Goal: Task Accomplishment & Management: Use online tool/utility

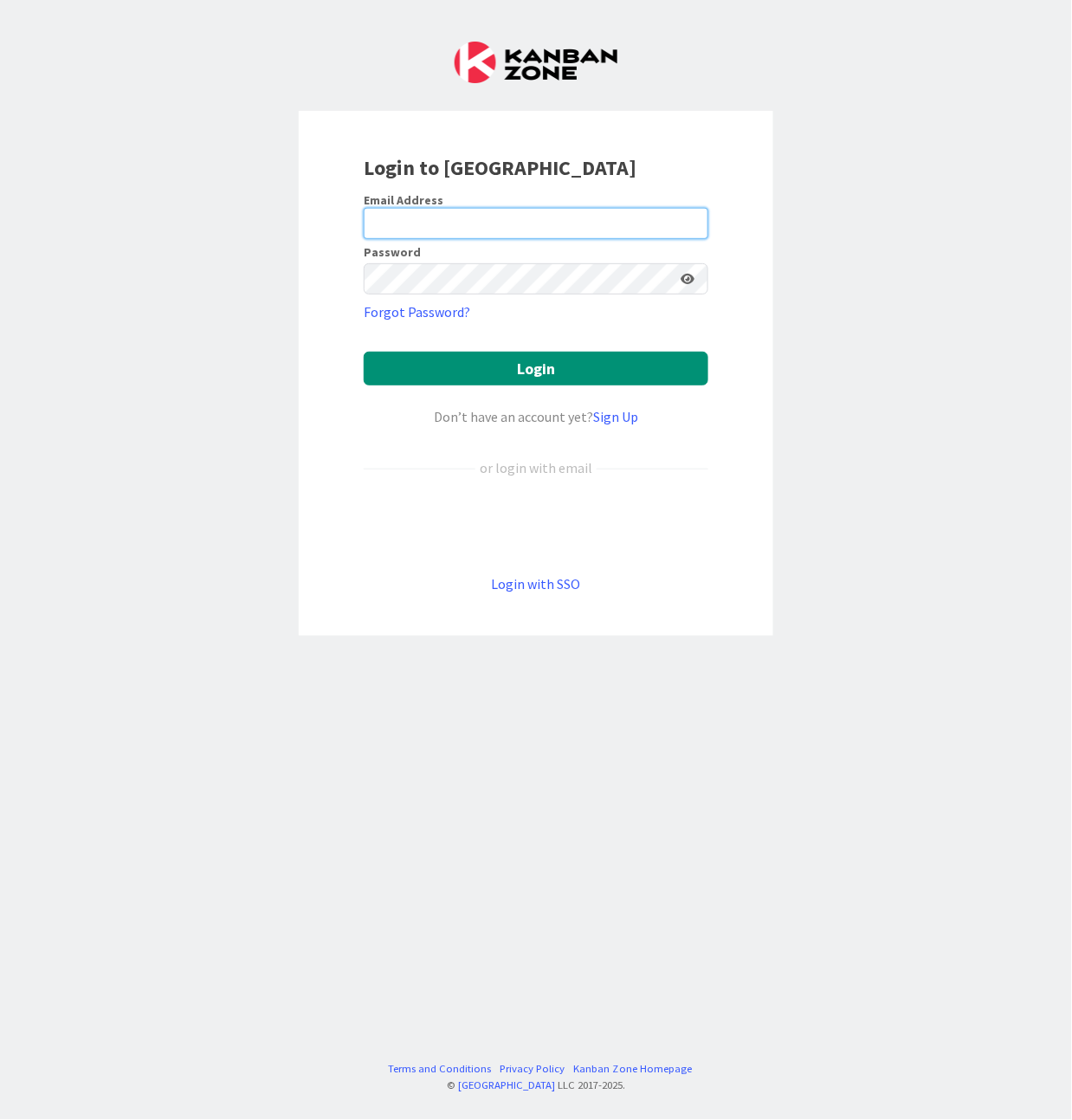
click at [535, 231] on input "email" at bounding box center [536, 224] width 344 height 31
drag, startPoint x: 835, startPoint y: 178, endPoint x: 854, endPoint y: 146, distance: 37.2
click at [835, 178] on div "Login to [GEOGRAPHIC_DATA] Email Address Password Forgot Password? Login Don’t …" at bounding box center [536, 560] width 1072 height 1120
type input "[EMAIL_ADDRESS][DOMAIN_NAME]"
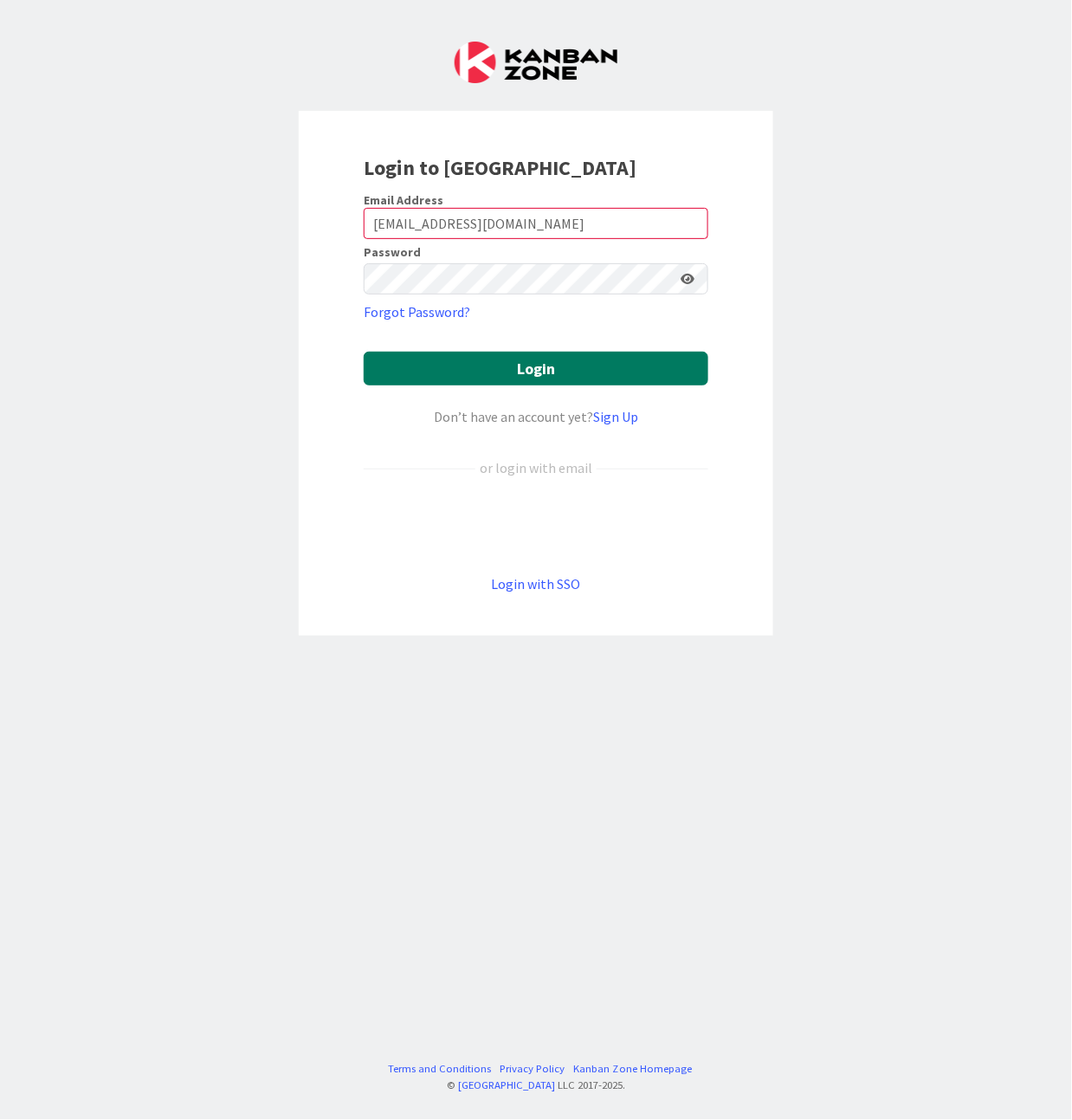
click at [558, 379] on button "Login" at bounding box center [536, 368] width 344 height 34
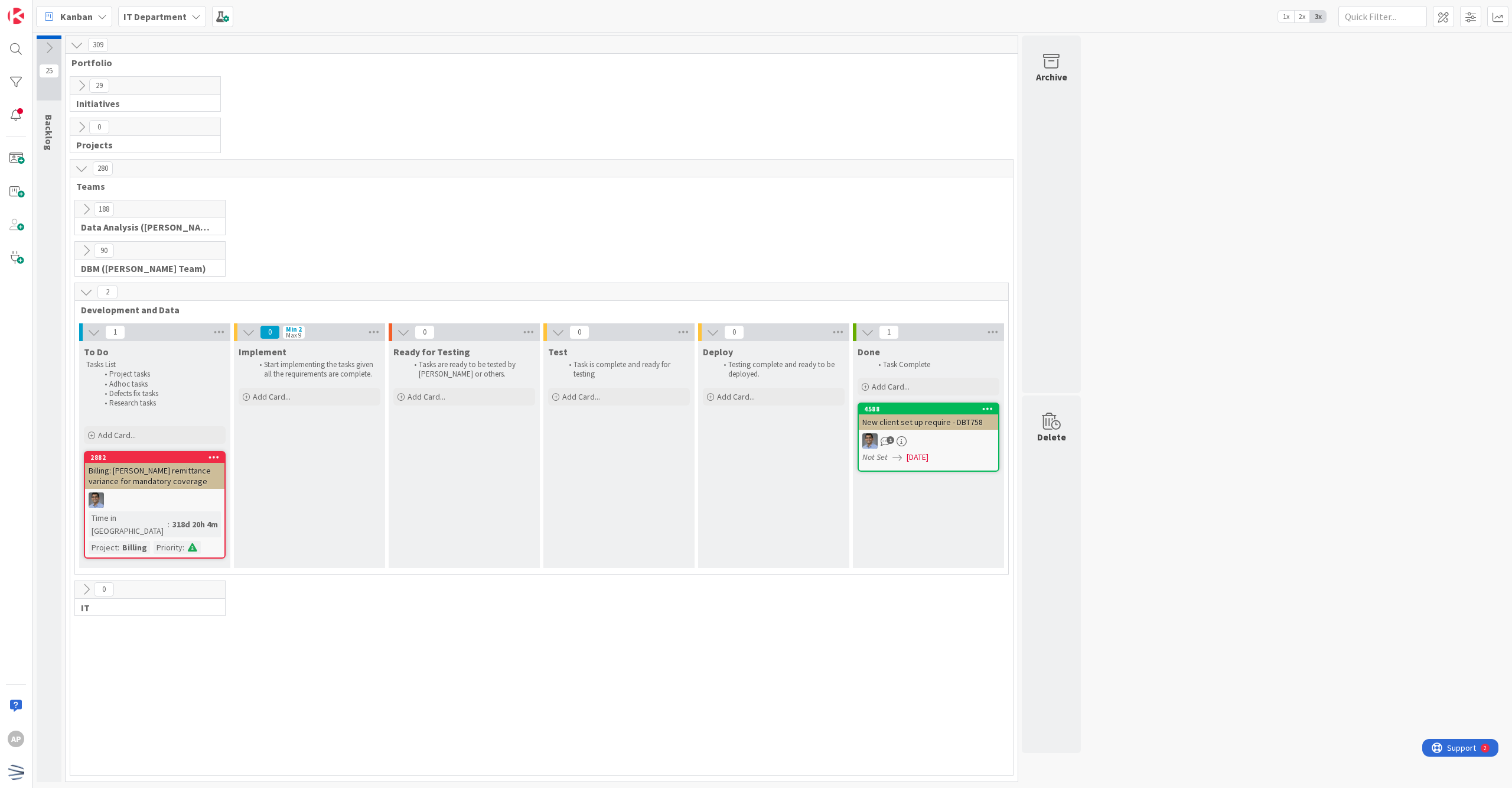
click at [84, 297] on icon at bounding box center [86, 292] width 13 height 13
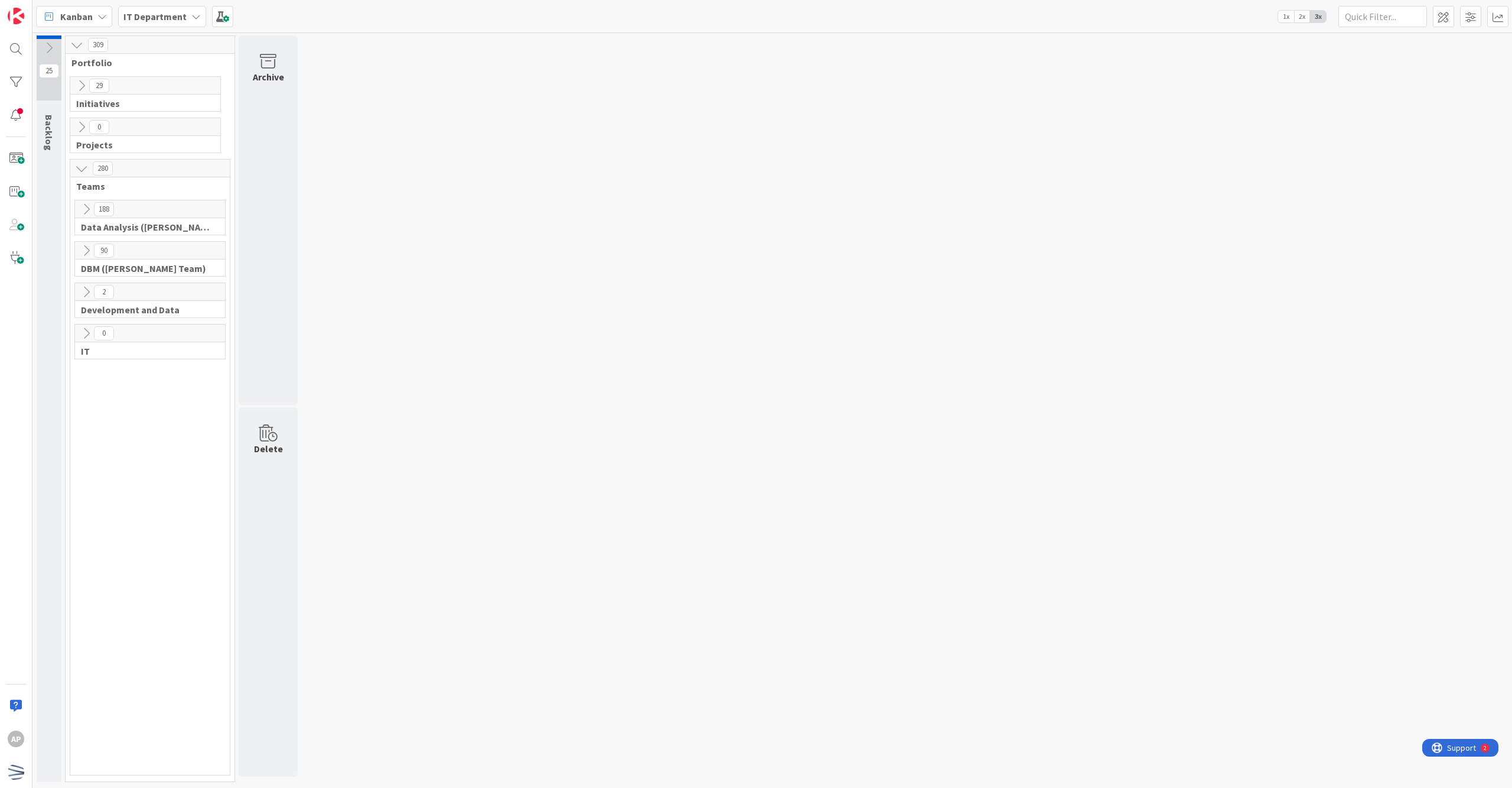
click at [94, 249] on button at bounding box center [86, 250] width 15 height 15
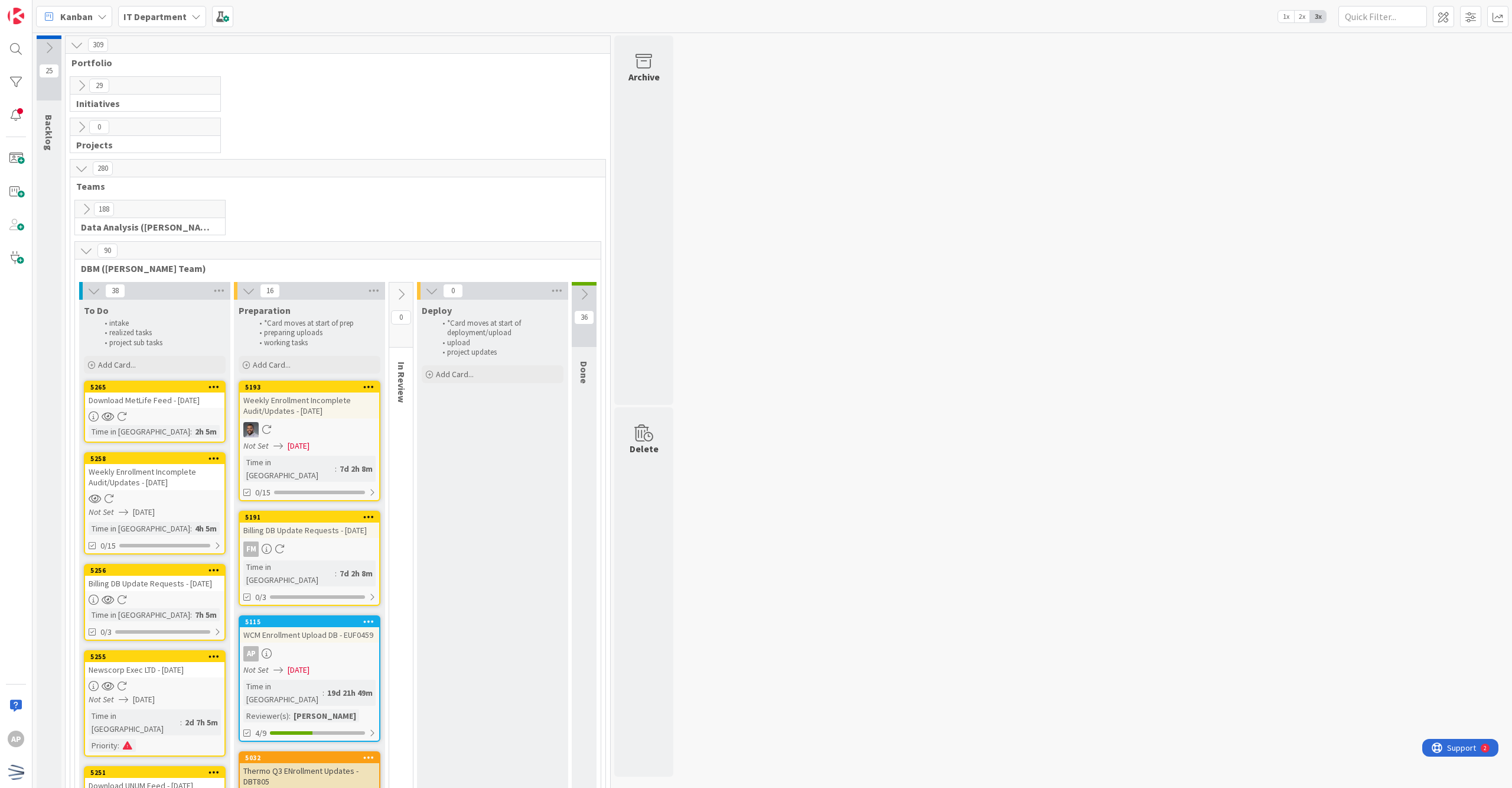
scroll to position [236, 0]
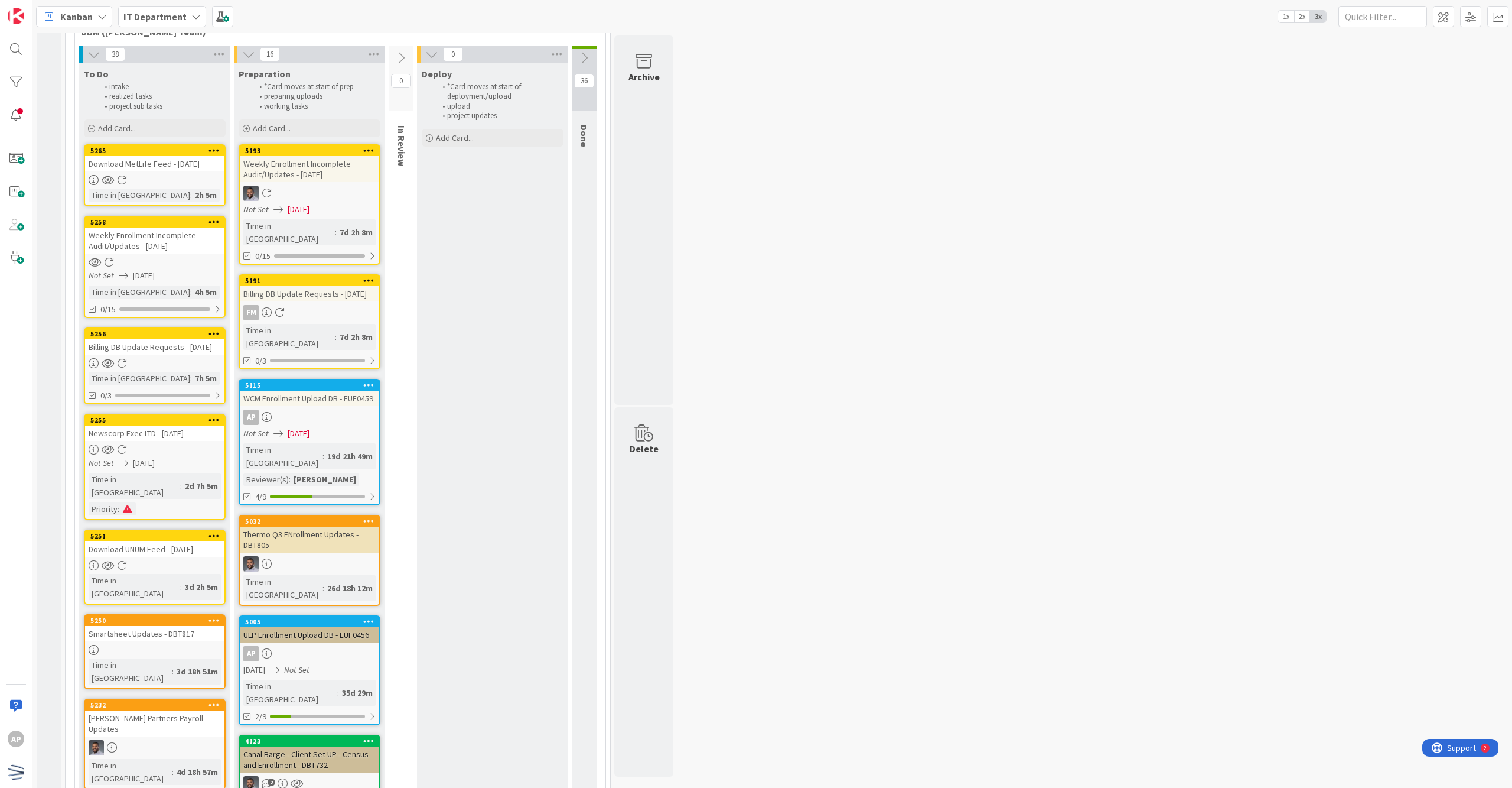
click at [346, 664] on div "[DATE] Not Set" at bounding box center [311, 670] width 136 height 13
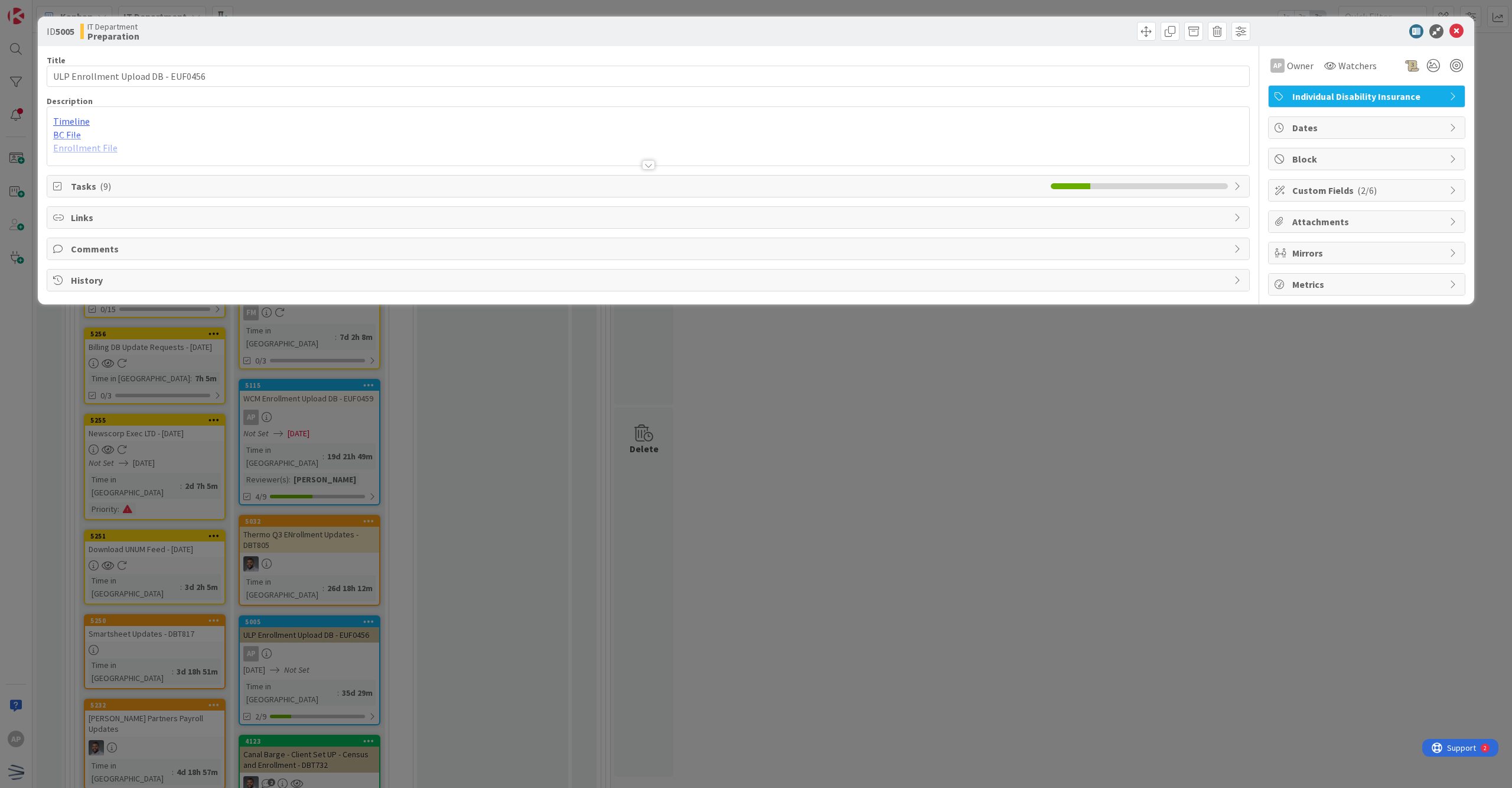
click at [646, 159] on div at bounding box center [648, 150] width 1202 height 30
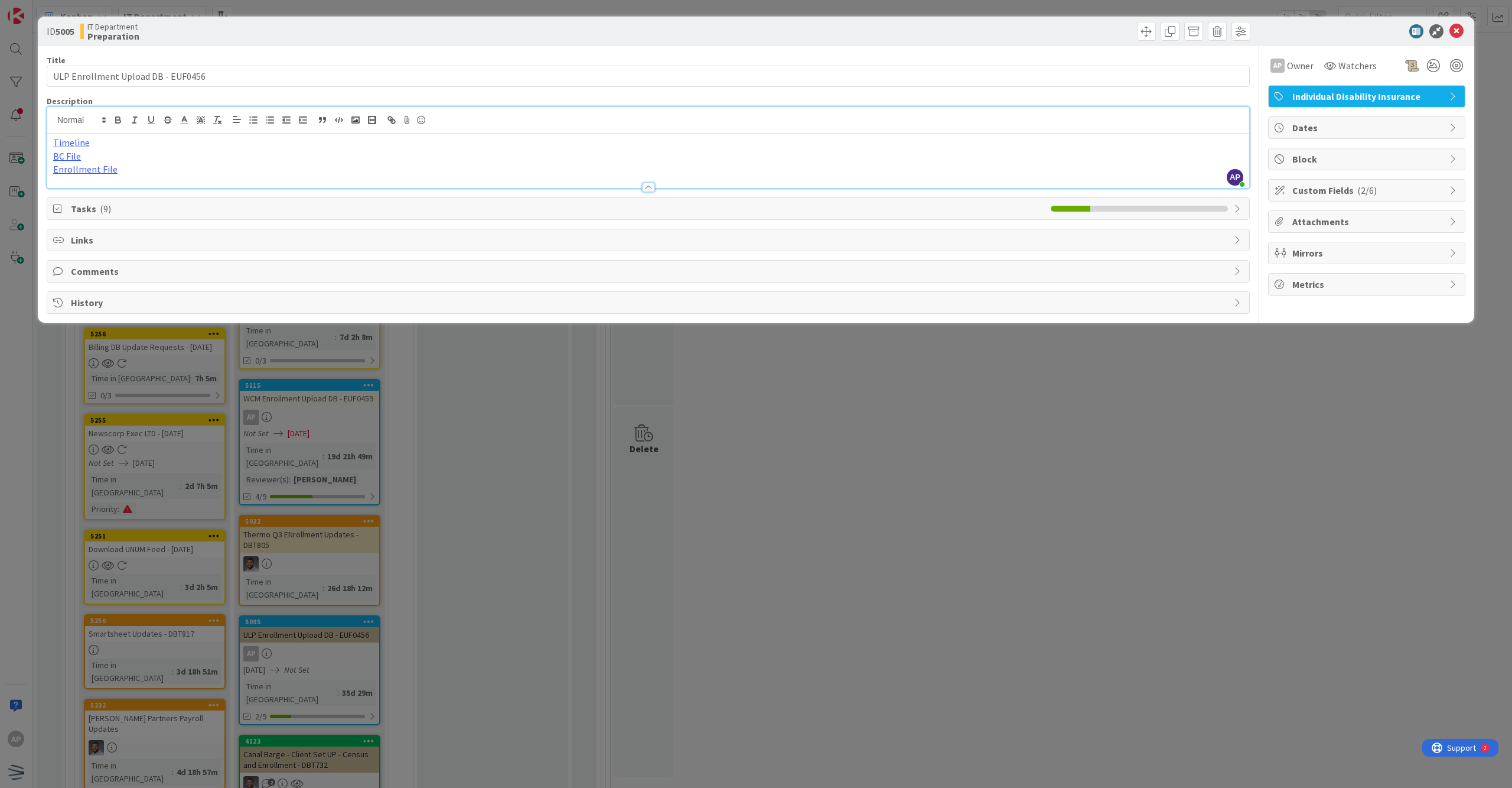
click at [644, 200] on div "Tasks ( 9 )" at bounding box center [648, 208] width 1202 height 21
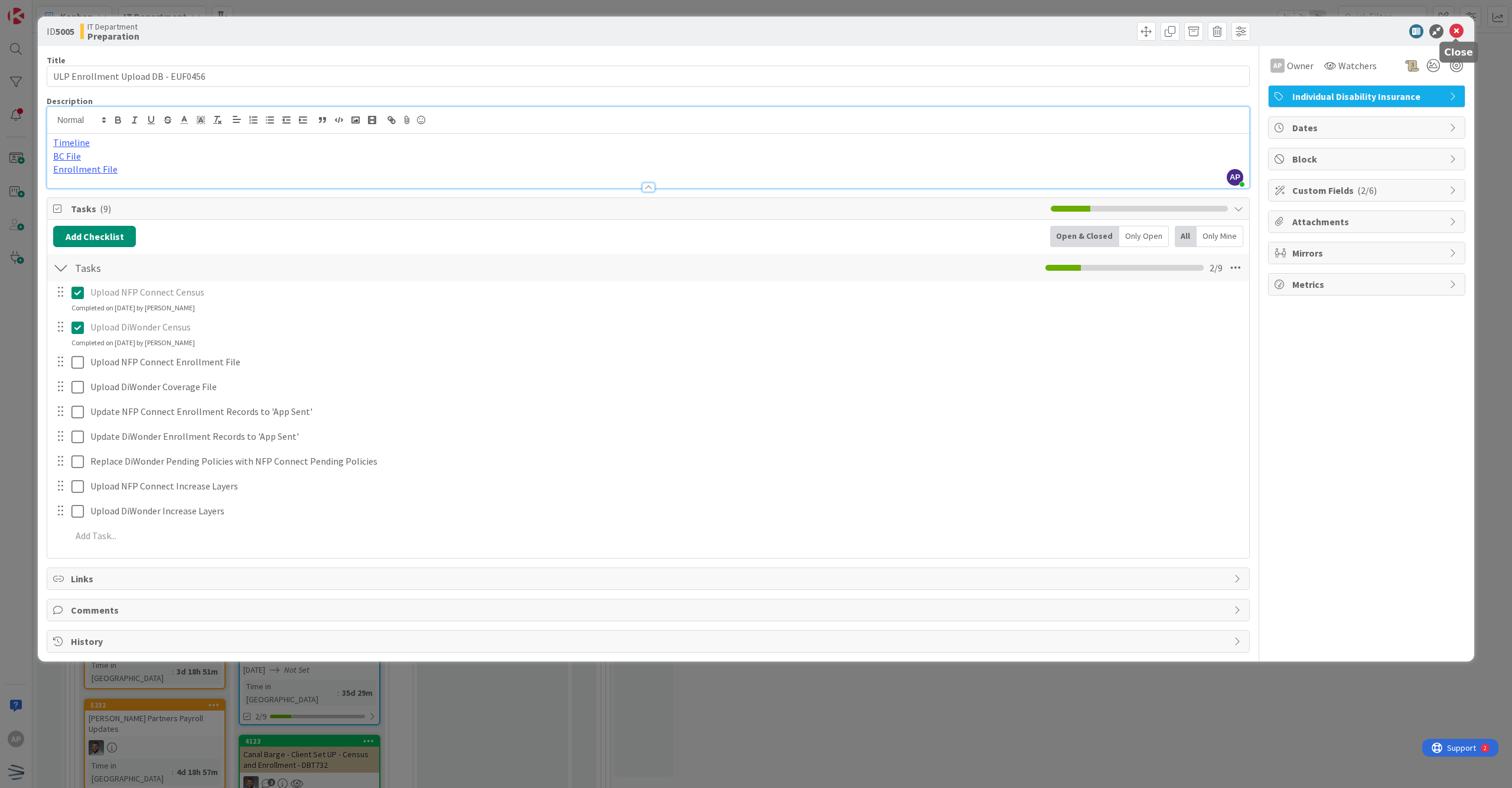
click at [730, 31] on icon at bounding box center [1456, 31] width 14 height 14
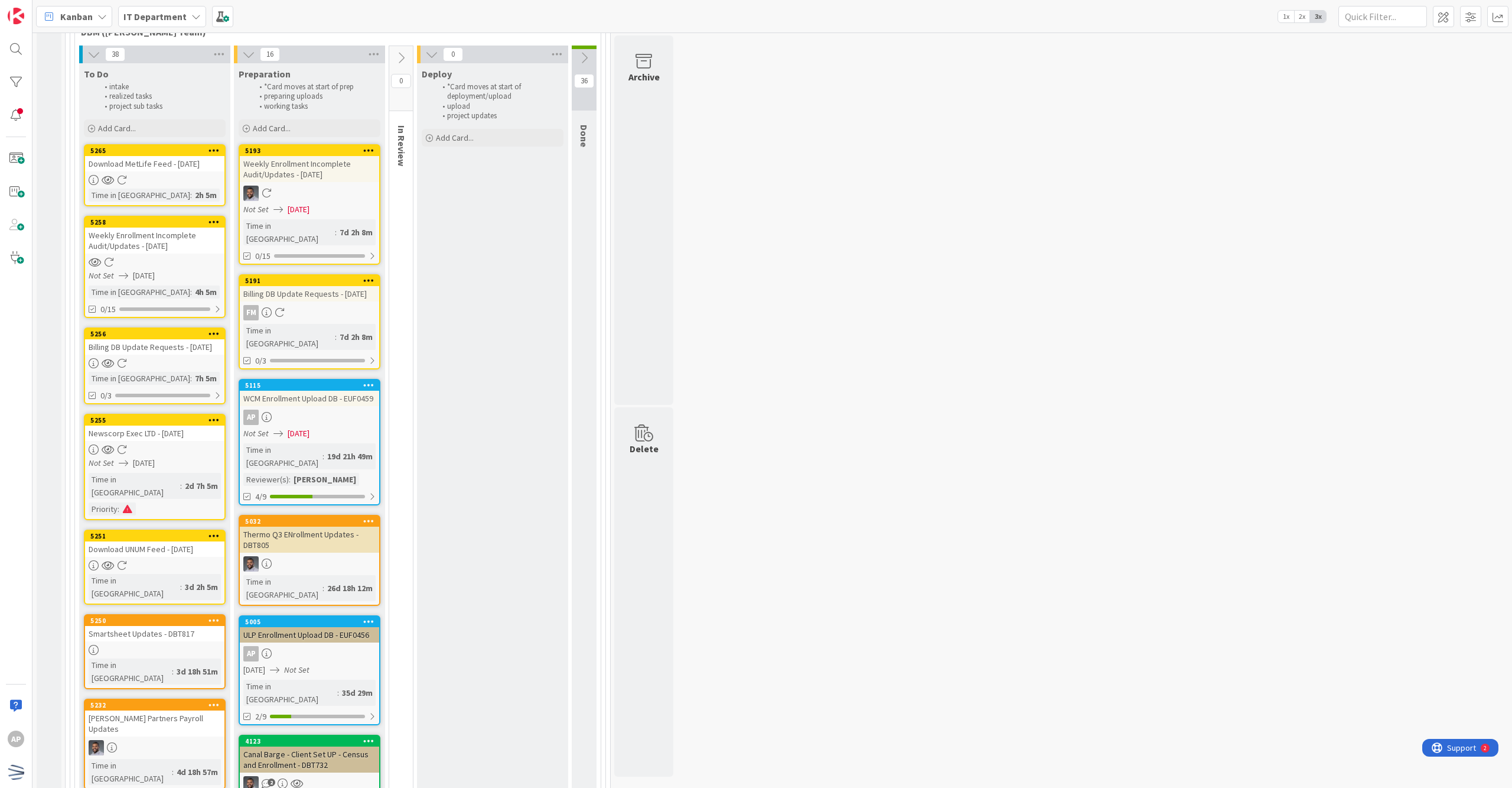
click at [327, 127] on div "Add Card..." at bounding box center [310, 128] width 142 height 18
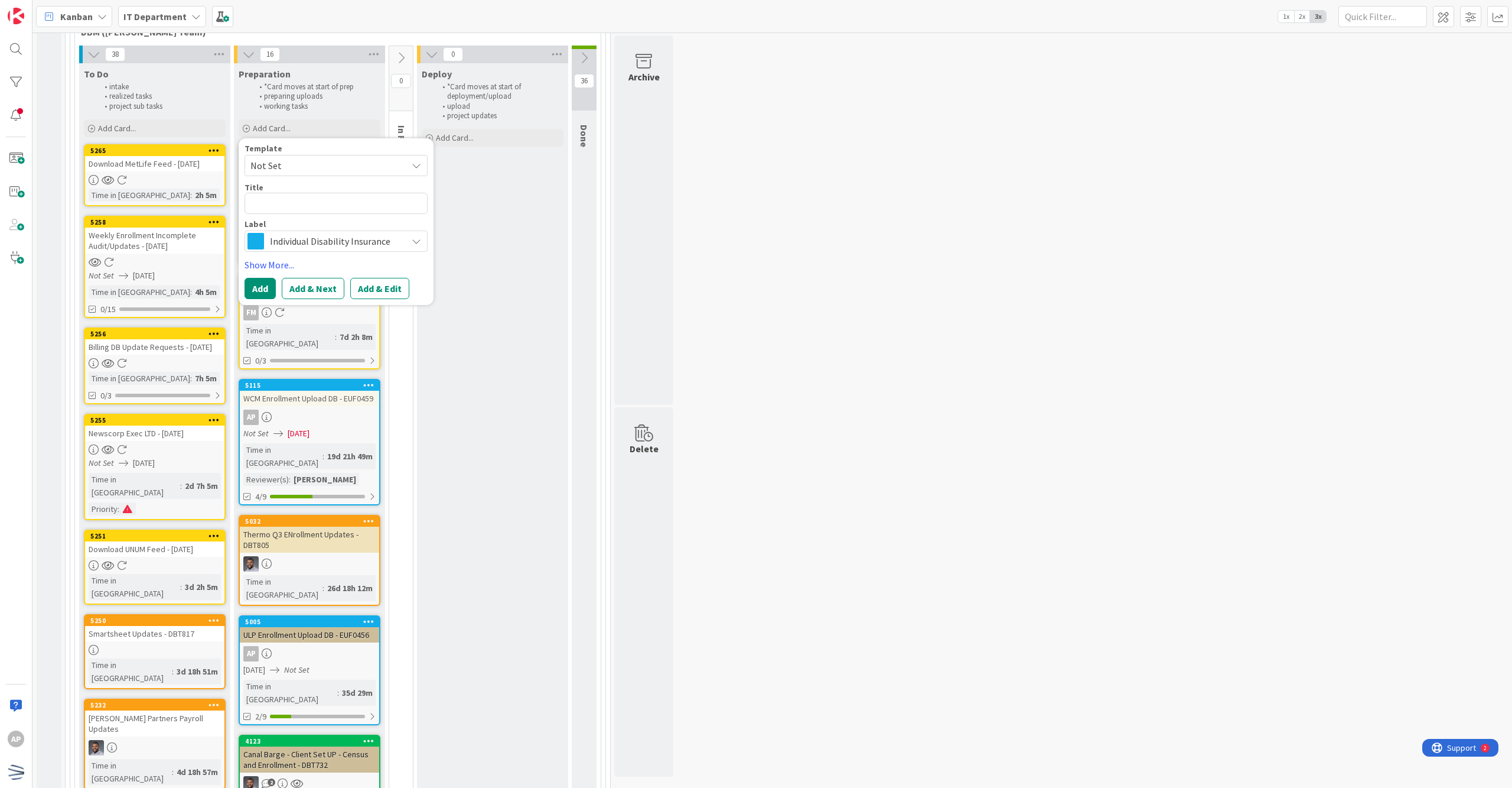
click at [355, 167] on span "Not Set" at bounding box center [324, 165] width 148 height 15
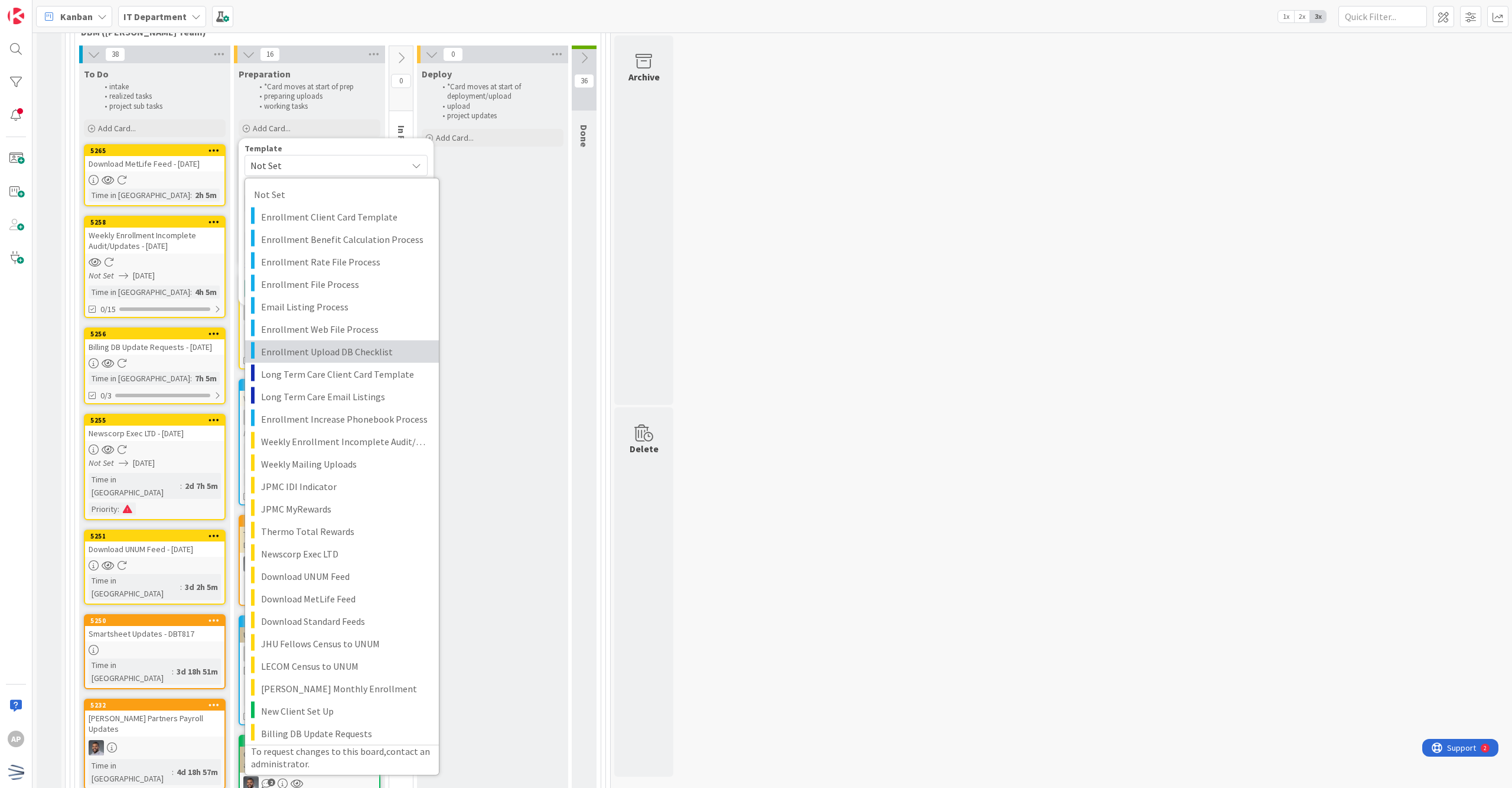
click at [371, 345] on span "Enrollment Upload DB Checklist" at bounding box center [346, 351] width 169 height 15
type textarea "x"
type textarea "Enrollment Upload DB Checklist"
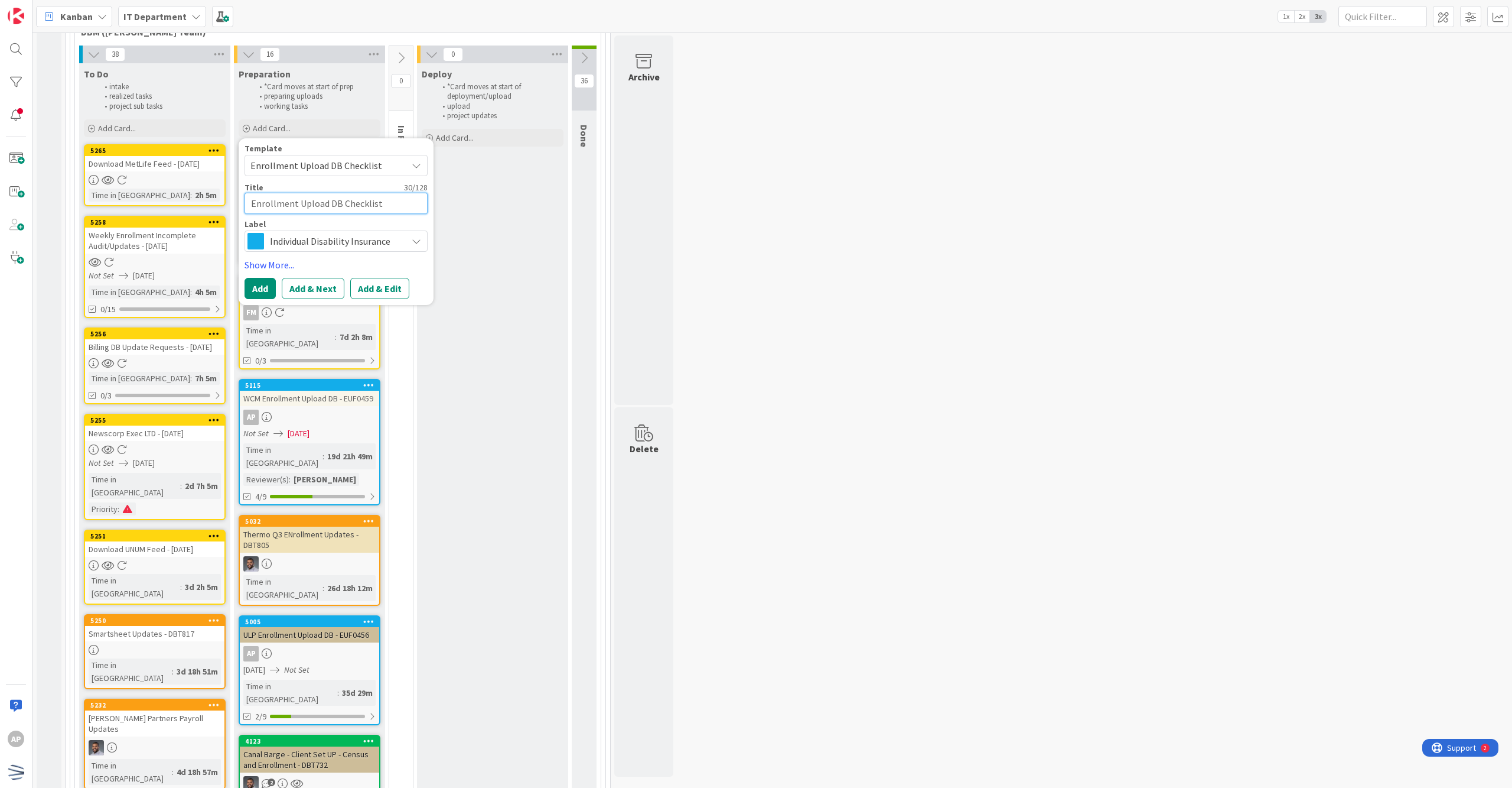
click at [385, 208] on textarea "Enrollment Upload DB Checklist" at bounding box center [336, 203] width 183 height 22
type textarea "x"
type textarea "Enrollment Upload DB Checklis"
type textarea "x"
type textarea "Enrollment Upload DB Checkli"
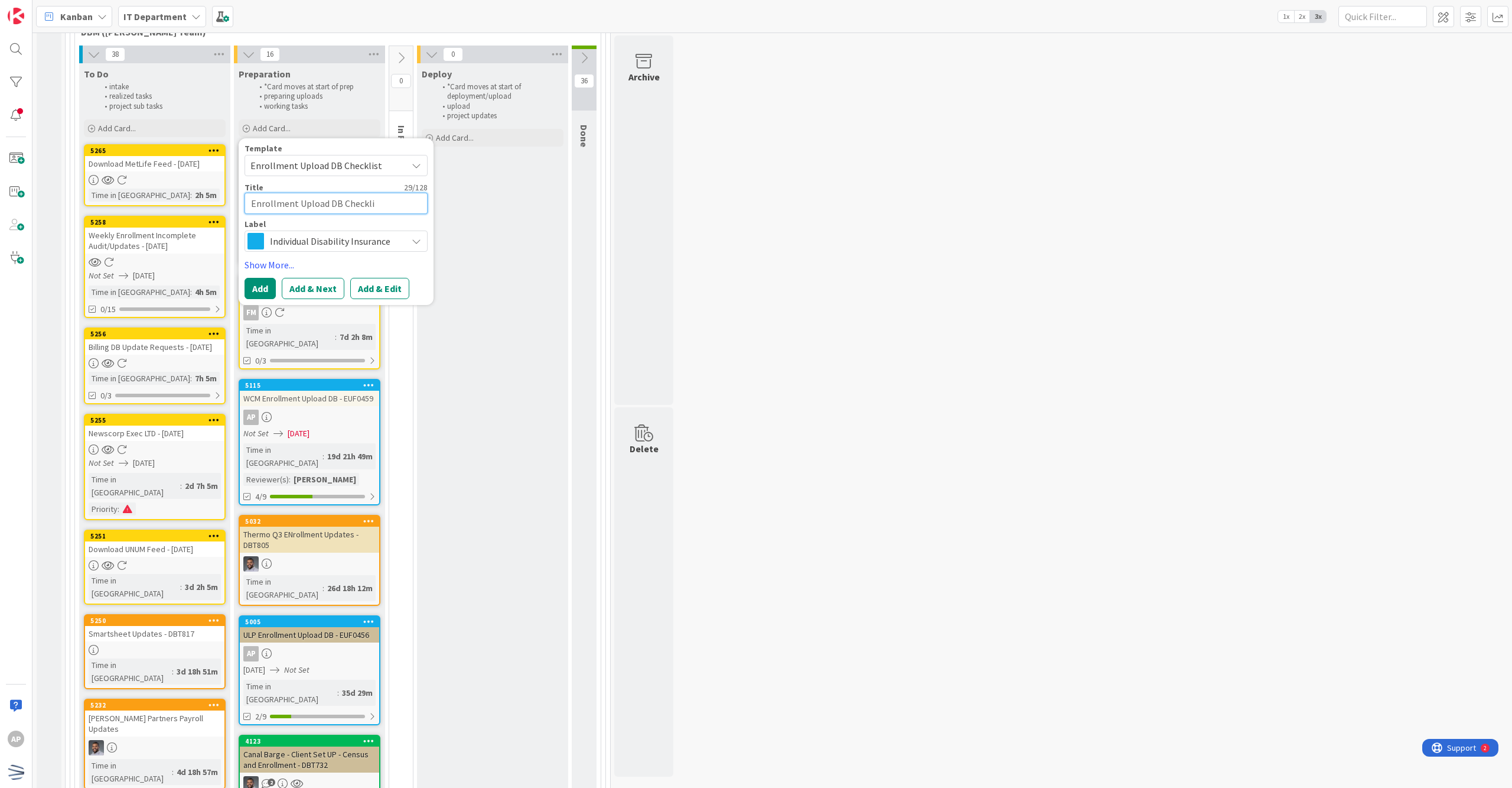
type textarea "x"
type textarea "Enrollment Upload DB Checkl"
type textarea "x"
type textarea "Enrollment Upload DB Check"
type textarea "x"
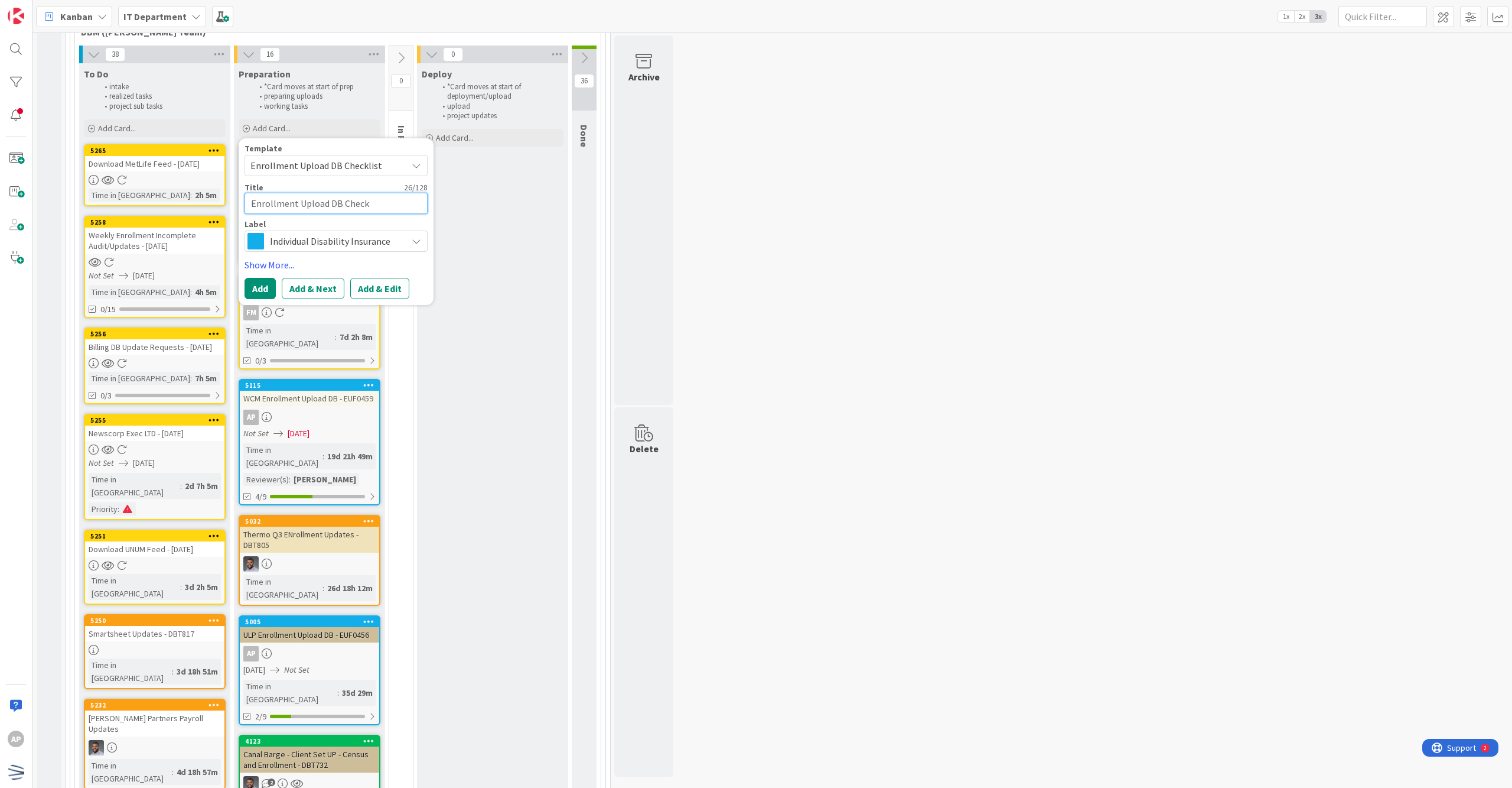
type textarea "Enrollment Upload DB Chec"
type textarea "x"
type textarea "Enrollment Upload DB Che"
type textarea "x"
type textarea "Enrollment Upload DB Ch"
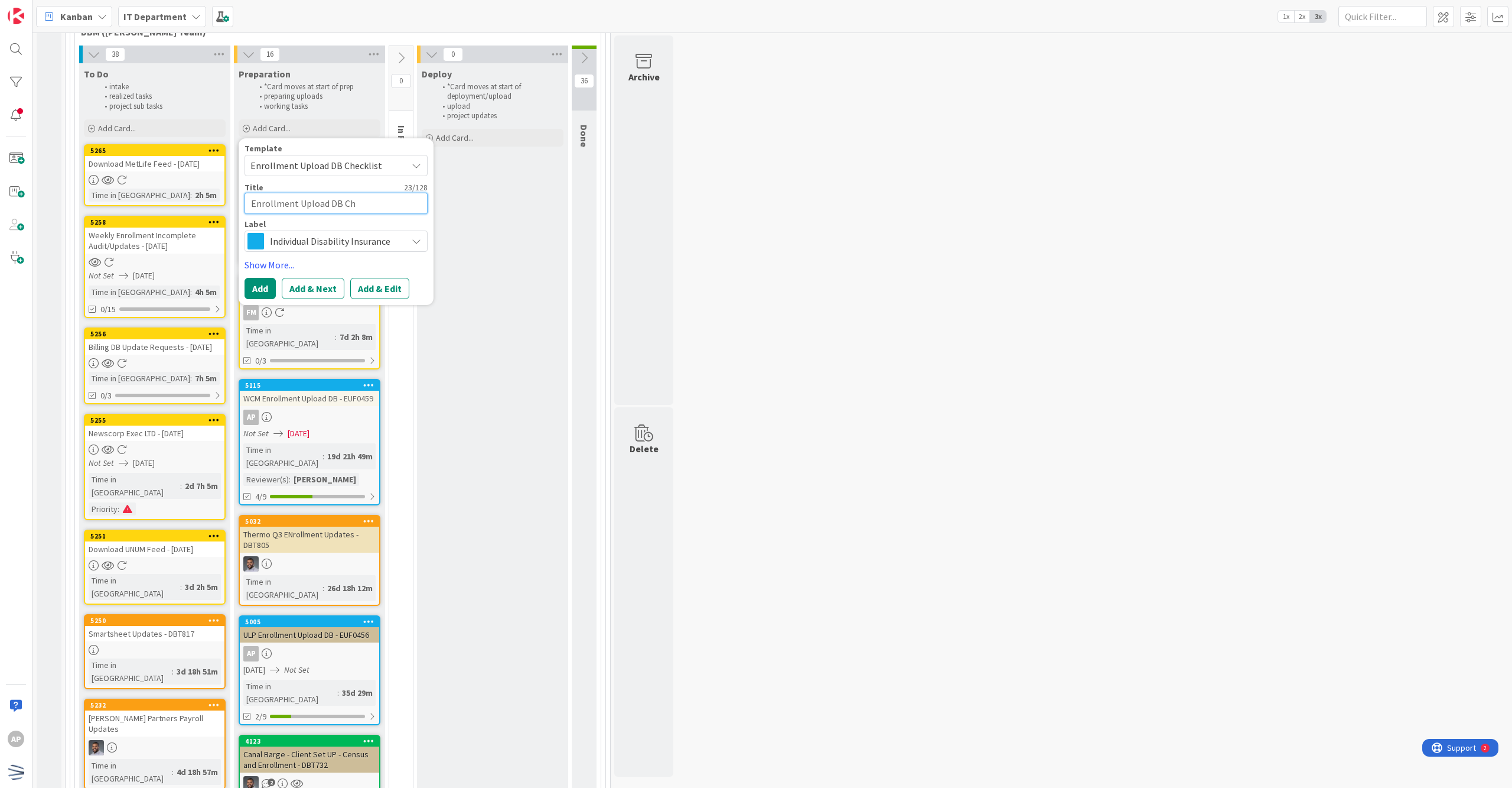
type textarea "x"
type textarea "Enrollment Upload DB C"
type textarea "x"
type textarea "Enrollment Upload DB"
type textarea "x"
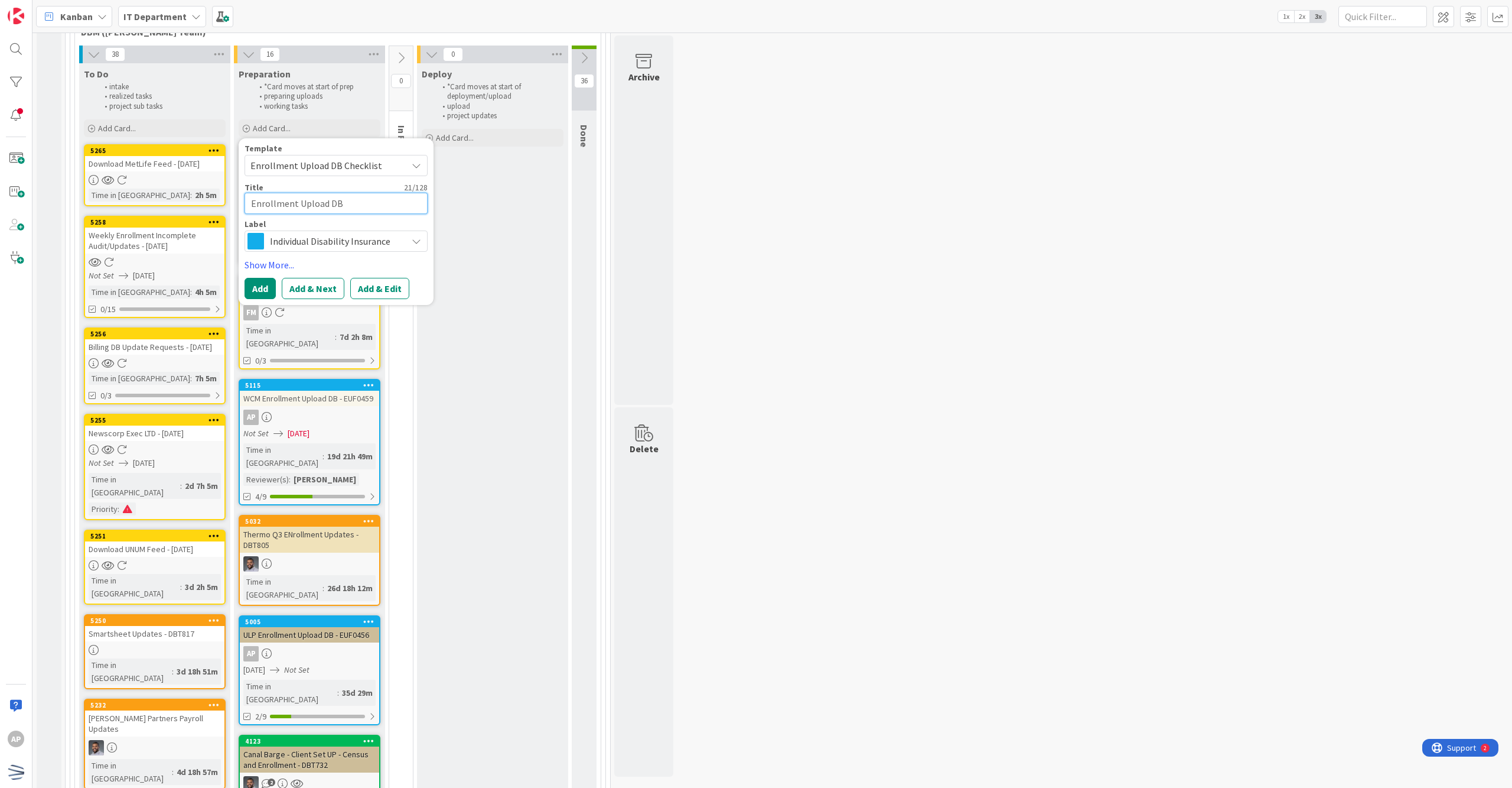
type textarea "Enrollment Upload DB -"
type textarea "x"
type textarea "Enrollment Upload DB -"
type textarea "x"
type textarea "Enrollment Upload DB - E"
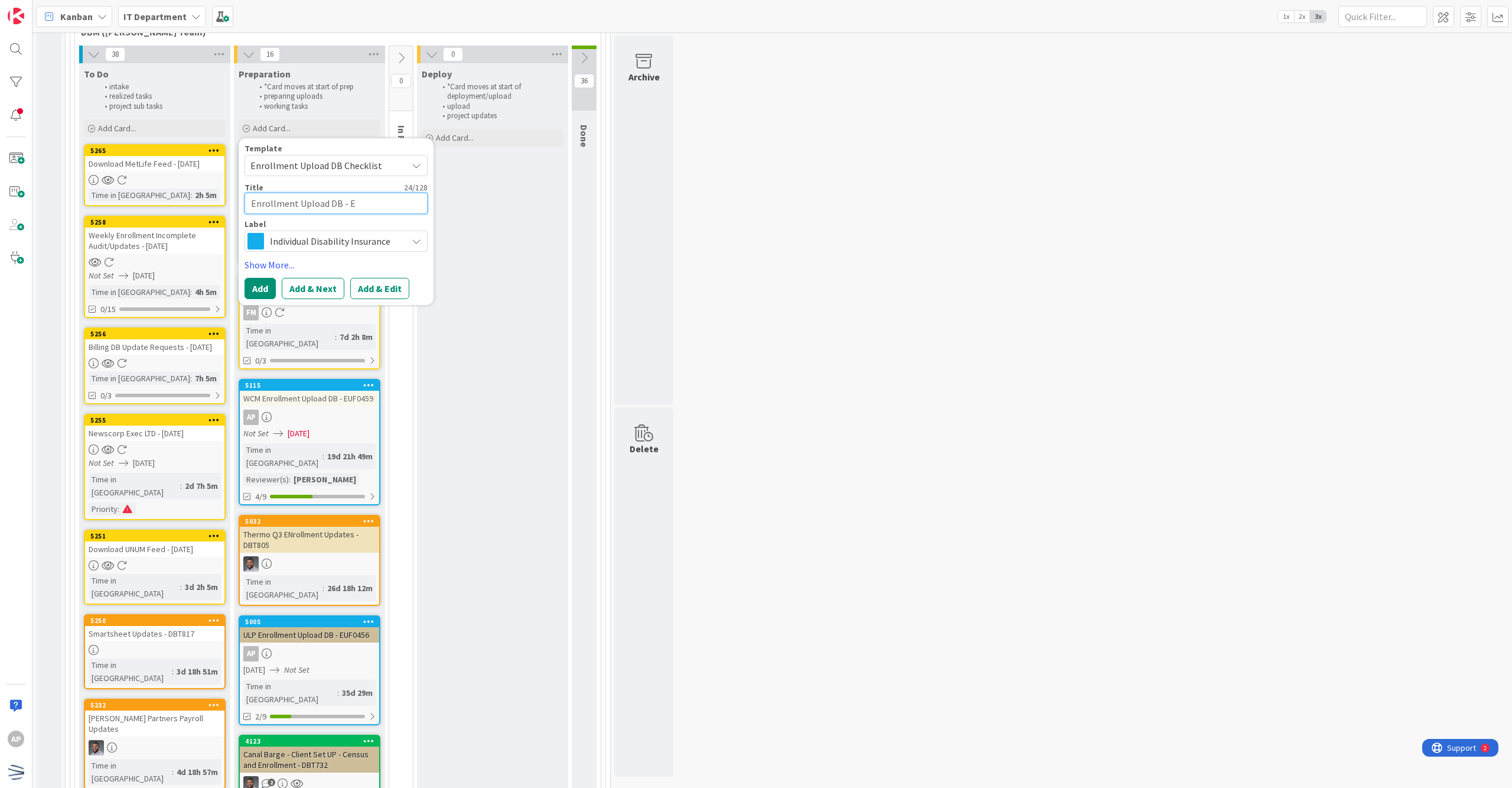
type textarea "x"
type textarea "Enrollment Upload DB - EU"
type textarea "x"
type textarea "Enrollment Upload DB - EUF"
type textarea "x"
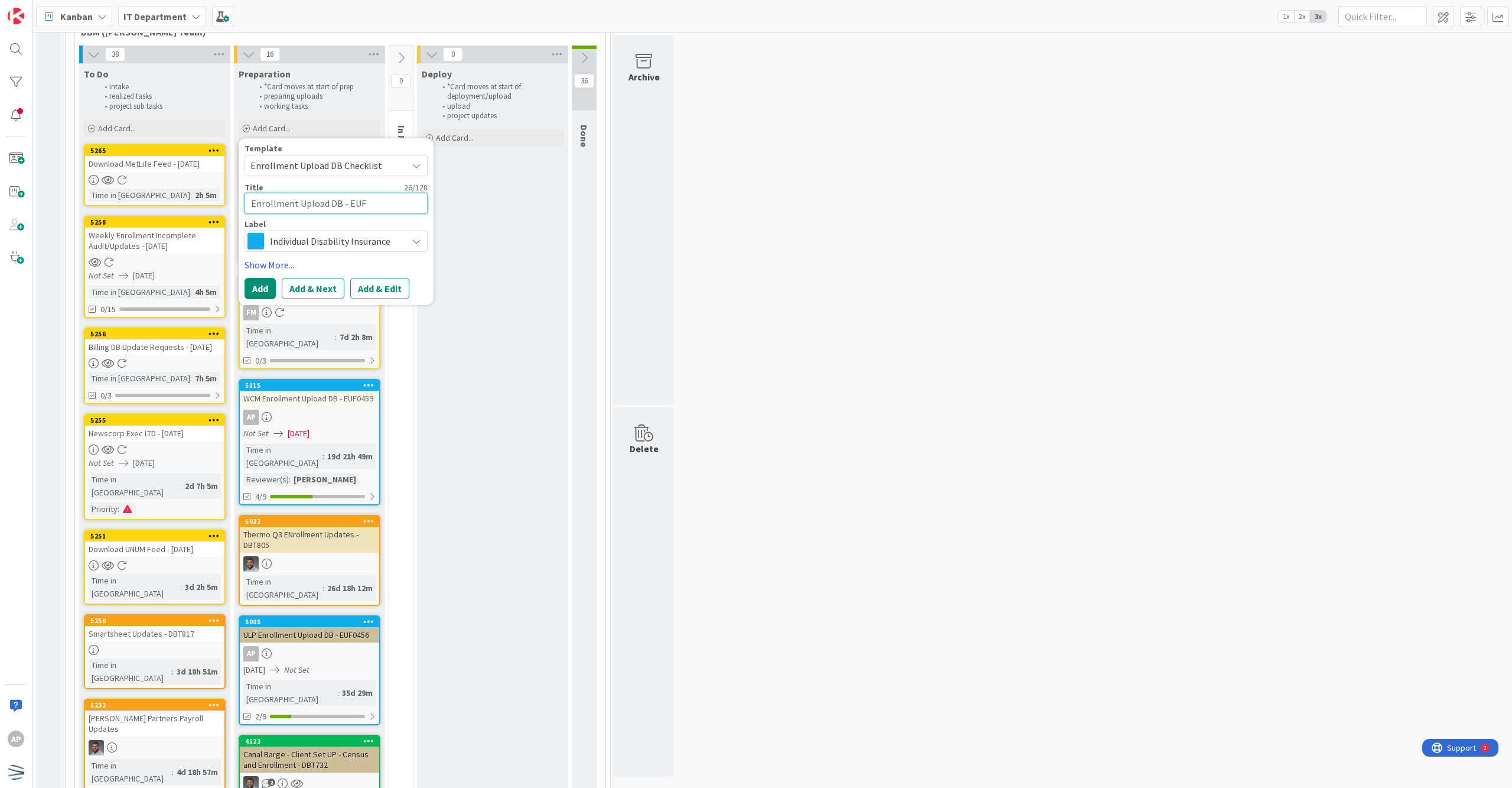
type textarea "Enrollment Upload DB - EUF0"
type textarea "x"
type textarea "Enrollment Upload DB - EUF04"
type textarea "x"
type textarea "Enrollment Upload DB - EUF046"
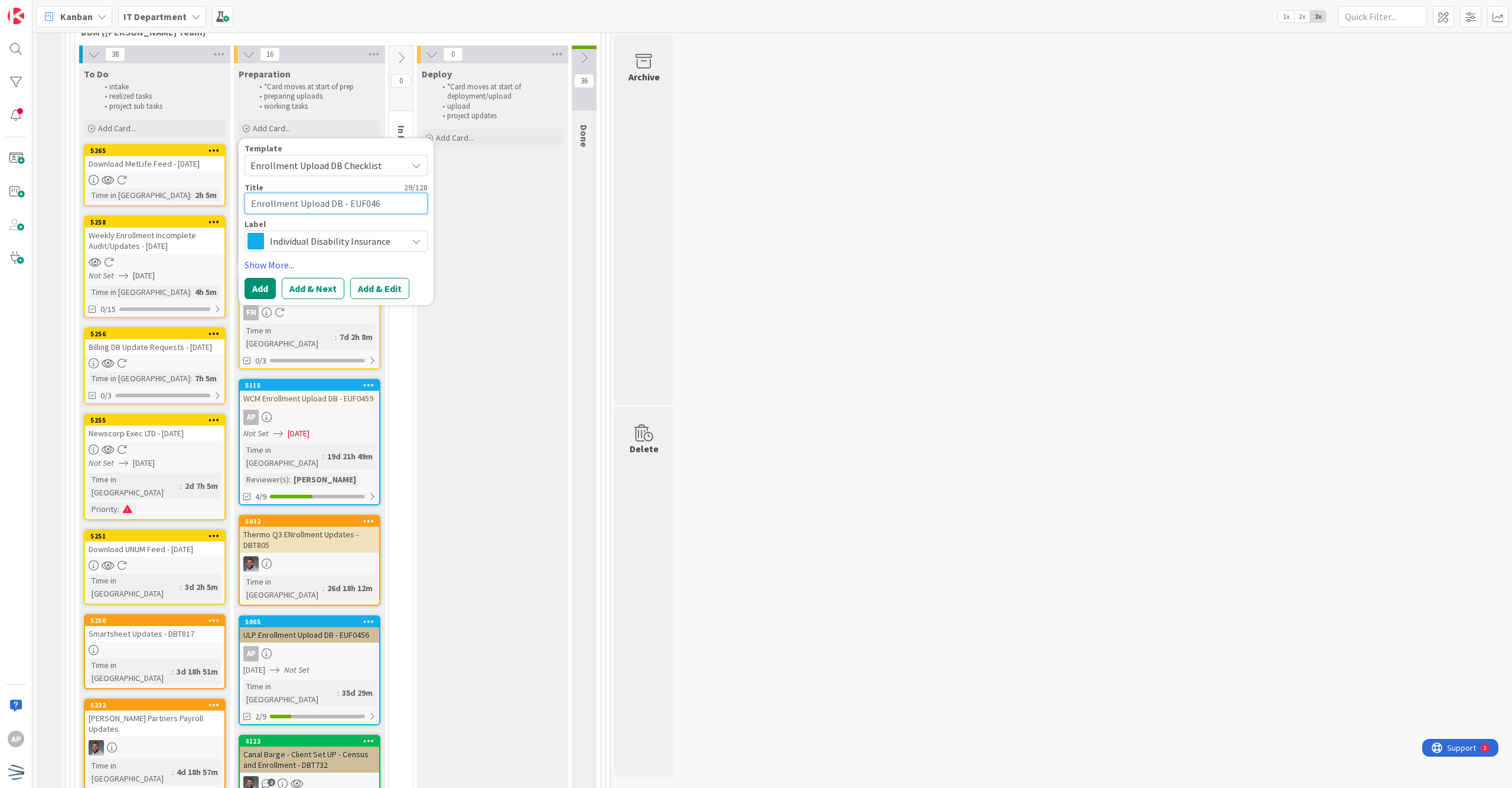
type textarea "x"
type textarea "Enrollment Upload DB - EUF0468"
type textarea "x"
type textarea "mEnrollment Upload DB - EUF0468"
type textarea "x"
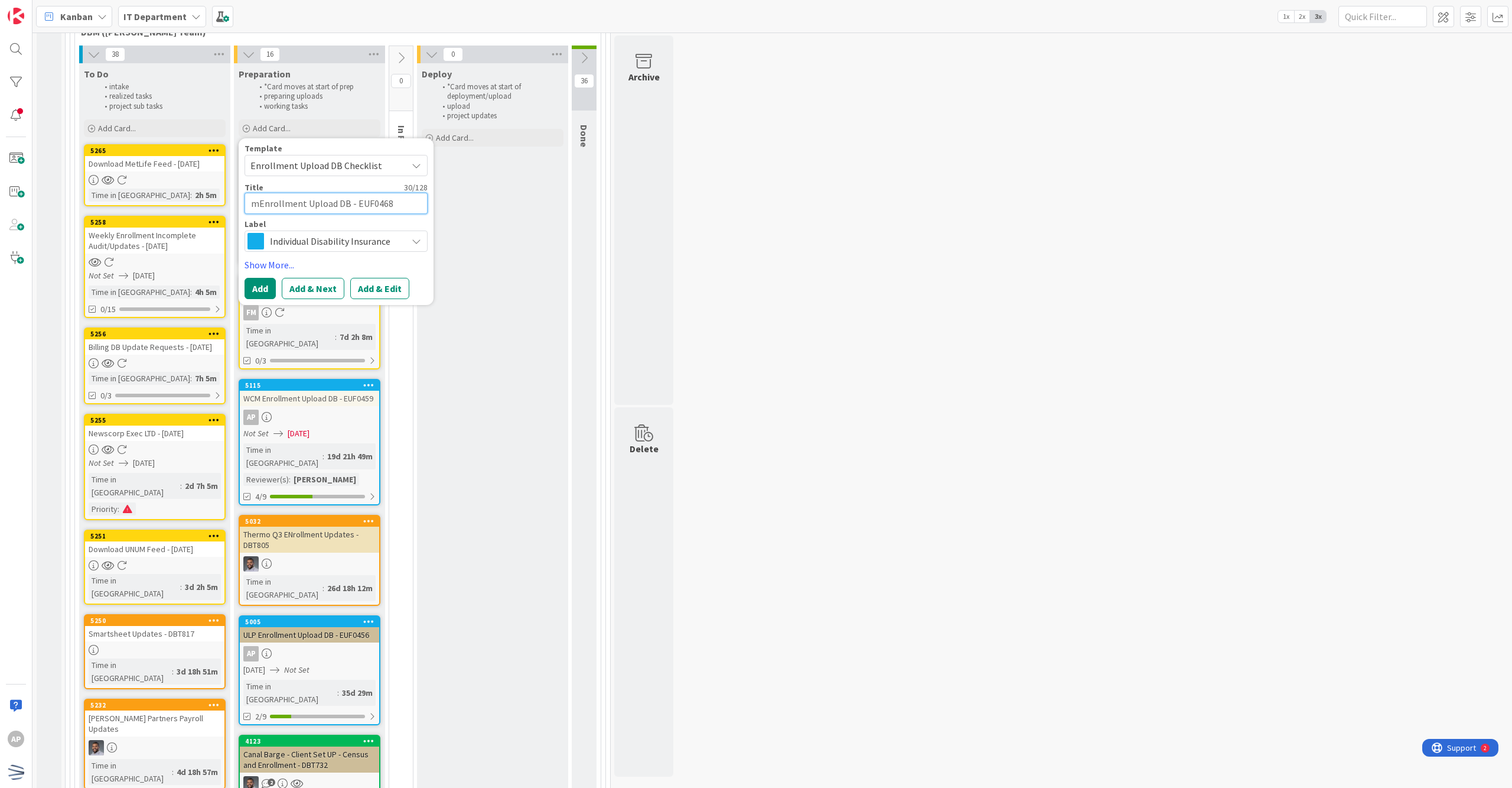
type textarea "moEnrollment Upload DB - EUF0468"
type textarea "x"
type textarea "movEnrollment Upload DB - EUF0468"
type textarea "x"
type textarea "moveEnrollment Upload DB - EUF0468"
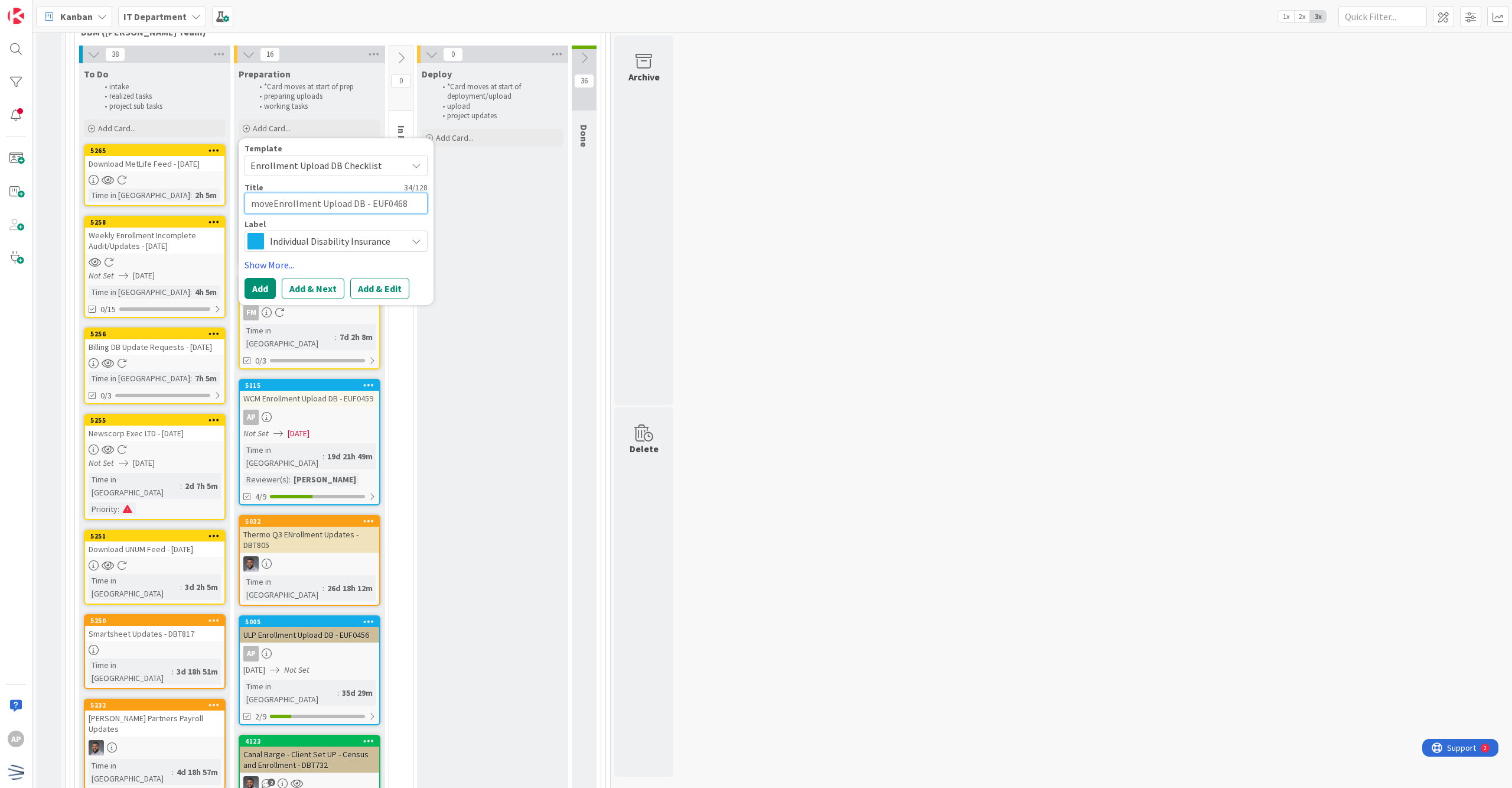
type textarea "x"
type textarea "movemEnrollment Upload DB - EUF0468"
type textarea "x"
type textarea "movemetEnrollment Upload DB - EUF0468"
type textarea "x"
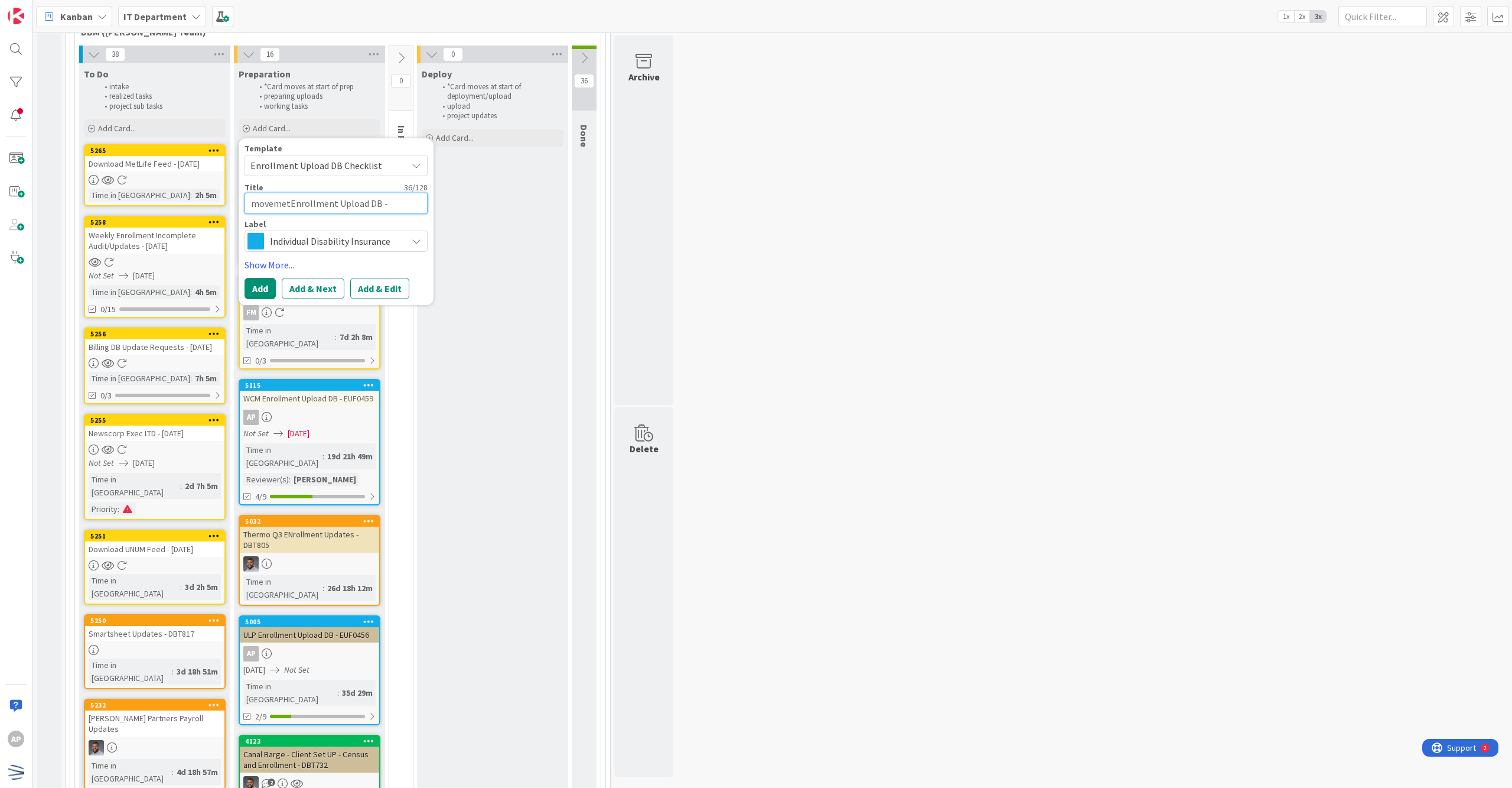
type textarea "movemetnEnrollment Upload DB - EUF0468"
type textarea "x"
type textarea "movemetn Enrollment Upload DB - EUF0468"
type textarea "x"
type textarea "movemetnEnrollment Upload DB - EUF0468"
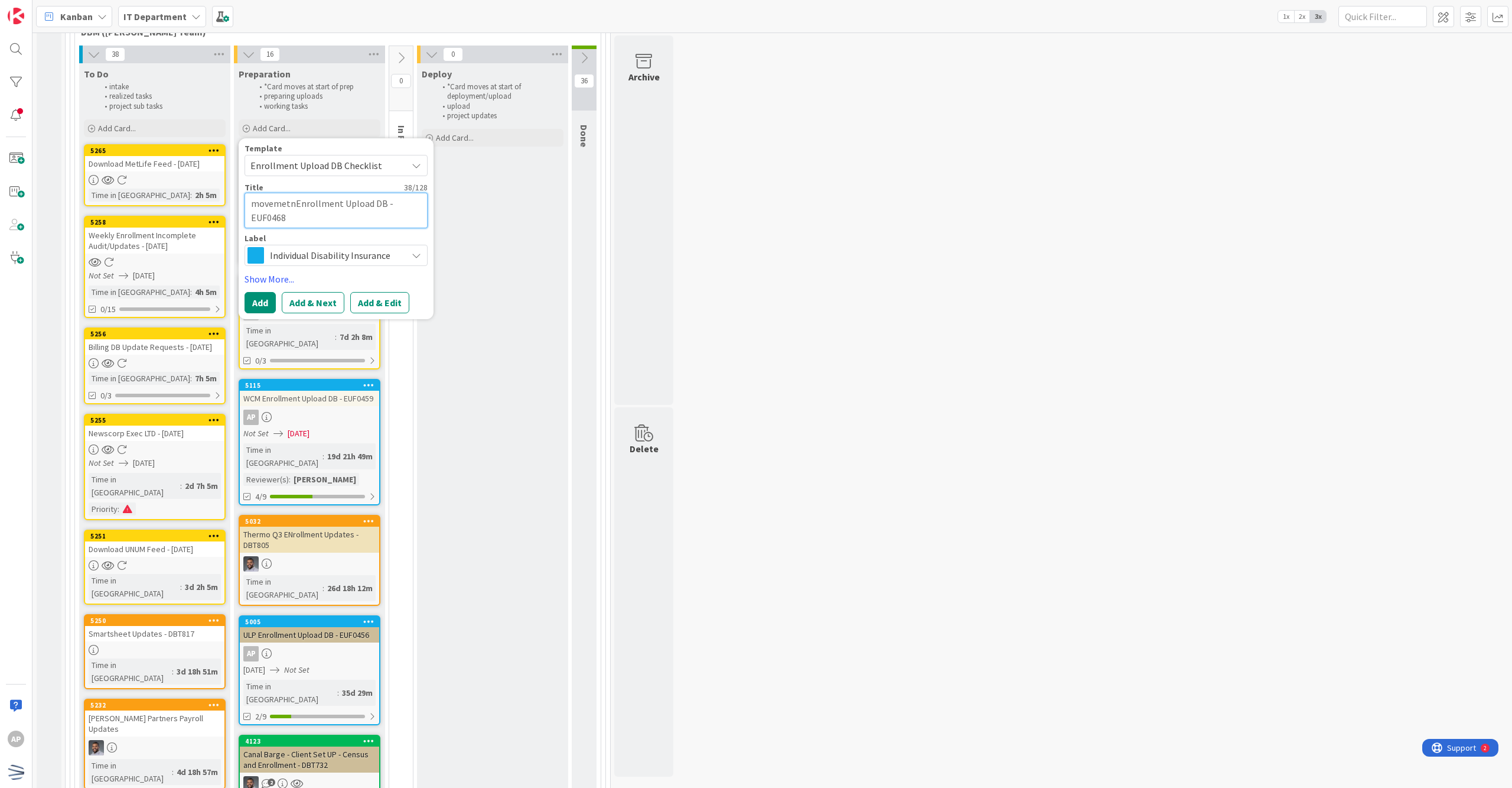
type textarea "x"
type textarea "movemetEnrollment Upload DB - EUF0468"
type textarea "x"
type textarea "mEnrollment Upload DB - EUF0468"
type textarea "x"
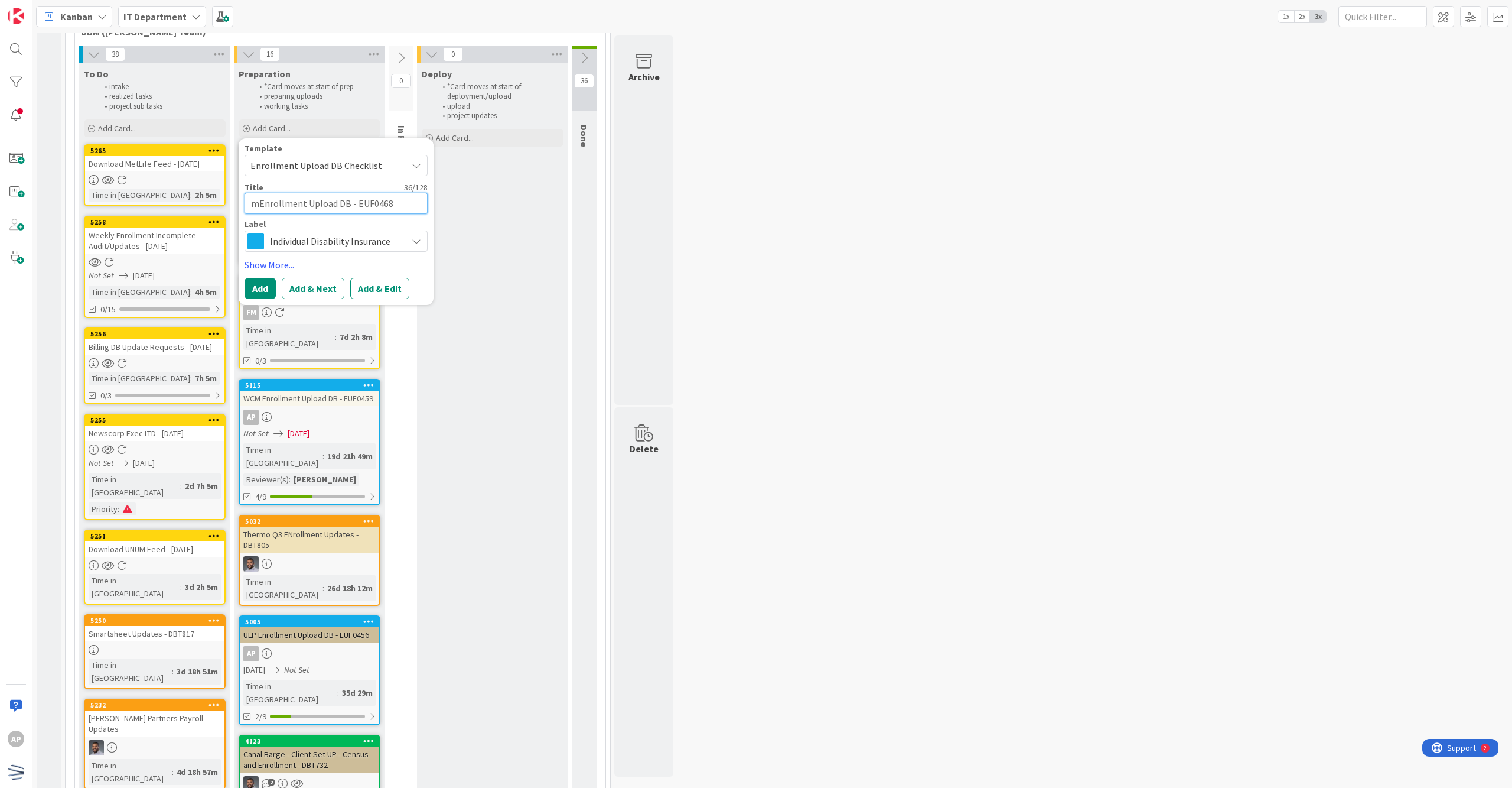
type textarea "Enrollment Upload DB - EUF0468"
type textarea "x"
type textarea "MEnrollment Upload DB - EUF0468"
type textarea "x"
type textarea "MoEnrollment Upload DB - EUF0468"
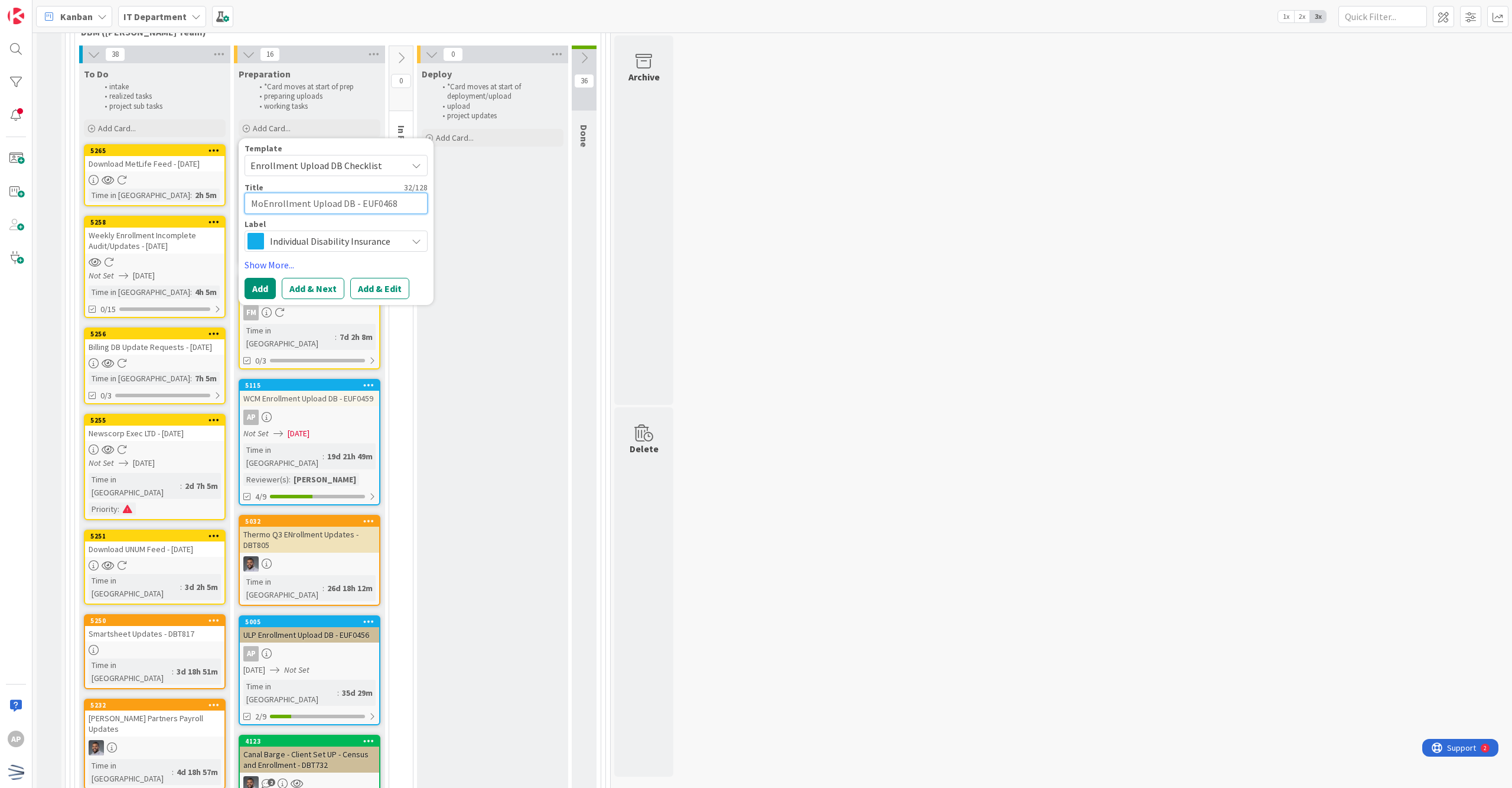
type textarea "x"
type textarea "MovEnrollment Upload DB - EUF0468"
type textarea "x"
type textarea "MoveEnrollment Upload DB - EUF0468"
type textarea "x"
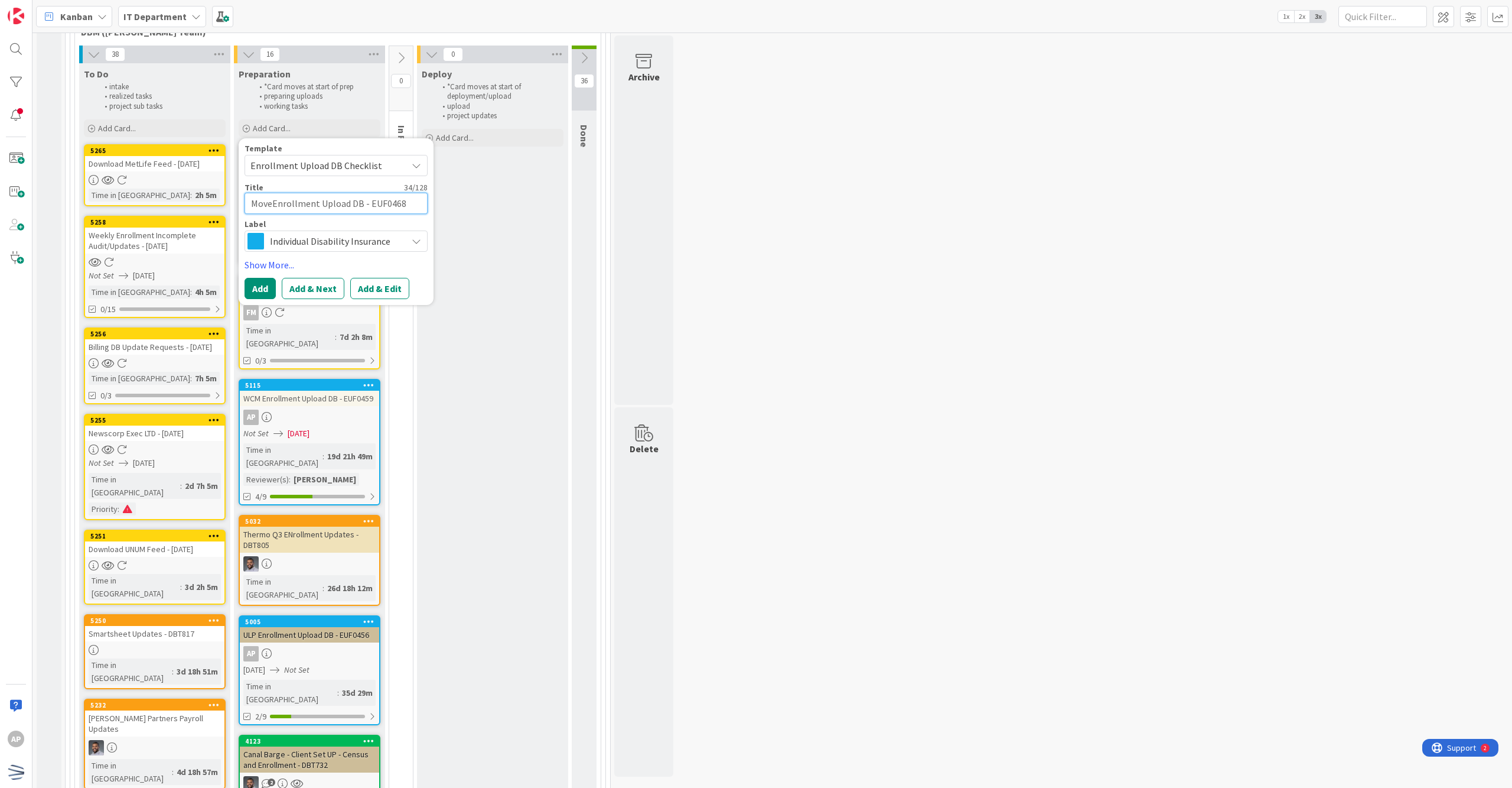
type textarea "MovemEnrollment Upload DB - EUF0468"
type textarea "x"
type textarea "MovemeEnrollment Upload DB - EUF0468"
type textarea "x"
type textarea "MovemenEnrollment Upload DB - EUF0468"
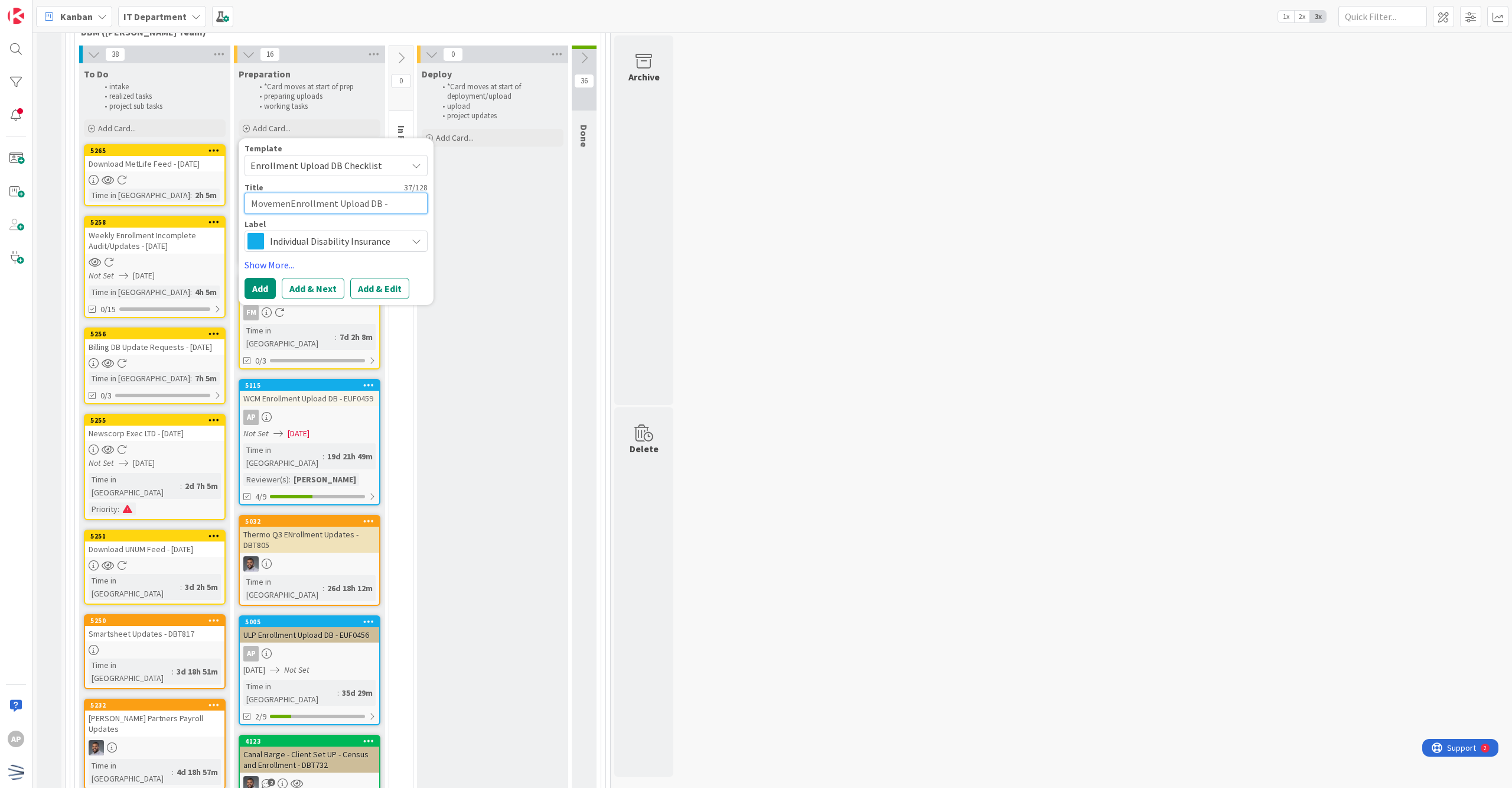
type textarea "x"
type textarea "MovementEnrollment Upload DB - EUF0468"
type textarea "x"
type textarea "Movement Enrollment Upload DB - EUF0468"
type textarea "x"
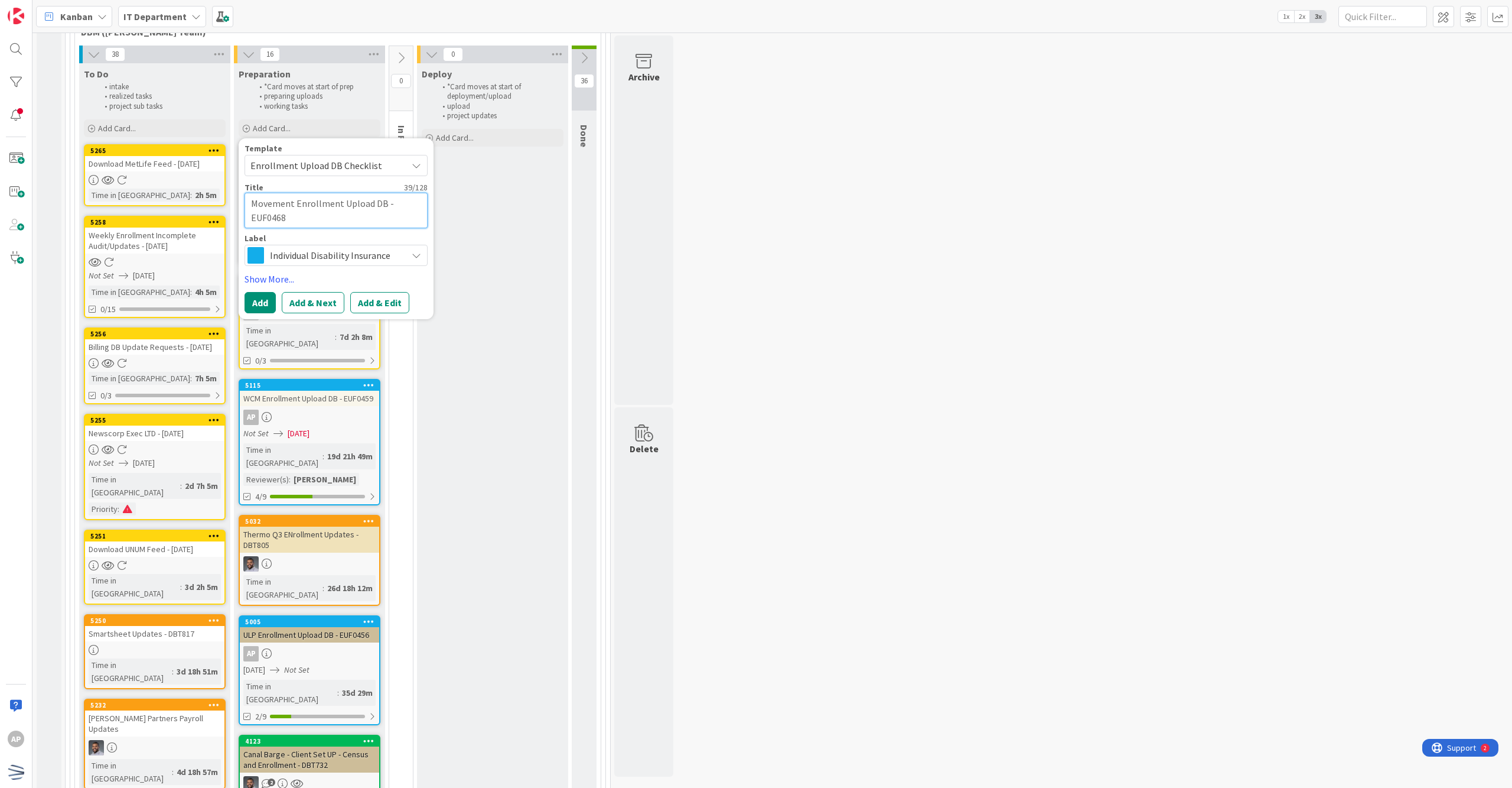
type textarea "Movement MEnrollment Upload DB - EUF0468"
type textarea "x"
type textarea "Movement MoEnrollment Upload DB - EUF0468"
type textarea "x"
type textarea "Movement MorEnrollment Upload DB - EUF0468"
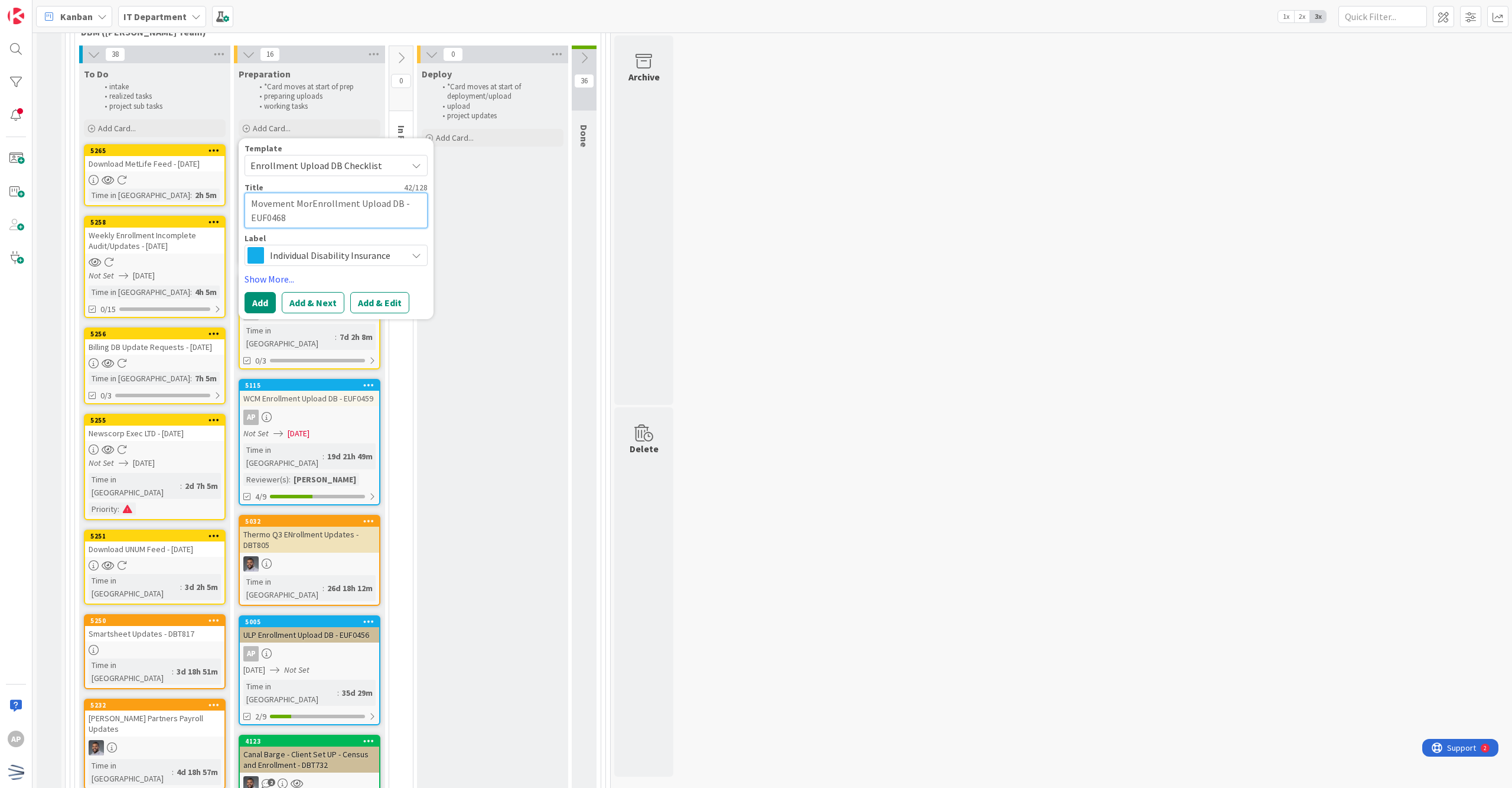
type textarea "x"
type textarea "Movement MortEnrollment Upload DB - EUF0468"
type textarea "x"
type textarea "Movement MortgEnrollment Upload DB - EUF0468"
type textarea "x"
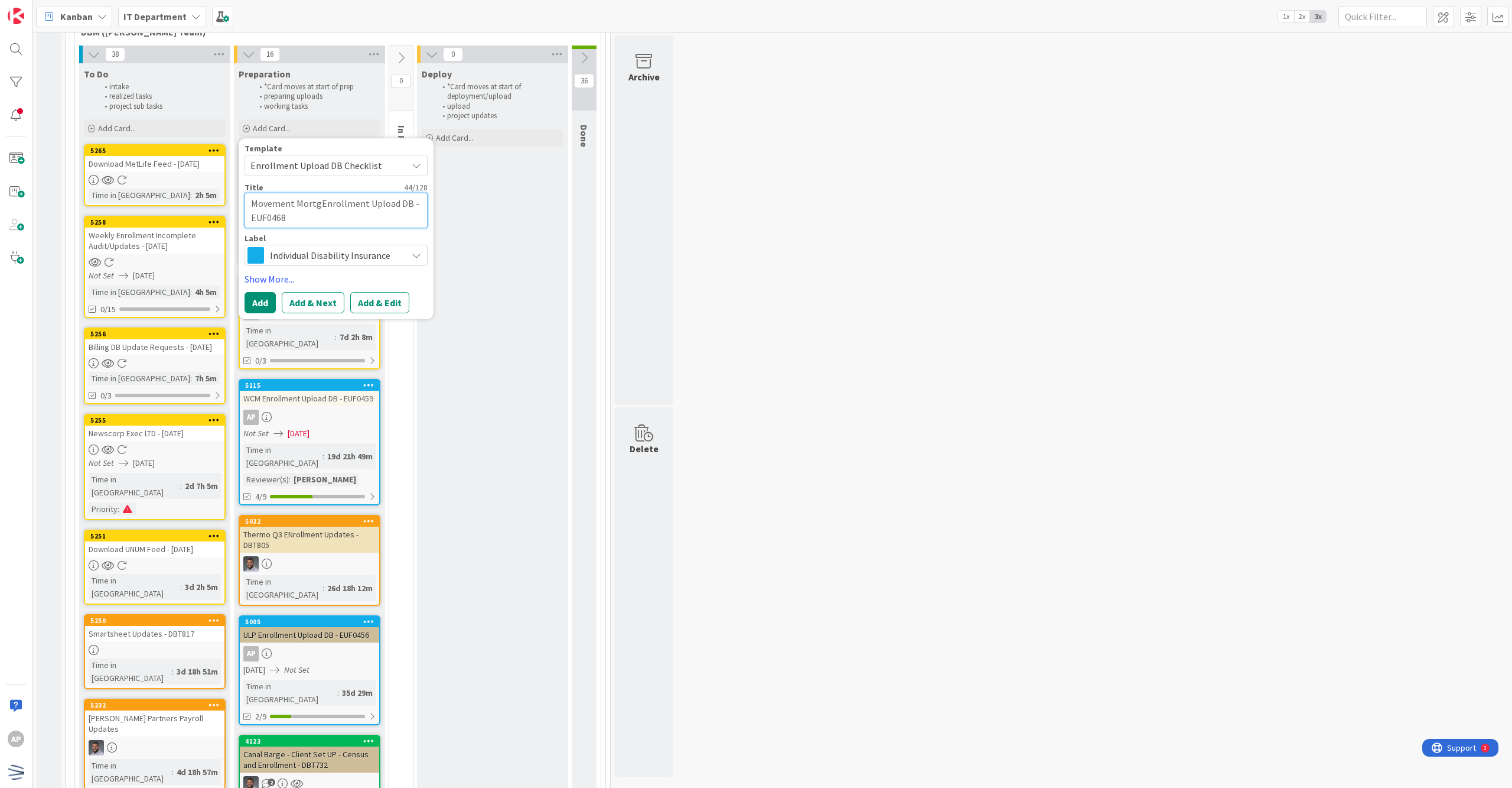
type textarea "Movement MortgaEnrollment Upload DB - EUF0468"
type textarea "x"
type textarea "Movement MortgagEnrollment Upload DB - EUF0468"
type textarea "x"
type textarea "Movement MortgageEnrollment Upload DB - EUF0468"
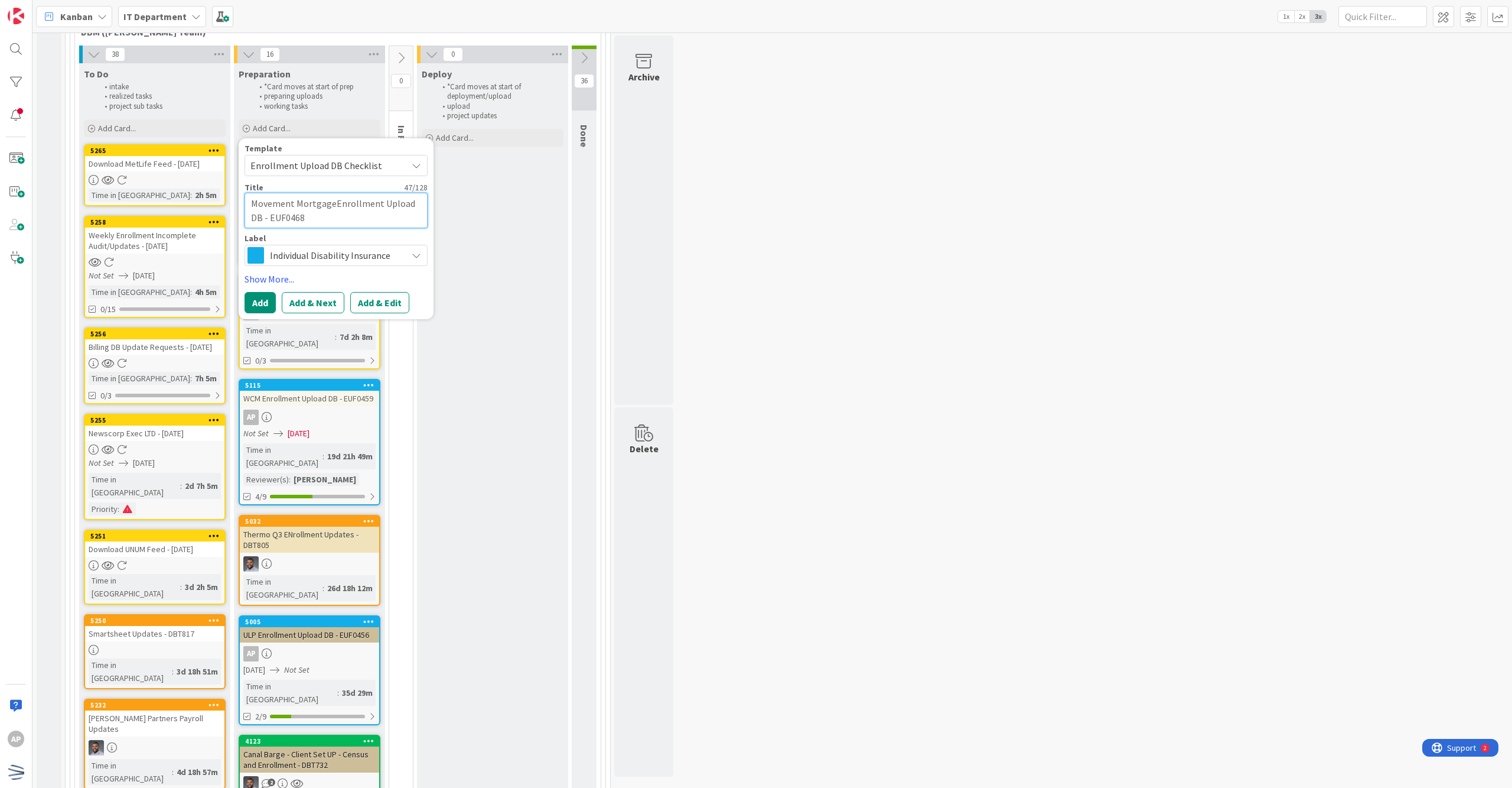
type textarea "x"
type textarea "Movement Mortgage Enrollment Upload DB - EUF0468"
click at [393, 291] on div "Template Enrollment Upload DB Checklist Not Set Enrollment Client Card Template…" at bounding box center [336, 229] width 183 height 170
click at [384, 296] on button "Add & Edit" at bounding box center [379, 303] width 59 height 21
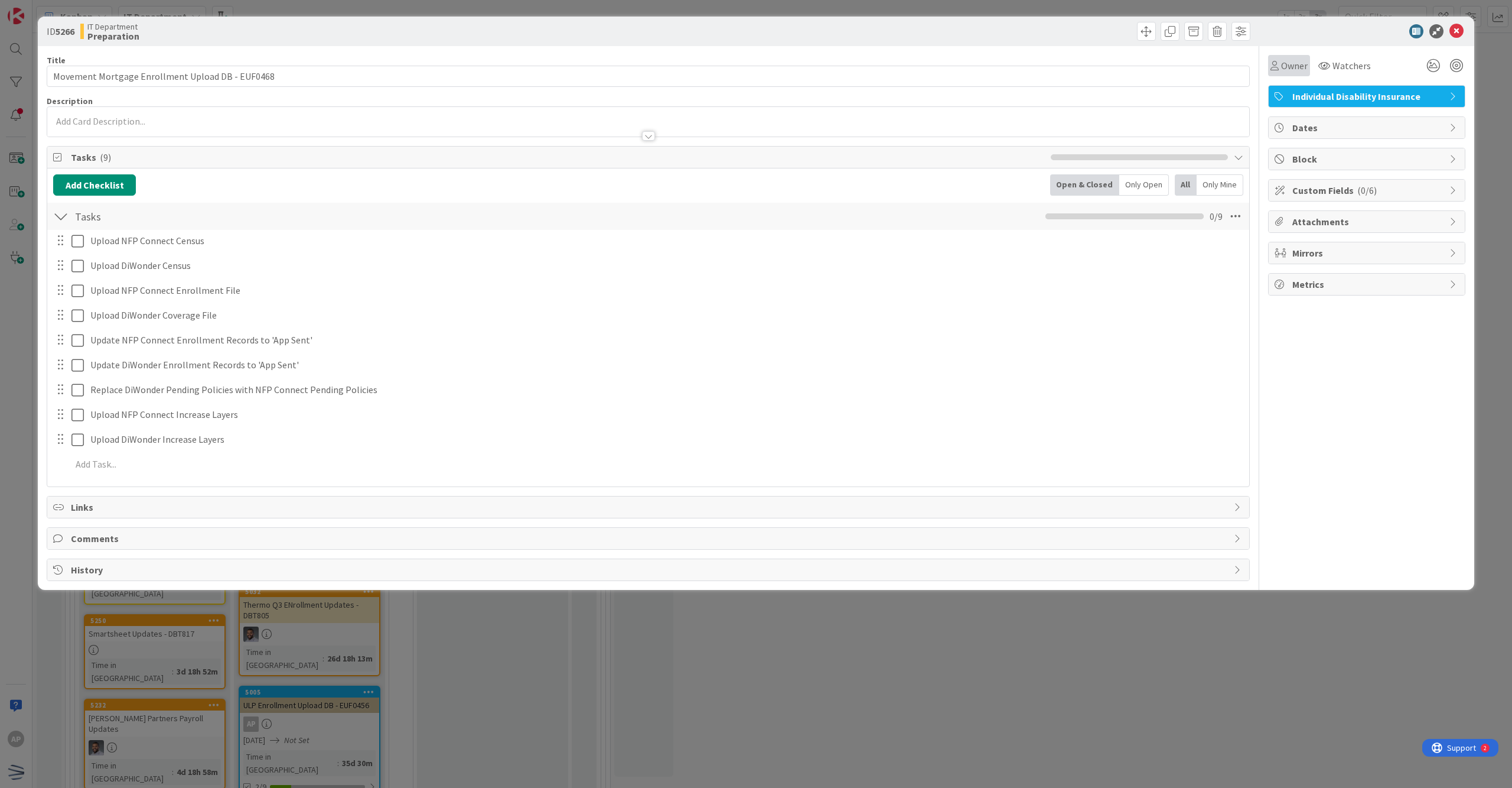
click at [730, 60] on span "Owner" at bounding box center [1294, 65] width 27 height 14
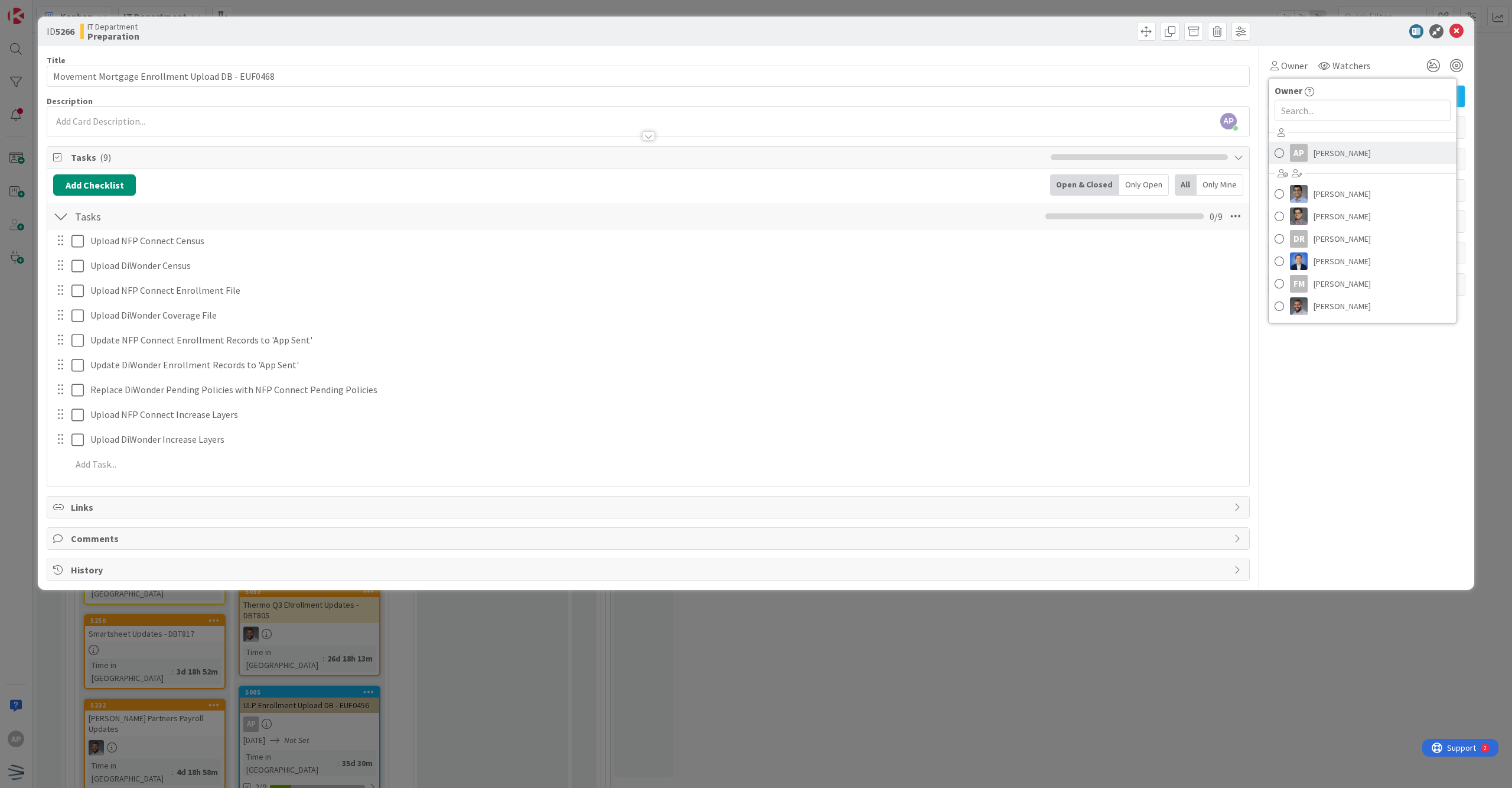
click at [730, 143] on link "AP [PERSON_NAME]" at bounding box center [1362, 153] width 188 height 23
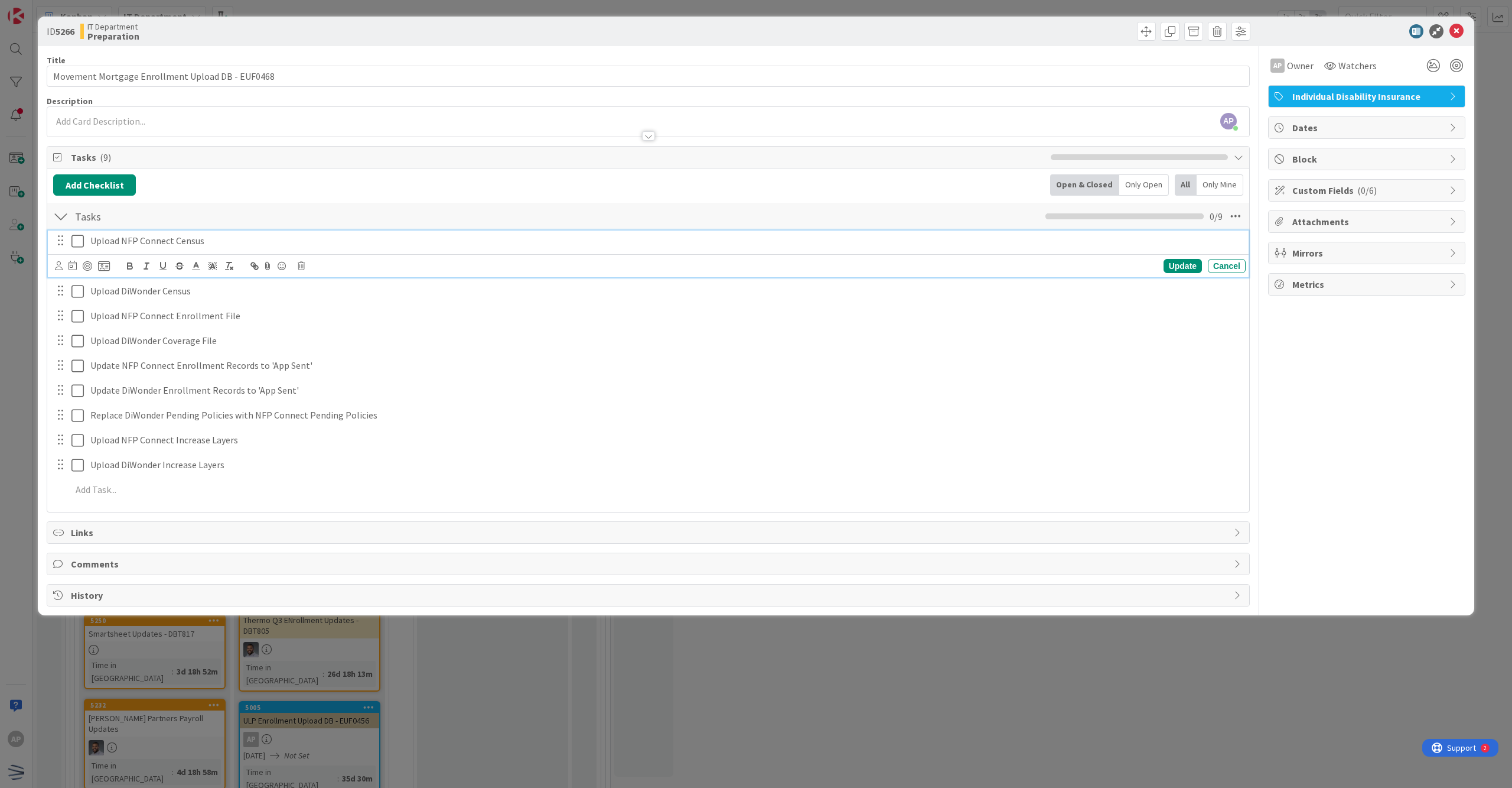
click at [76, 245] on icon at bounding box center [78, 241] width 13 height 14
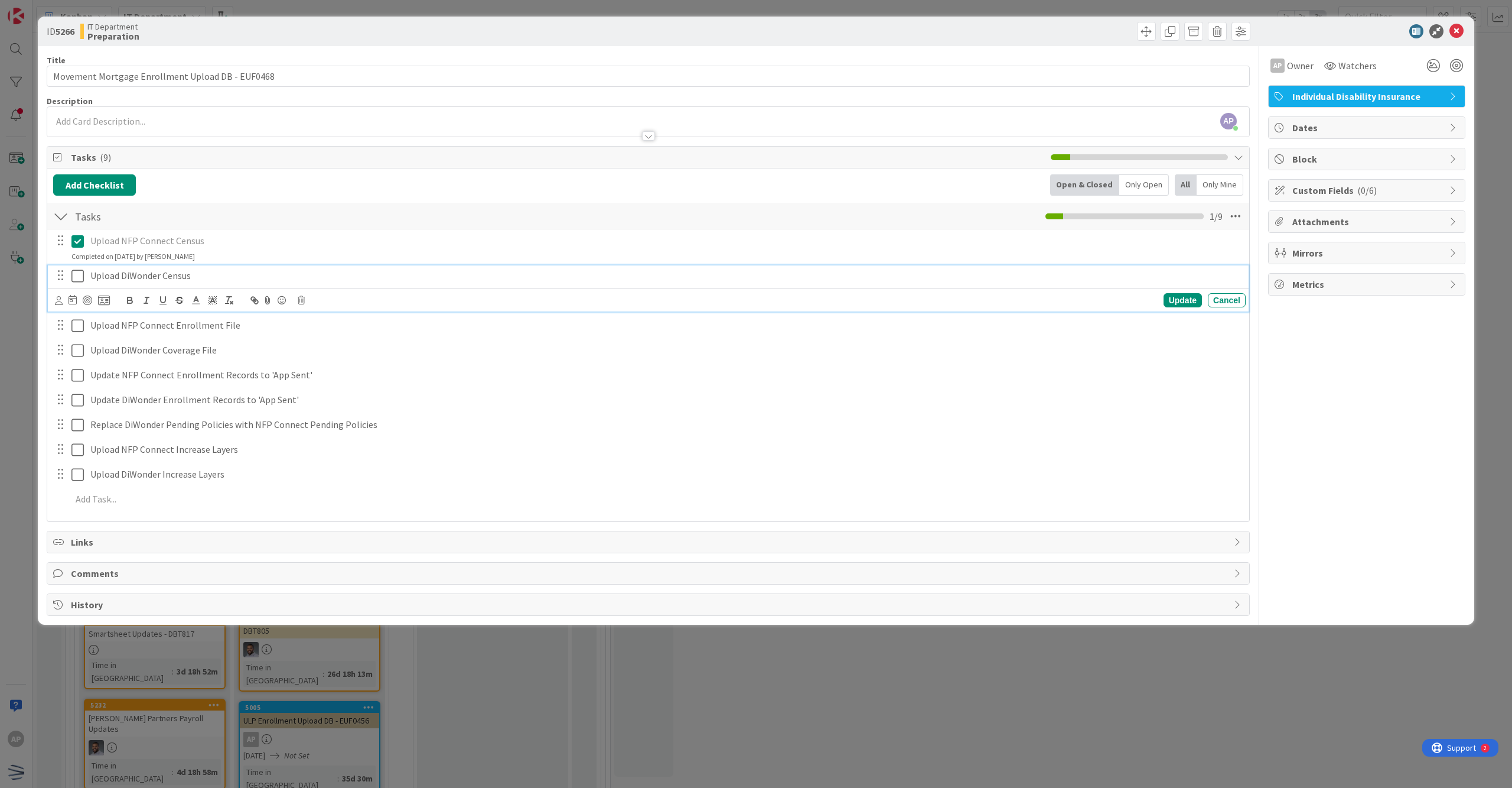
click at [77, 276] on icon at bounding box center [78, 276] width 13 height 14
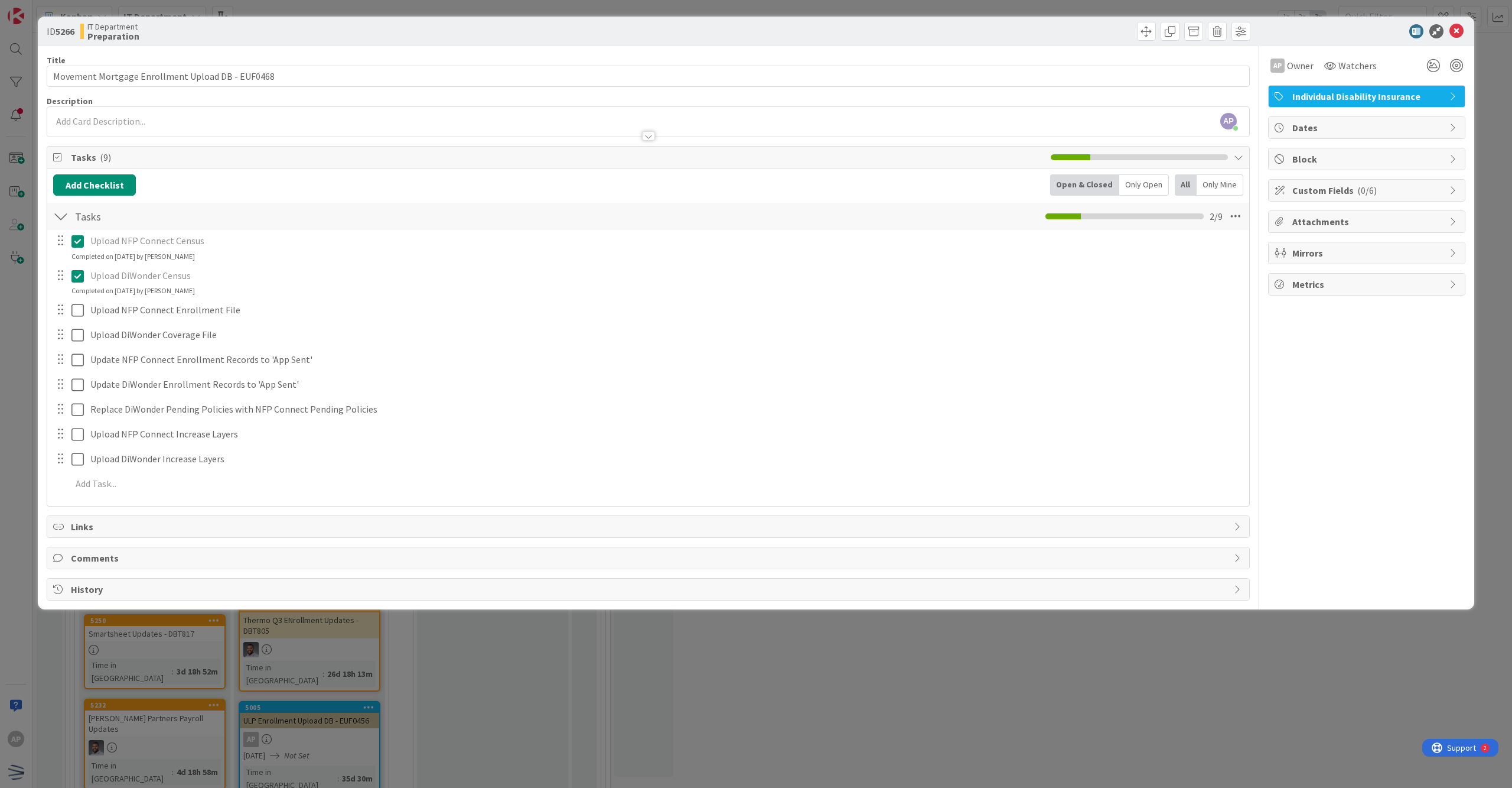
click at [730, 191] on span "Custom Fields ( 0/6 )" at bounding box center [1368, 190] width 151 height 14
click at [730, 220] on div "Not Set" at bounding box center [1367, 229] width 184 height 21
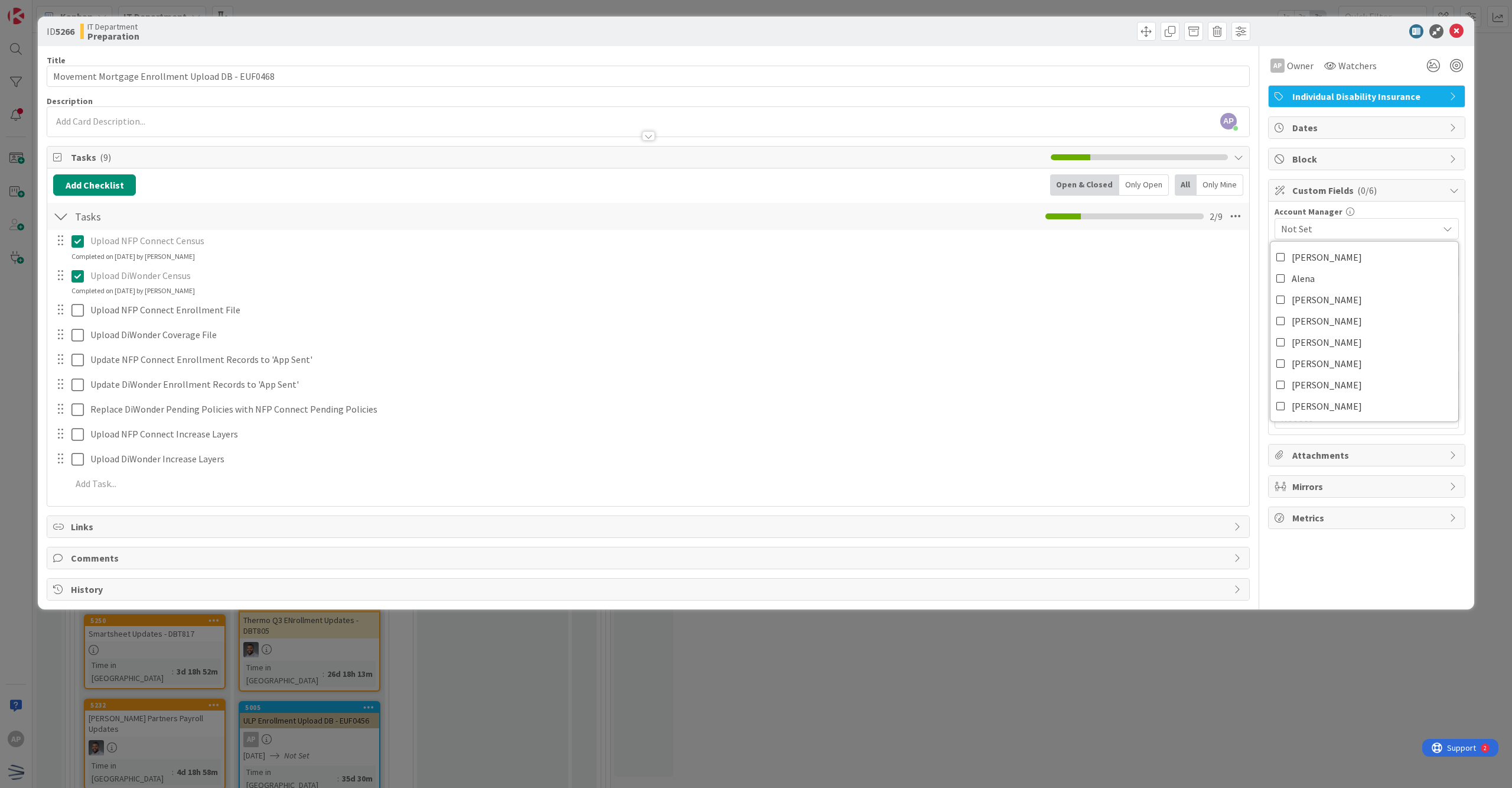
click at [730, 220] on div "Not Set" at bounding box center [1367, 229] width 184 height 21
click at [730, 266] on span "Not Set" at bounding box center [1357, 266] width 151 height 17
click at [730, 266] on span "Not Set" at bounding box center [1357, 267] width 150 height 17
click at [730, 306] on span "Not Set" at bounding box center [1359, 304] width 157 height 14
click at [730, 349] on span "[PERSON_NAME]" at bounding box center [1327, 354] width 70 height 18
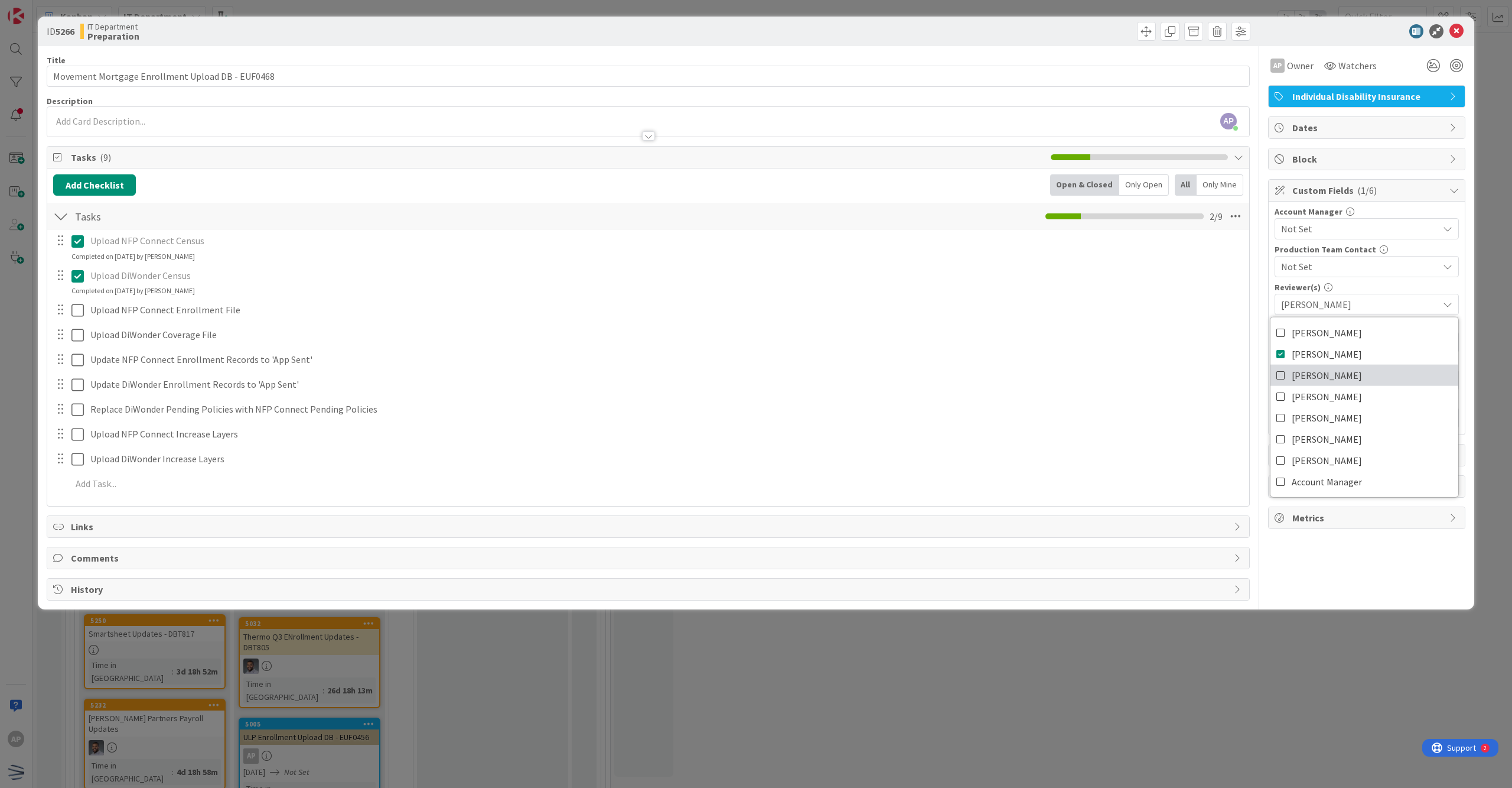
click at [730, 368] on span "[PERSON_NAME]" at bounding box center [1327, 375] width 70 height 18
click at [730, 359] on icon at bounding box center [1281, 354] width 9 height 18
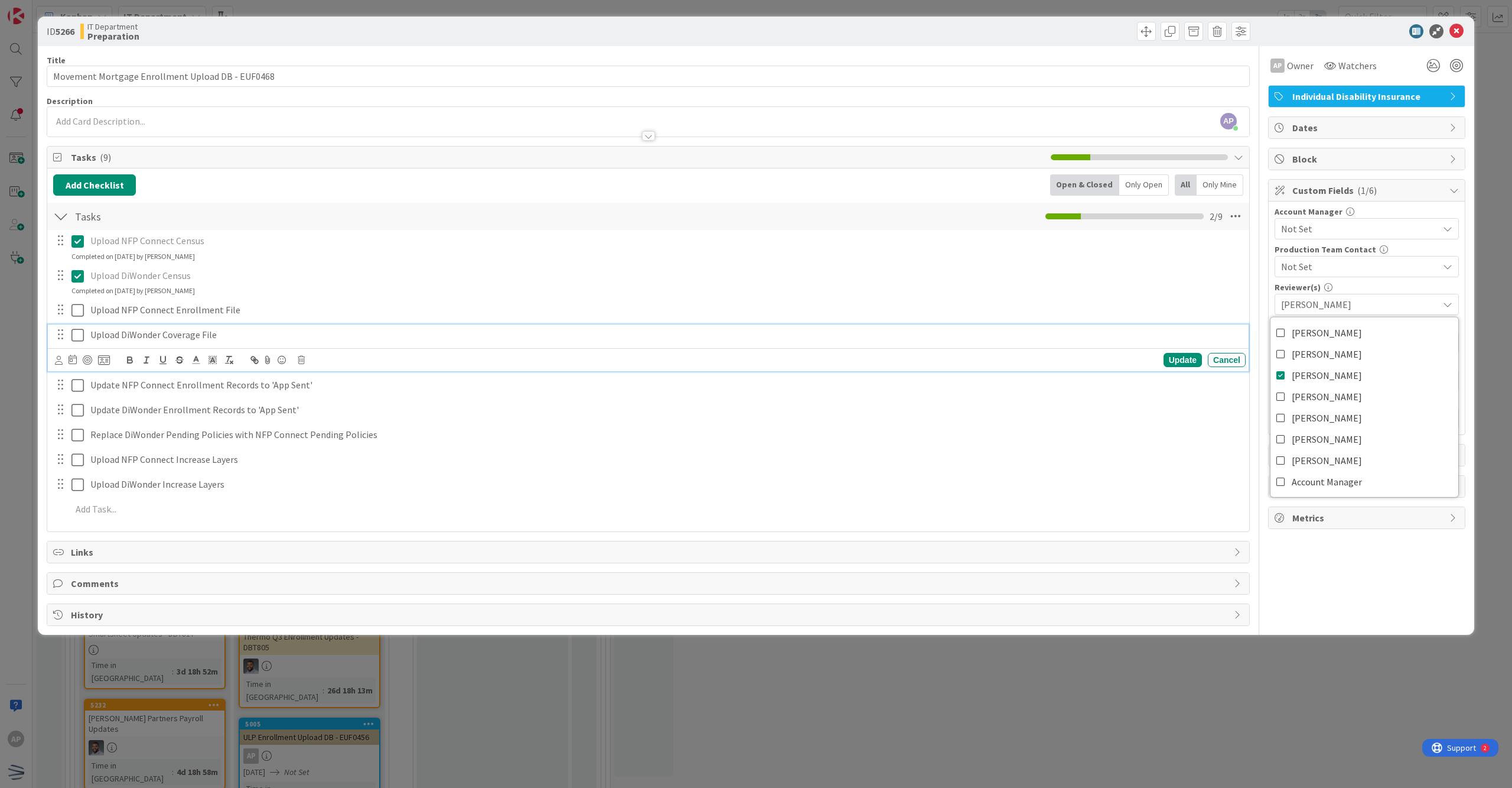
click at [730, 345] on div "Upload DiWonder Coverage File" at bounding box center [665, 335] width 1160 height 21
click at [730, 348] on input "text" at bounding box center [1367, 342] width 184 height 21
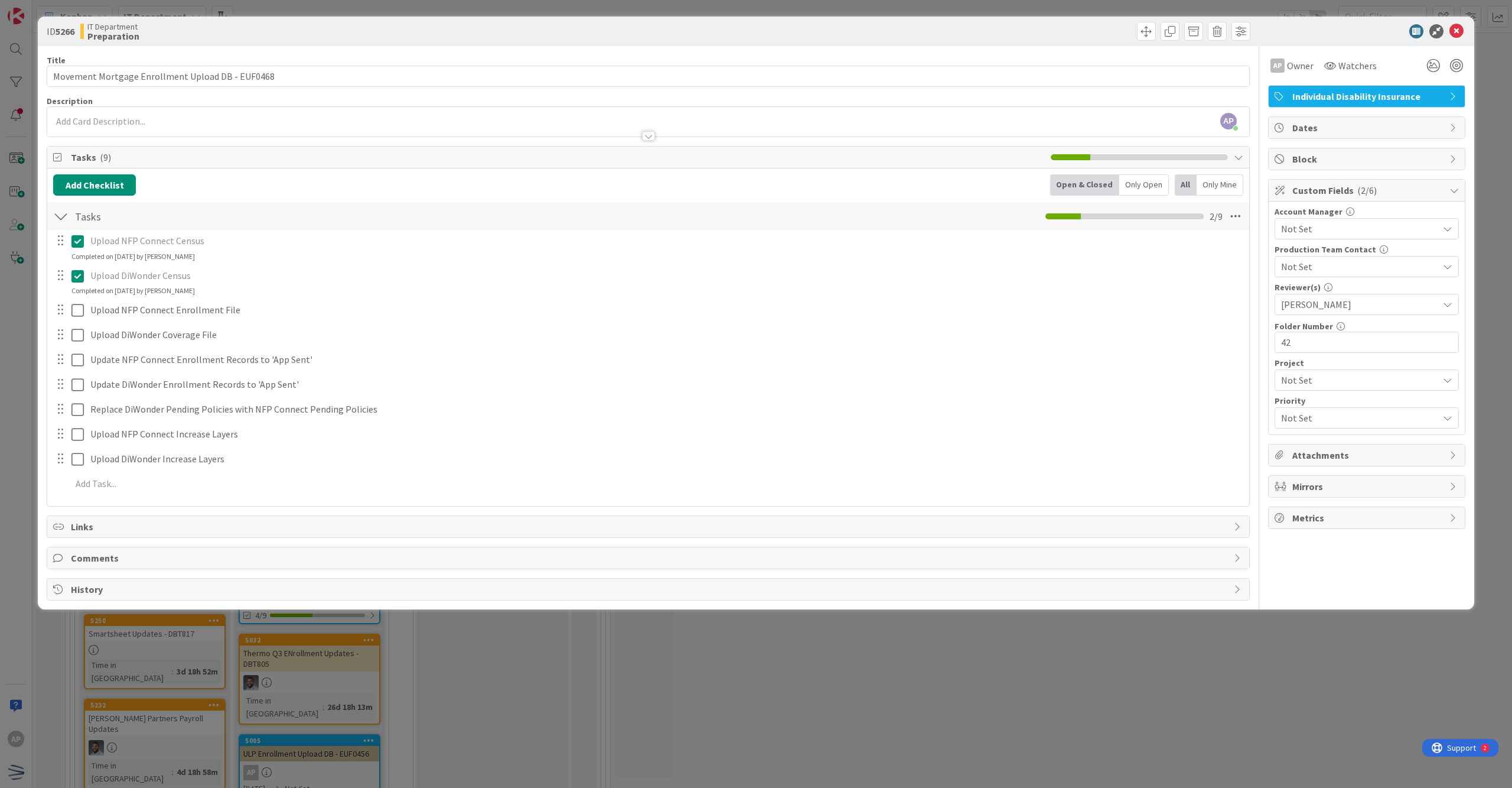
click at [730, 381] on span "Not Set" at bounding box center [1357, 380] width 151 height 17
click at [730, 473] on span "Connect App" at bounding box center [1374, 473] width 155 height 18
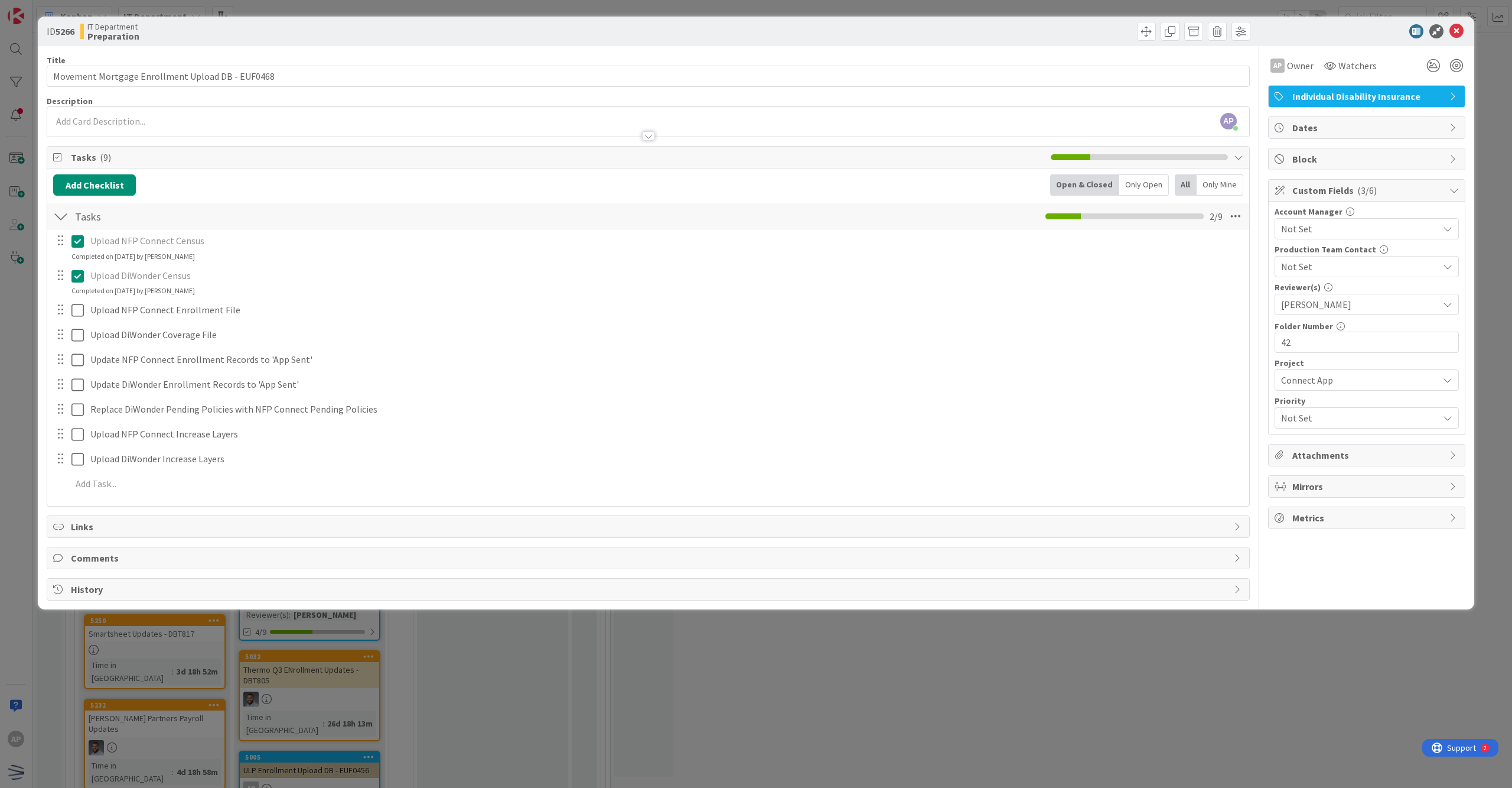
click at [730, 418] on span "Not Set" at bounding box center [1357, 418] width 151 height 17
click at [730, 418] on span "Not Set" at bounding box center [1357, 418] width 150 height 17
click at [642, 138] on div at bounding box center [649, 136] width 13 height 9
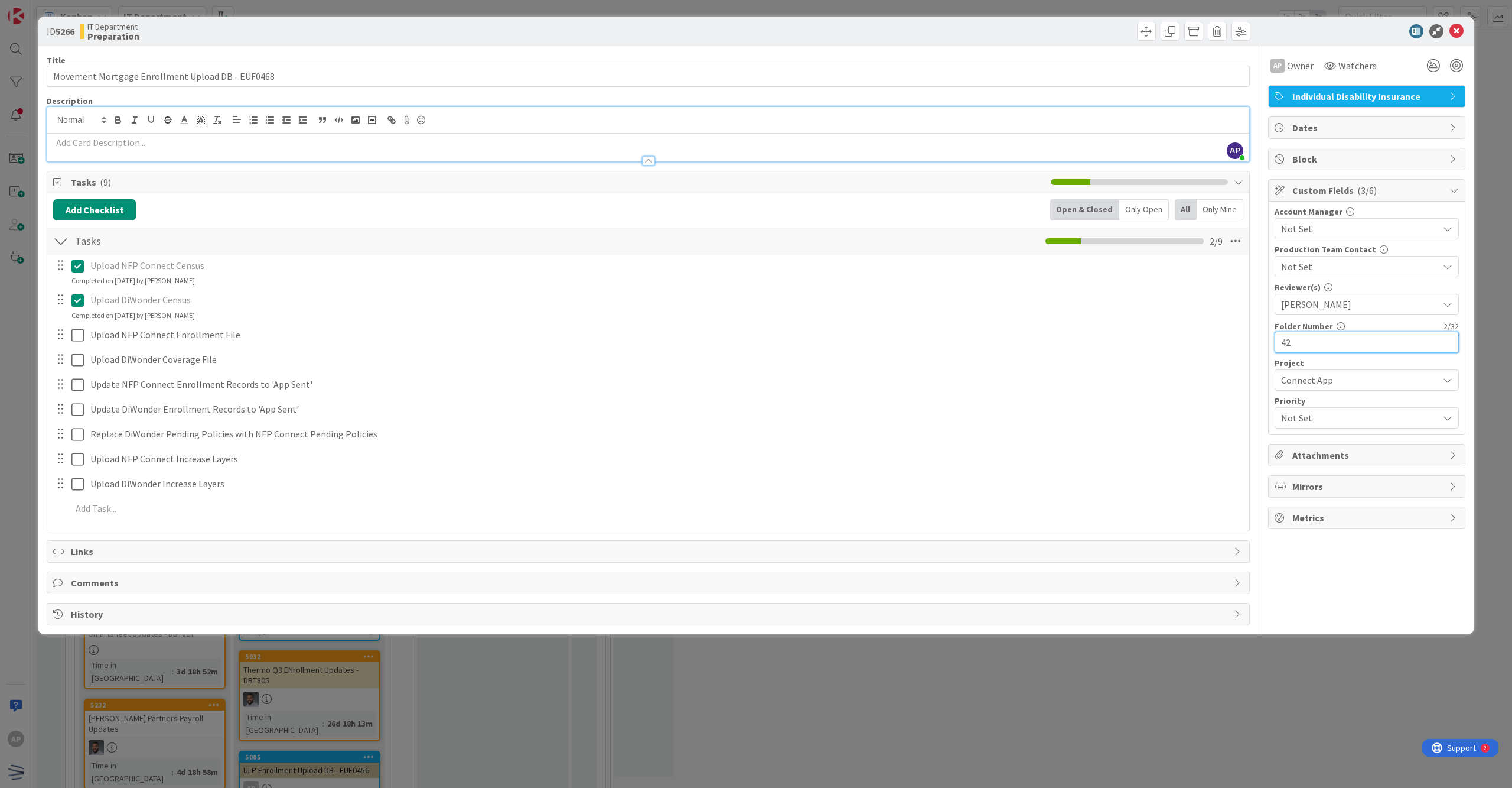
drag, startPoint x: 1284, startPoint y: 341, endPoint x: 1213, endPoint y: 331, distance: 71.7
click at [730, 331] on div "Title 48 / 128 Movement Mortgage Enrollment Upload DB - EUF0468 Description AP …" at bounding box center [756, 335] width 1419 height 580
type input "114"
click at [620, 141] on p at bounding box center [648, 143] width 1190 height 13
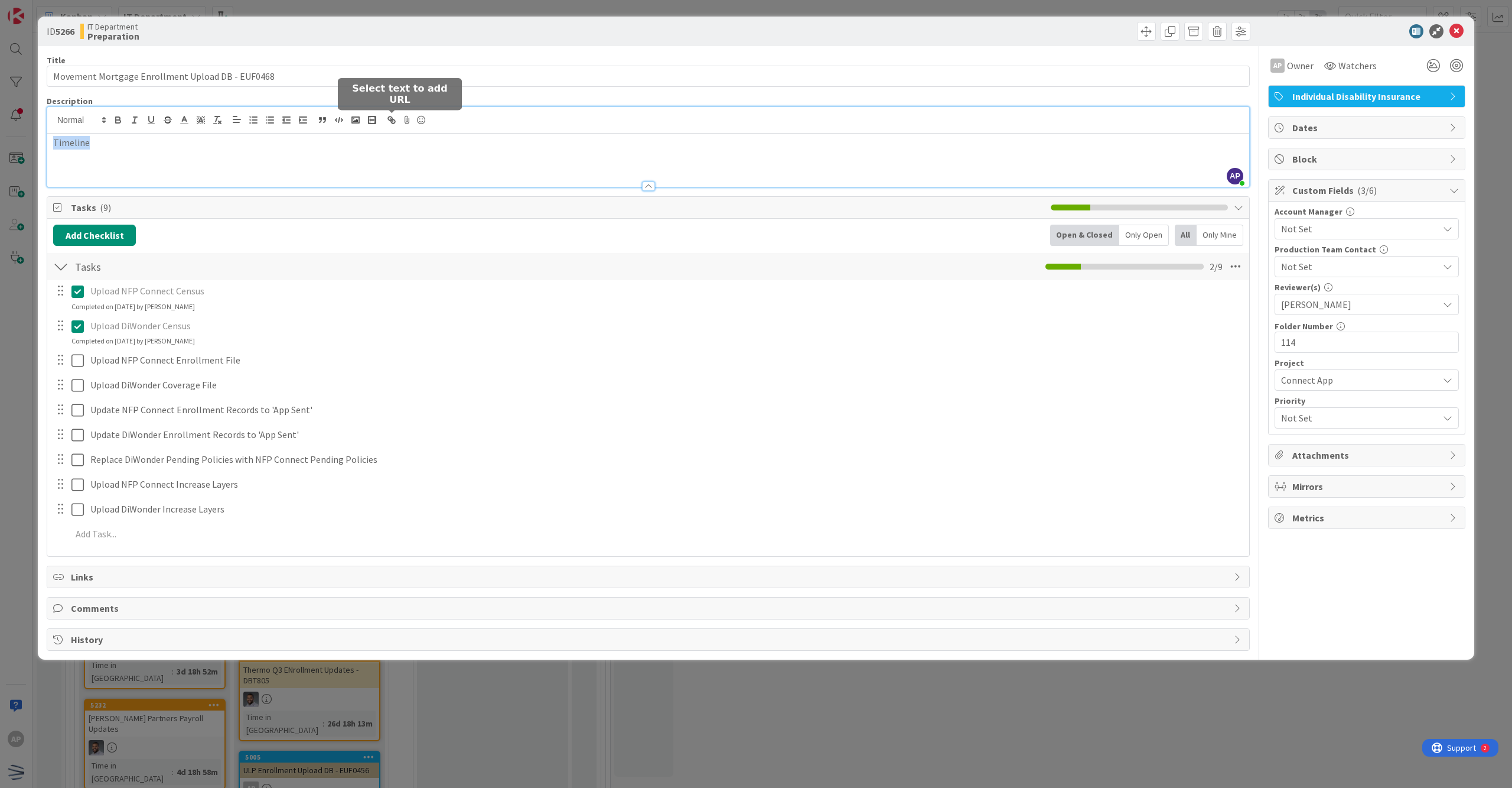
click at [389, 118] on icon "button" at bounding box center [390, 118] width 4 height 4
type input "Timeline"
click at [119, 165] on input "text" at bounding box center [96, 165] width 100 height 15
paste input "[URL][DOMAIN_NAME]"
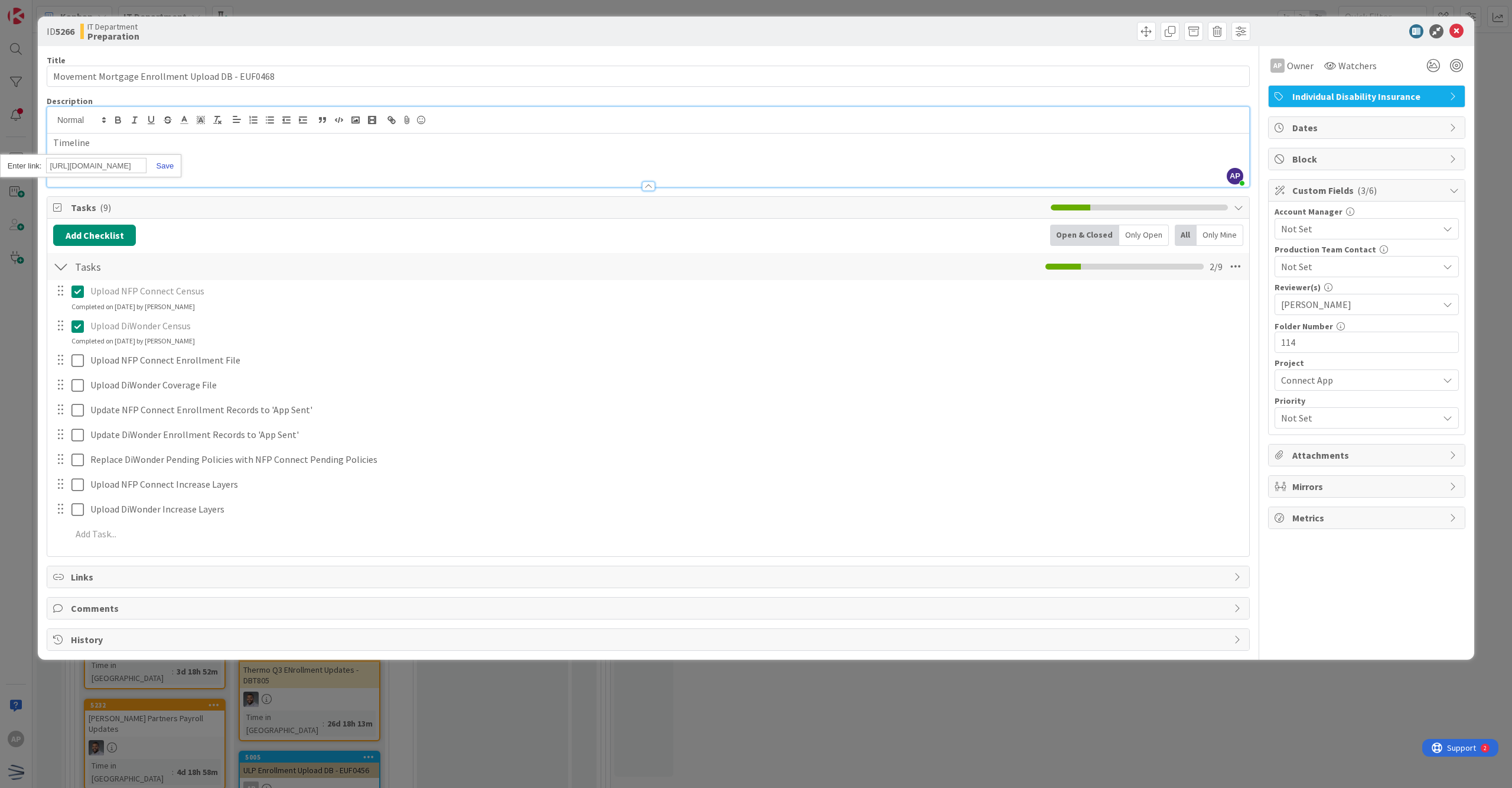
click at [161, 162] on link at bounding box center [160, 165] width 27 height 9
click at [150, 145] on p "Timeline" at bounding box center [648, 143] width 1190 height 13
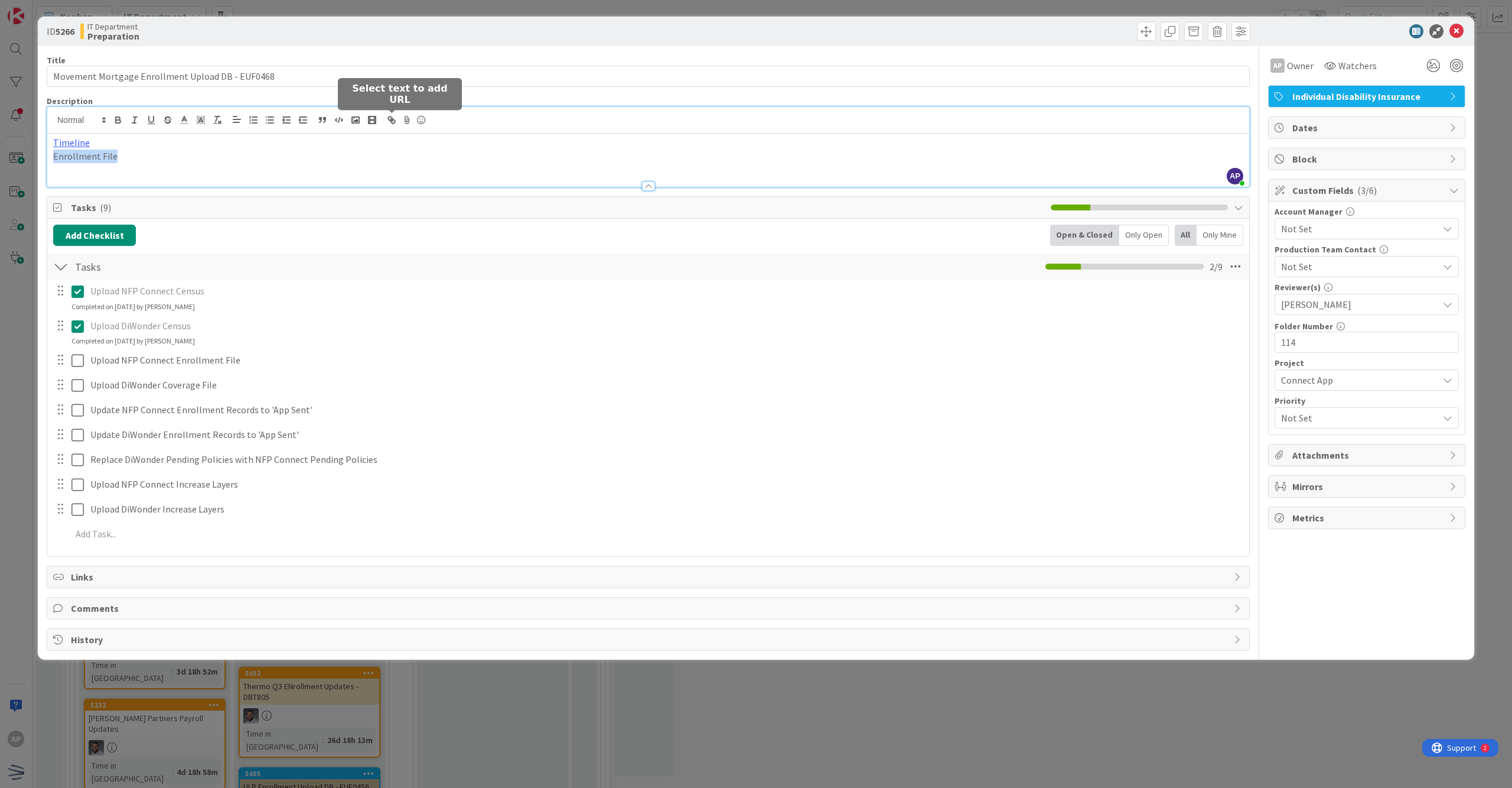
click at [387, 119] on icon "button" at bounding box center [391, 120] width 11 height 11
type input "Enrollment File"
click at [86, 186] on input "text" at bounding box center [96, 179] width 100 height 15
paste input "[URL][DOMAIN_NAME]"
click at [165, 178] on link at bounding box center [160, 179] width 27 height 9
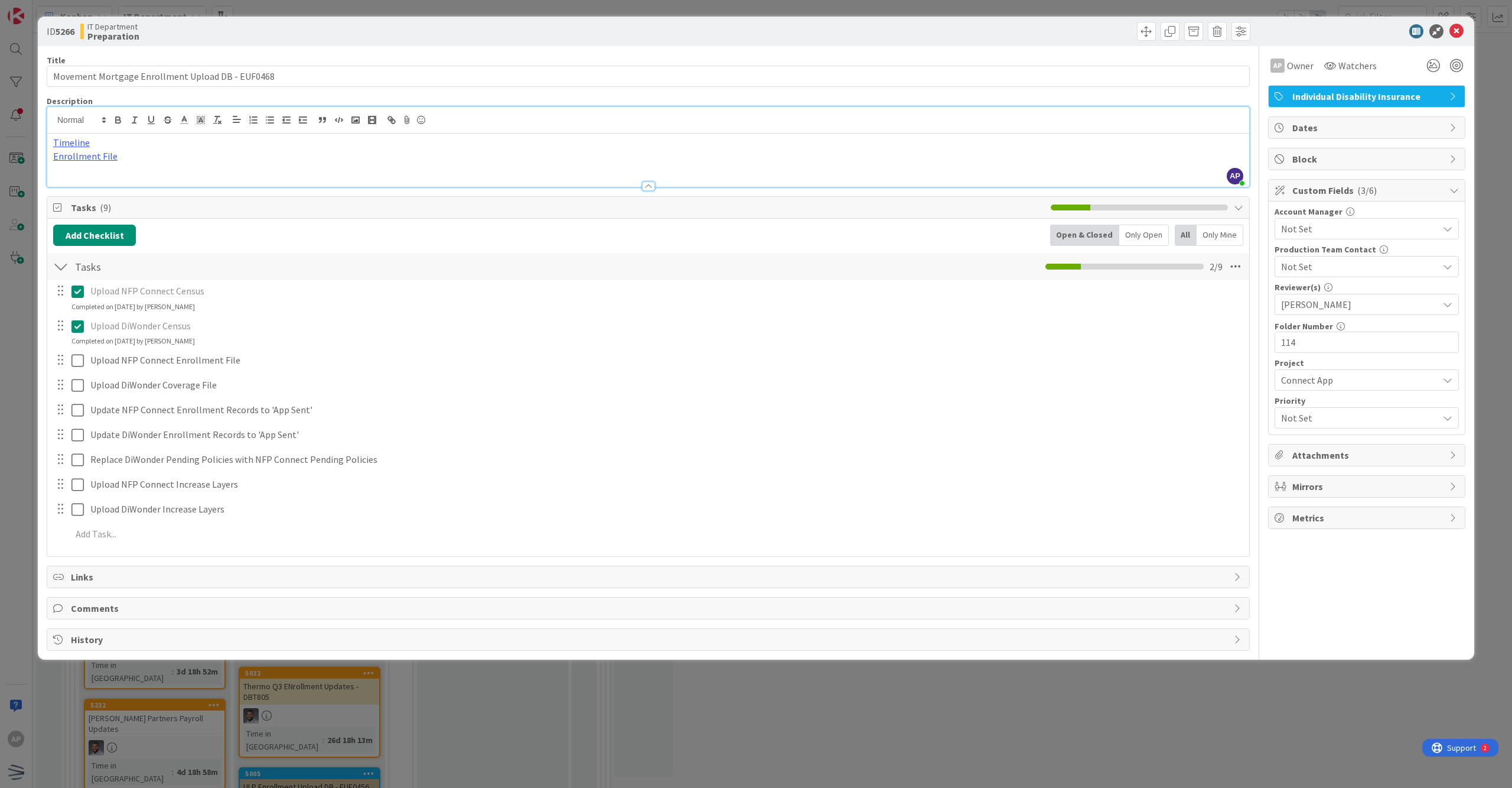
click at [147, 157] on p "Enrollment File" at bounding box center [648, 156] width 1190 height 13
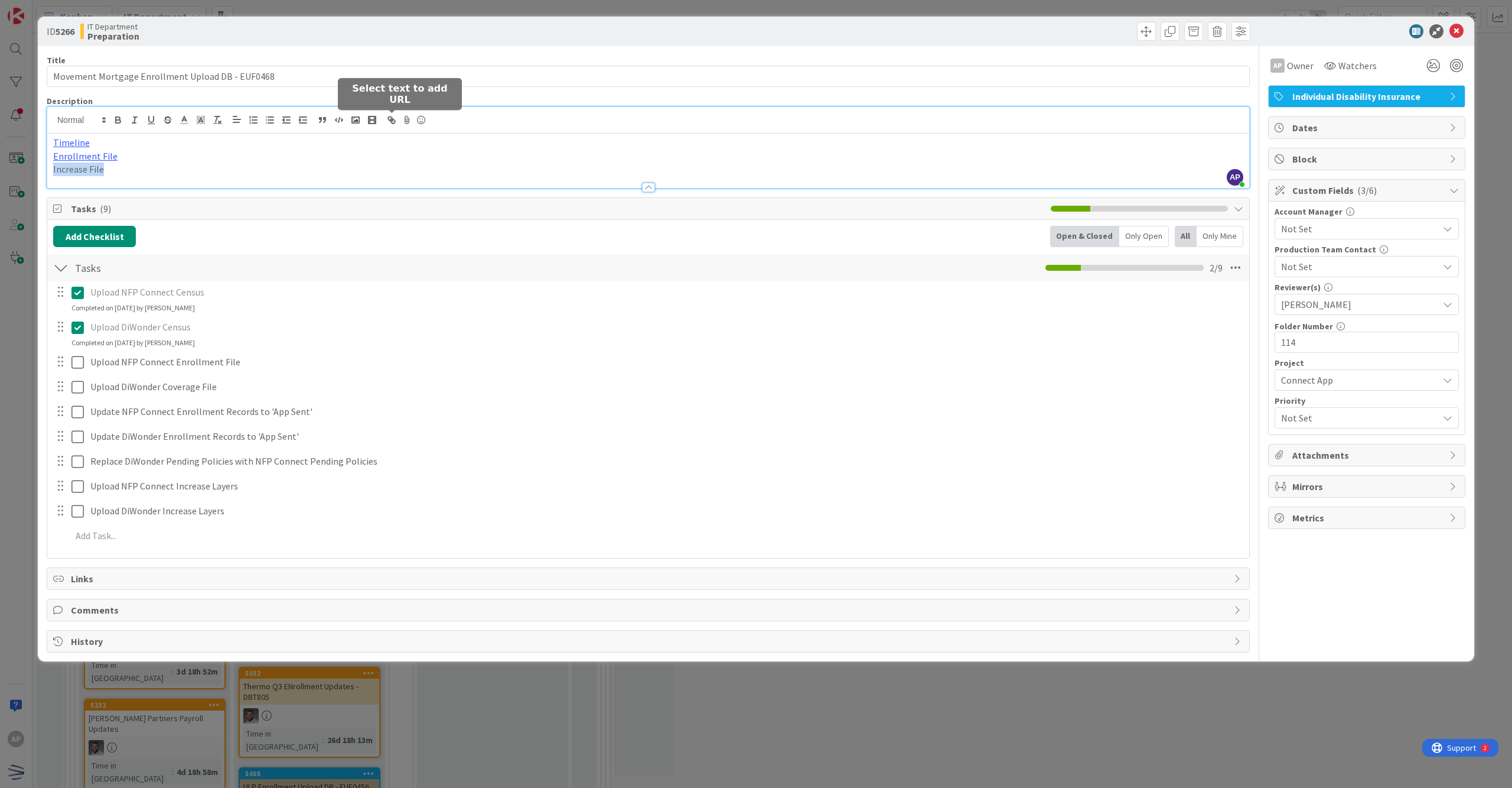
click at [393, 123] on icon "button" at bounding box center [391, 120] width 11 height 11
type input "Increase File"
click at [100, 197] on input "text" at bounding box center [96, 193] width 100 height 15
paste input "[URL][DOMAIN_NAME]"
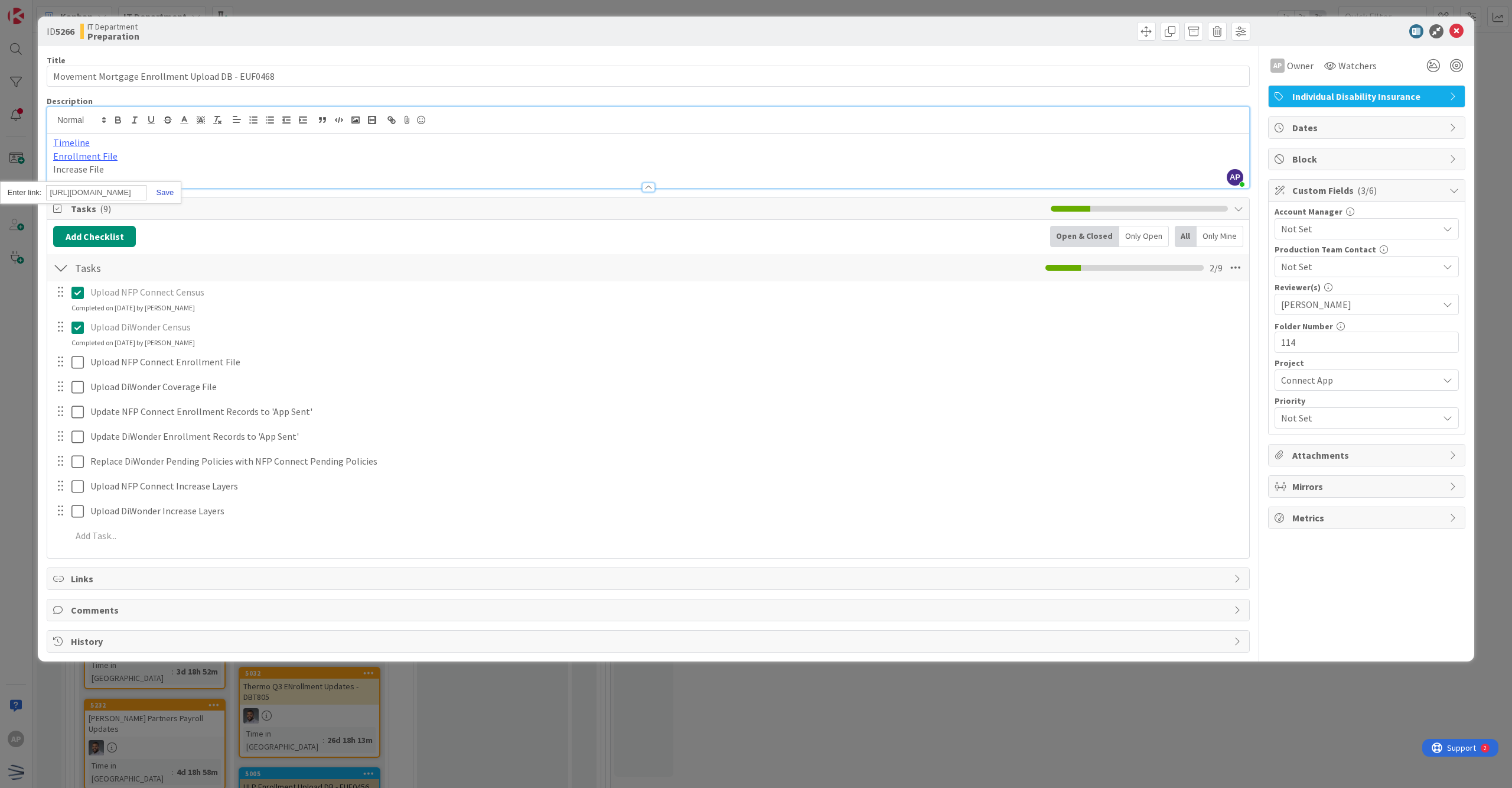
type input "[URL][DOMAIN_NAME]"
click at [167, 191] on link at bounding box center [160, 192] width 27 height 9
click at [190, 155] on p "Enrollment File" at bounding box center [648, 156] width 1190 height 13
click at [730, 129] on span "Dates" at bounding box center [1368, 127] width 151 height 14
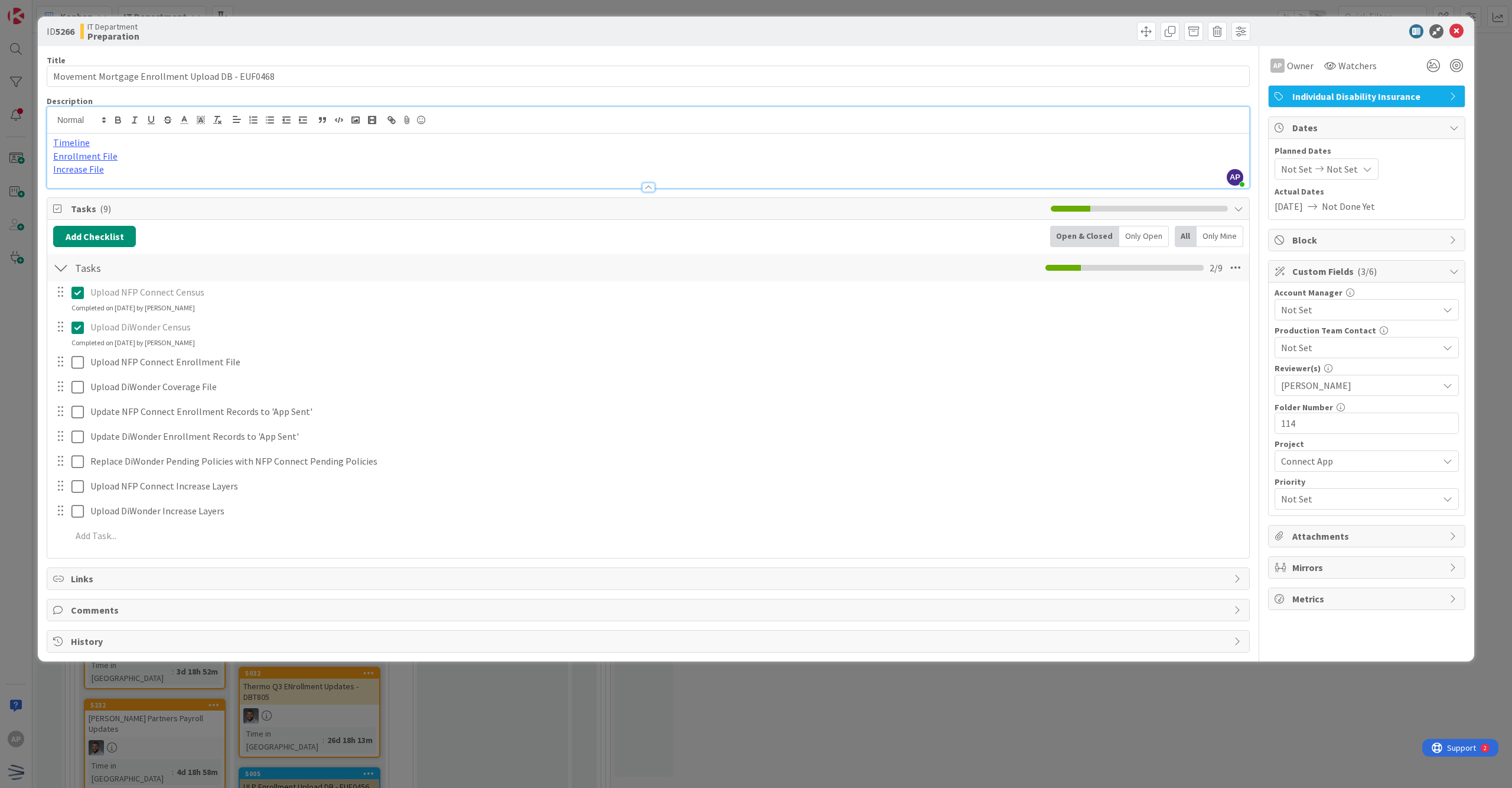
click at [730, 168] on span "Not Set" at bounding box center [1342, 169] width 31 height 14
click at [730, 210] on div "Move forward to switch to the next month." at bounding box center [1438, 207] width 23 height 19
click at [730, 270] on td "7" at bounding box center [1345, 272] width 23 height 23
type input "[DATE]"
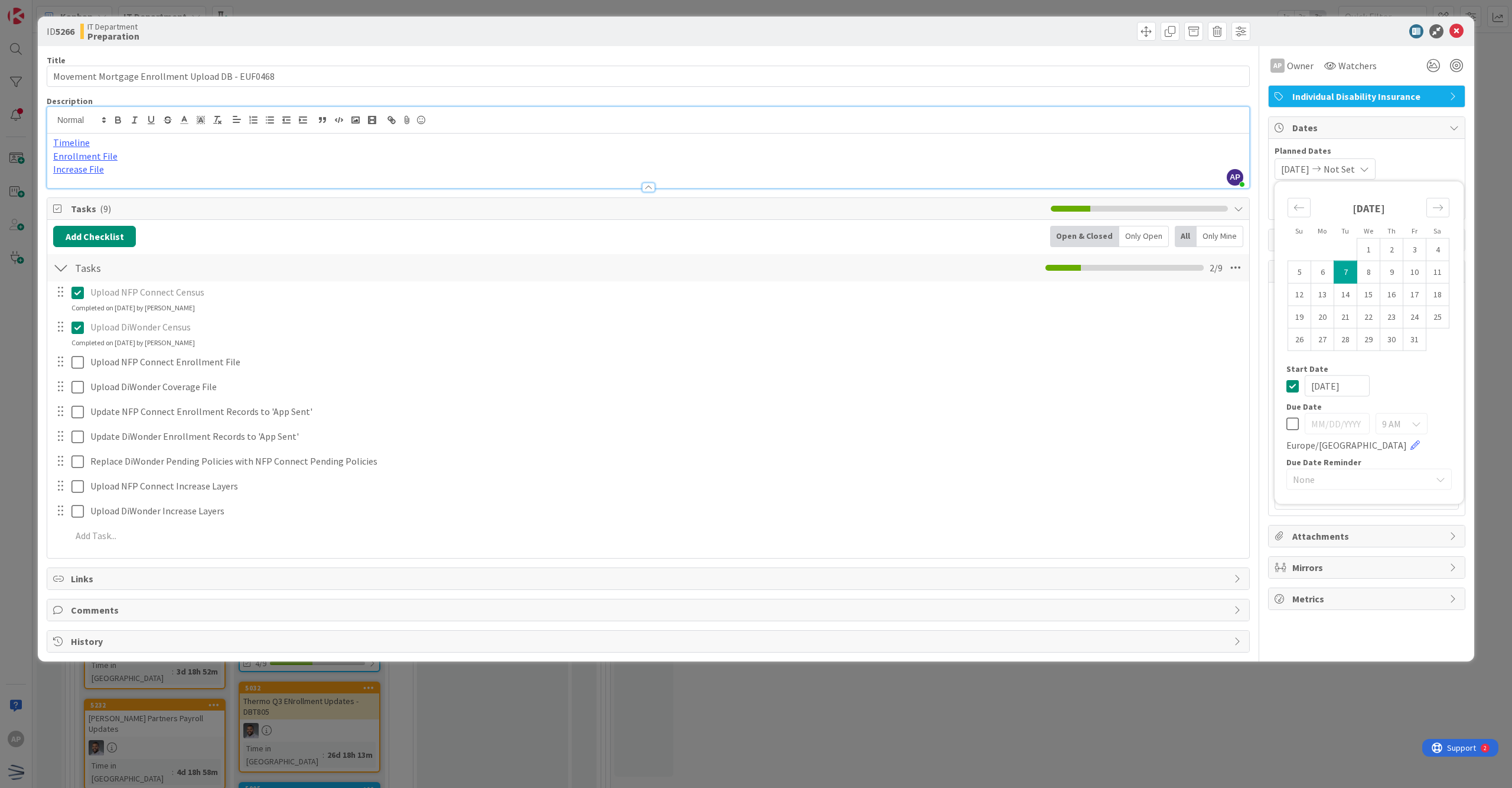
click at [730, 175] on span "Not Set" at bounding box center [1339, 169] width 31 height 14
click at [730, 170] on span "Not Set" at bounding box center [1339, 169] width 31 height 14
click at [730, 390] on icon at bounding box center [1292, 386] width 13 height 14
click at [730, 421] on icon at bounding box center [1292, 424] width 13 height 14
click at [730, 277] on td "7" at bounding box center [1345, 272] width 23 height 23
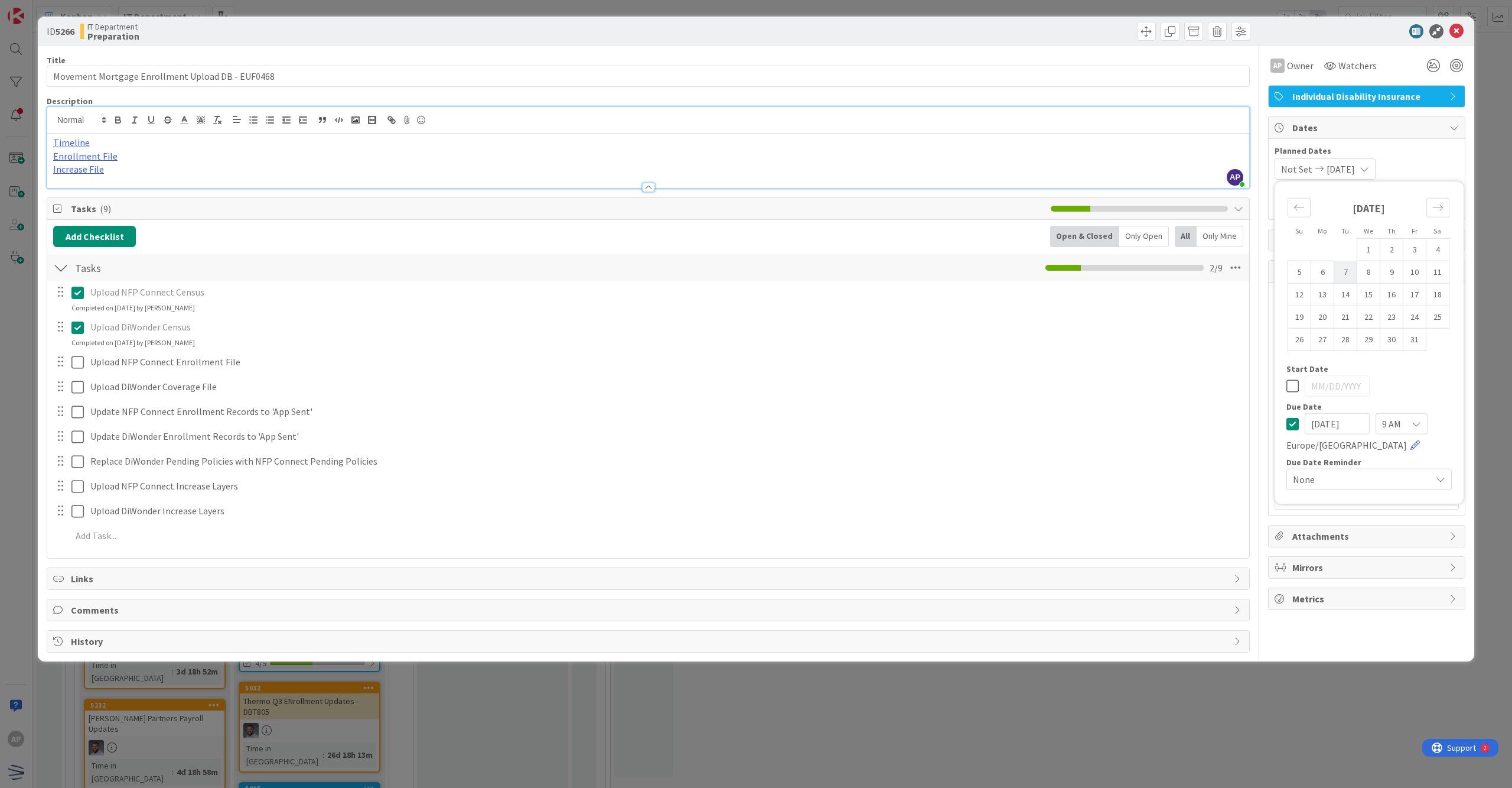
type input "[DATE]"
click at [730, 450] on link at bounding box center [1415, 445] width 9 height 9
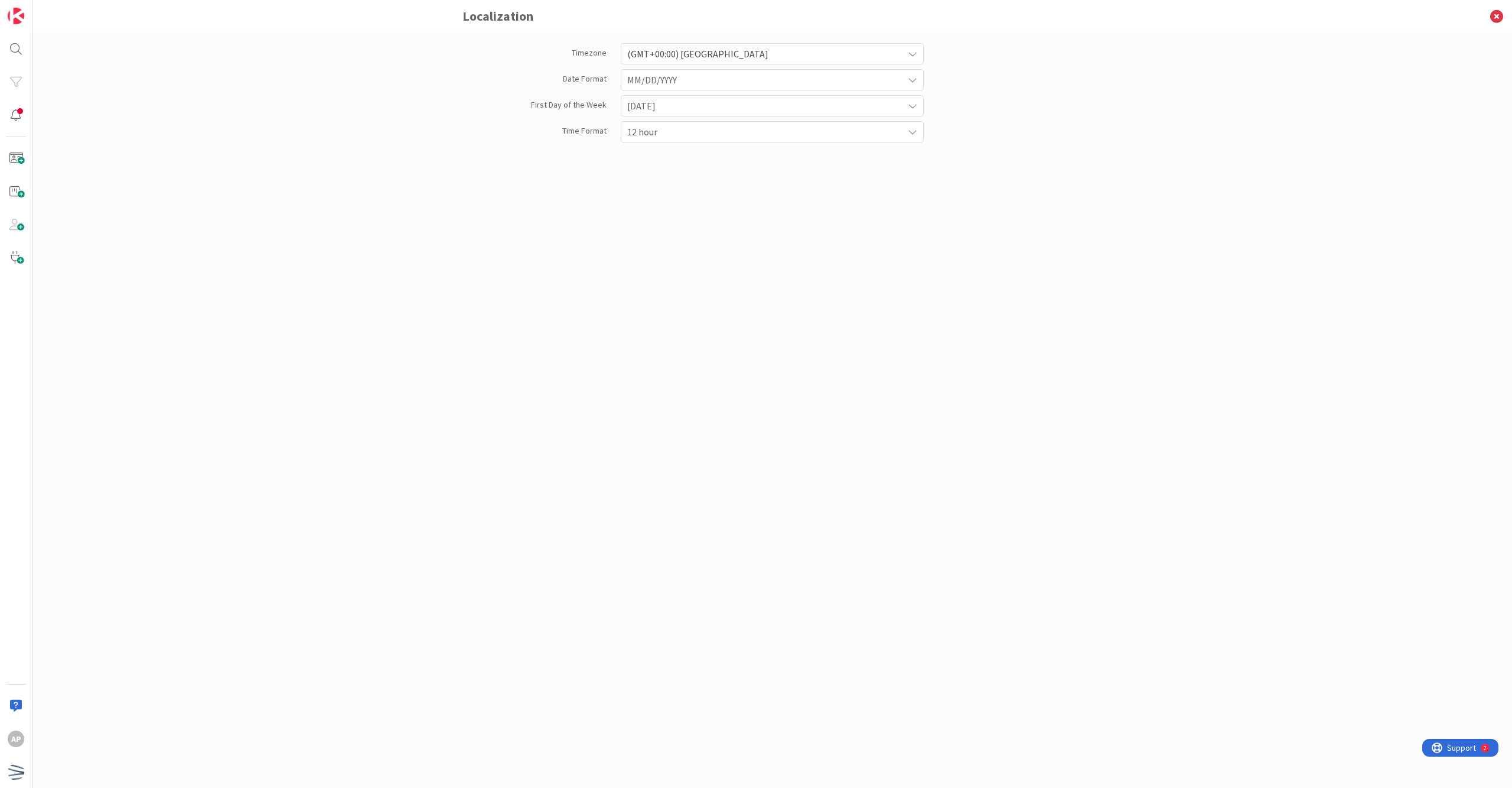
click at [730, 56] on span "(GMT+00:00) [GEOGRAPHIC_DATA]" at bounding box center [762, 54] width 270 height 17
click at [730, 17] on icon at bounding box center [1497, 16] width 31 height 33
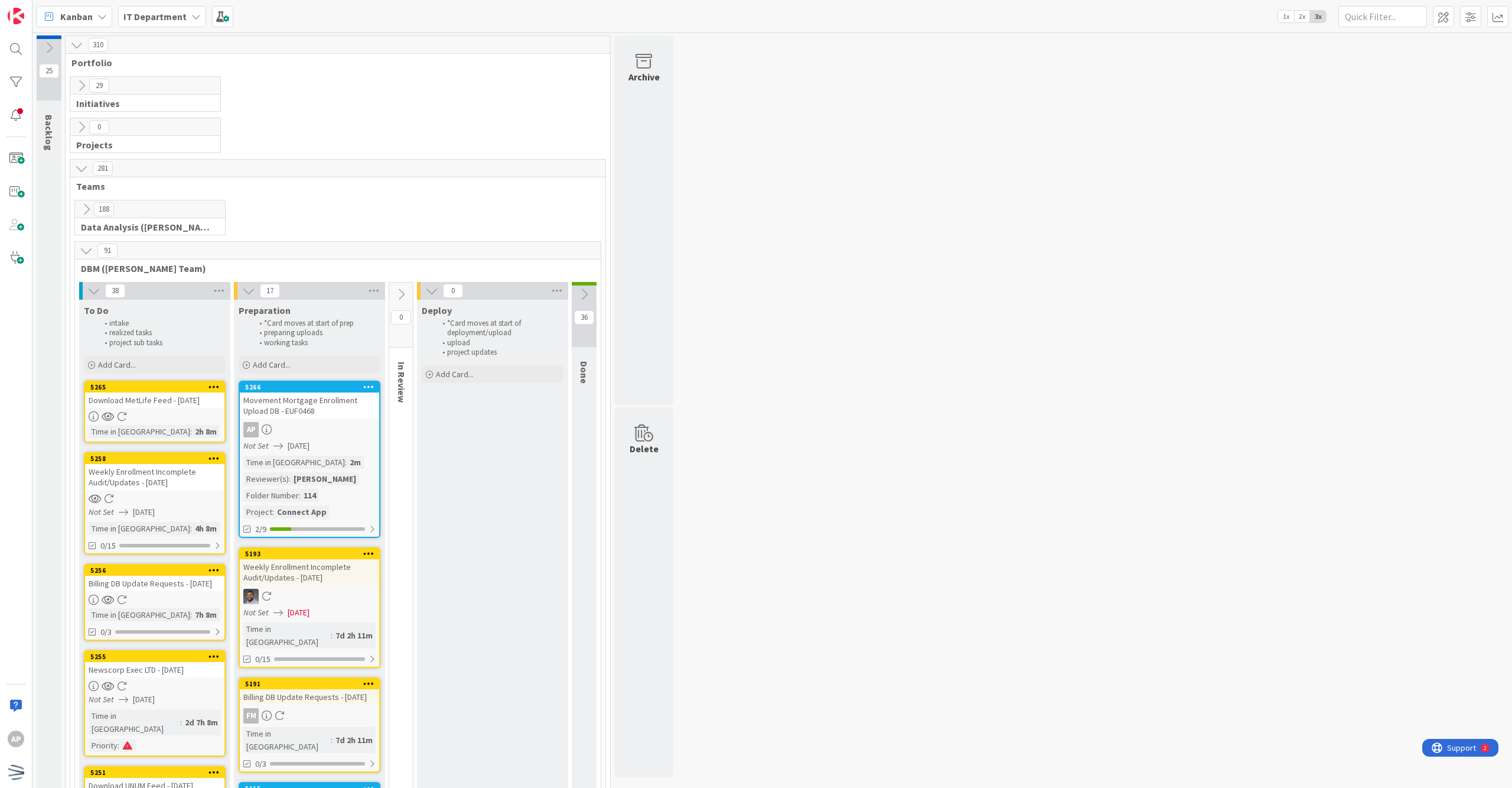
click at [348, 452] on div "Not Set [DATE]" at bounding box center [311, 445] width 136 height 13
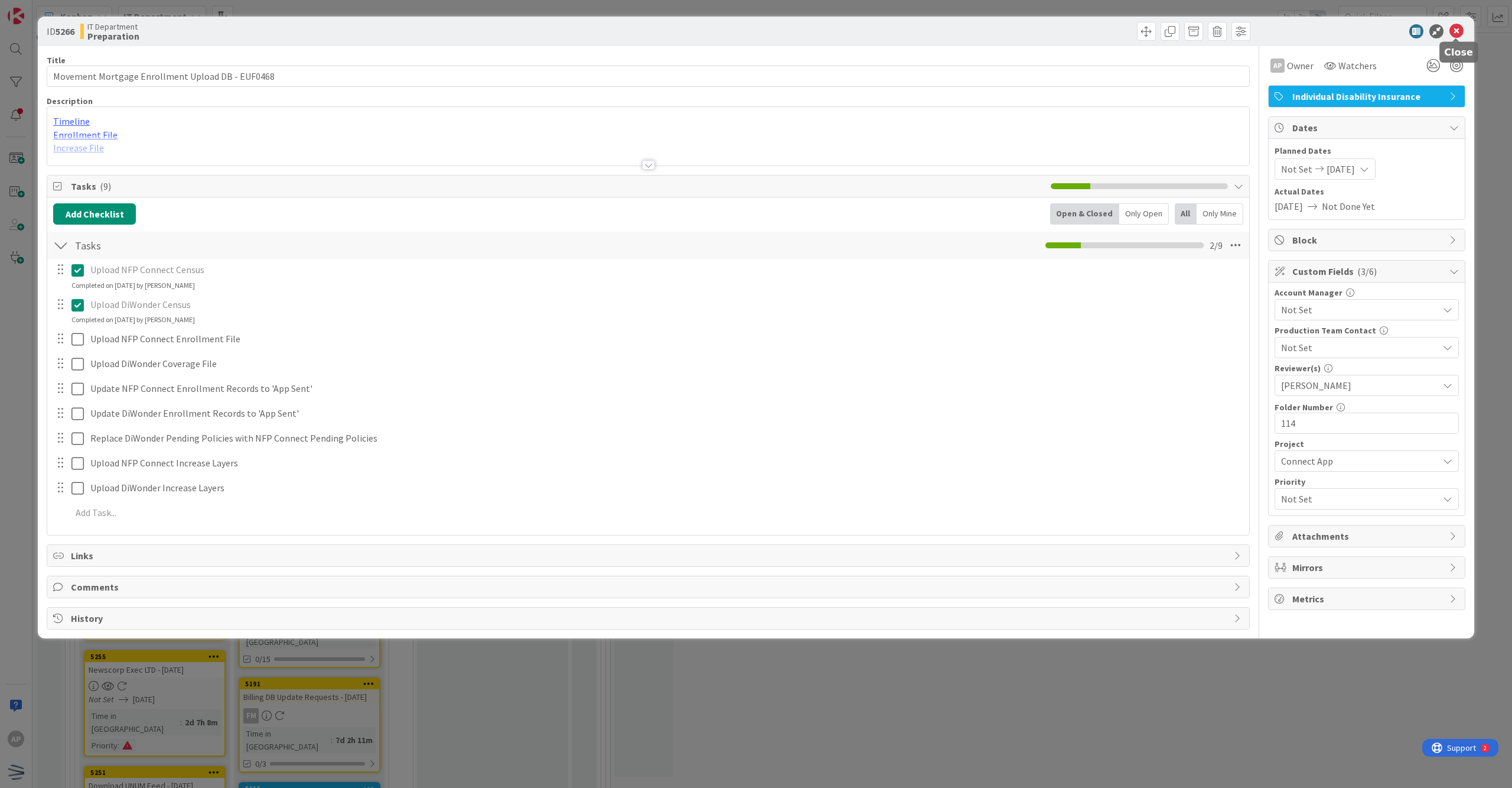
click at [730, 27] on icon at bounding box center [1456, 31] width 14 height 14
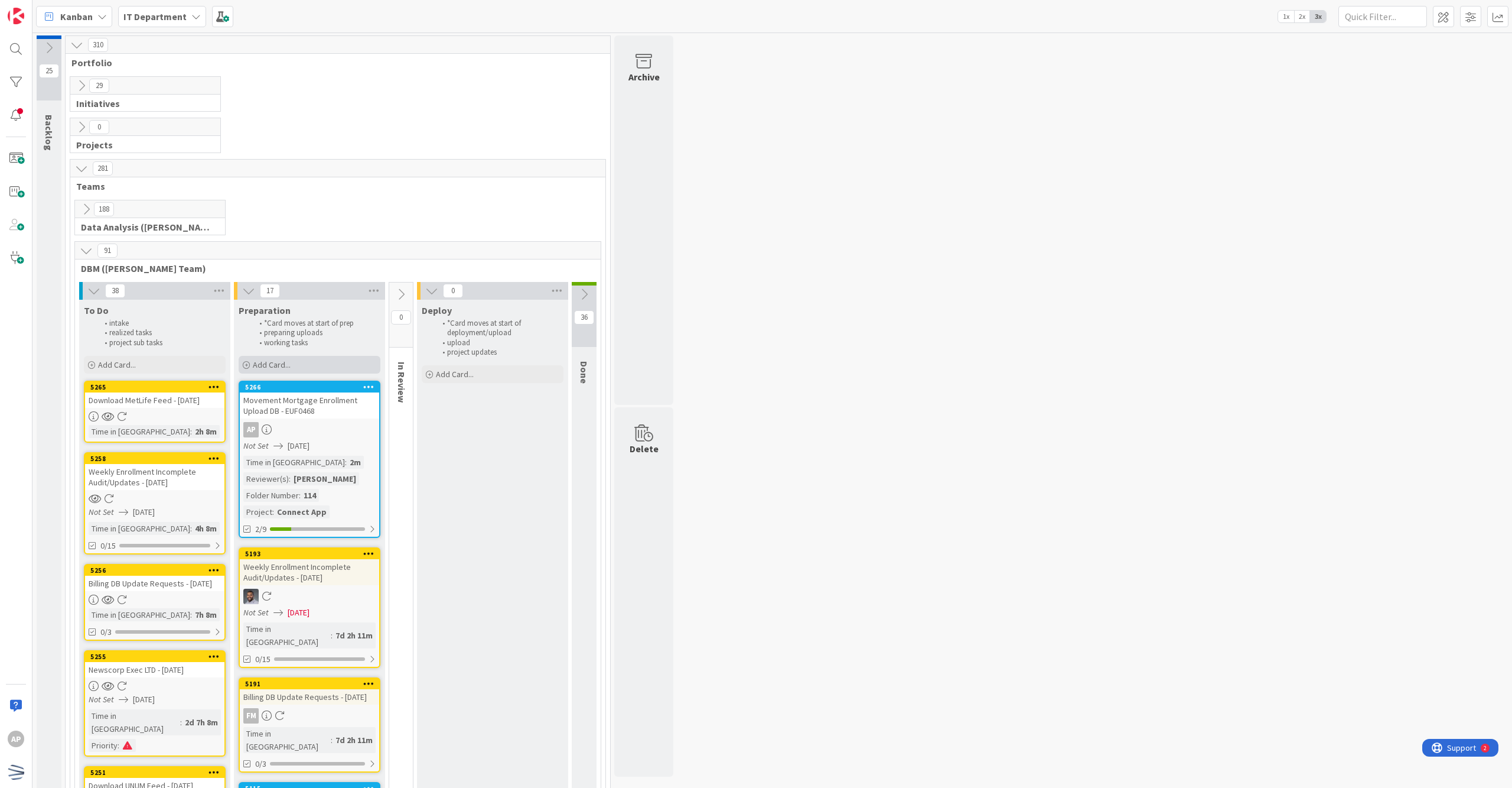
click at [277, 364] on span "Add Card..." at bounding box center [271, 364] width 38 height 11
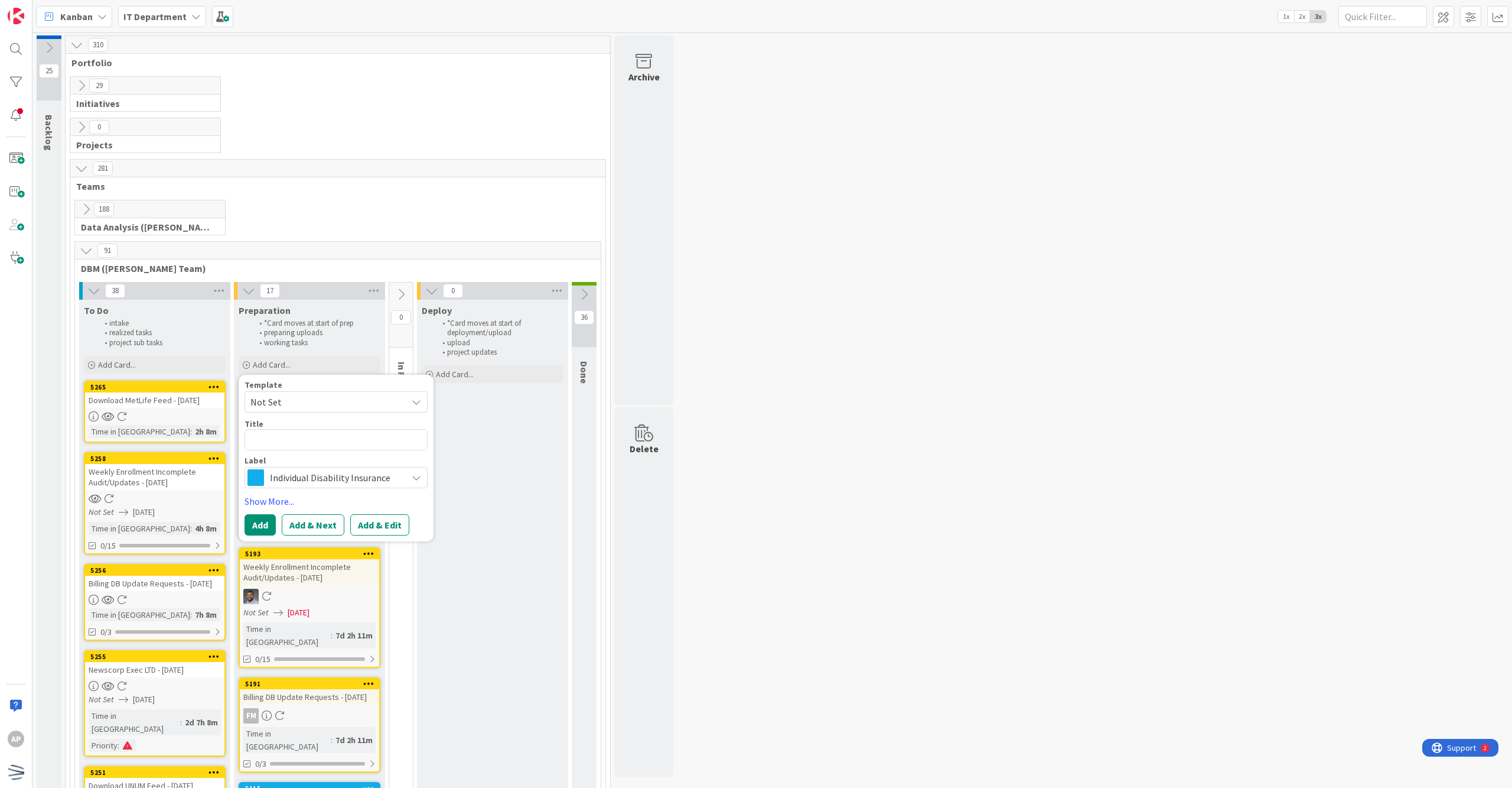
click at [390, 405] on span "Not Set" at bounding box center [324, 402] width 148 height 15
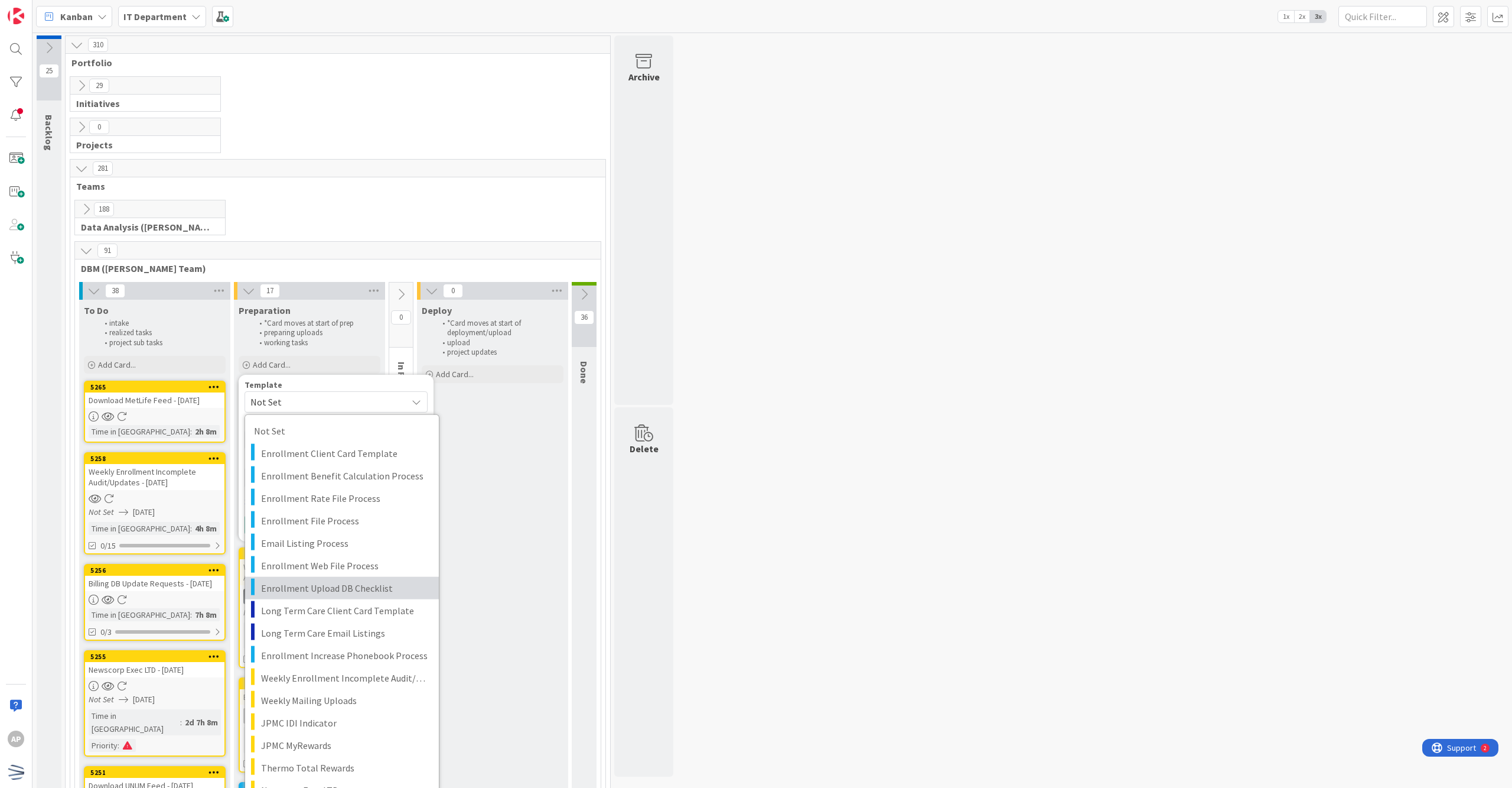
click at [362, 591] on span "Enrollment Upload DB Checklist" at bounding box center [346, 587] width 169 height 15
type textarea "x"
type textarea "Enrollment Upload DB Checklist"
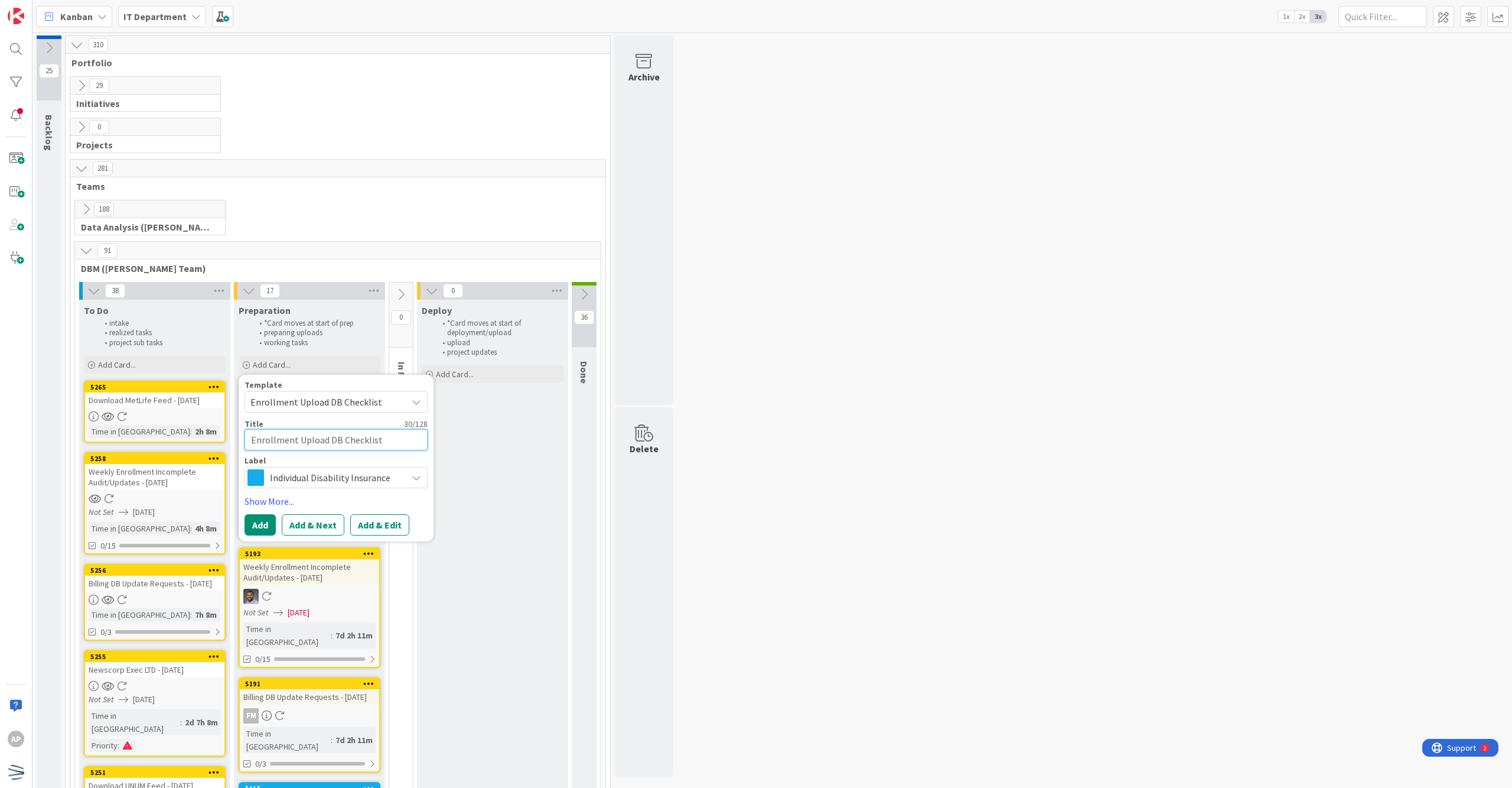
click at [395, 445] on textarea "Enrollment Upload DB Checklist" at bounding box center [336, 439] width 183 height 22
type textarea "x"
type textarea "Enrollment Upload DB Checklis"
type textarea "x"
type textarea "Enrollment Upload DB Checkli"
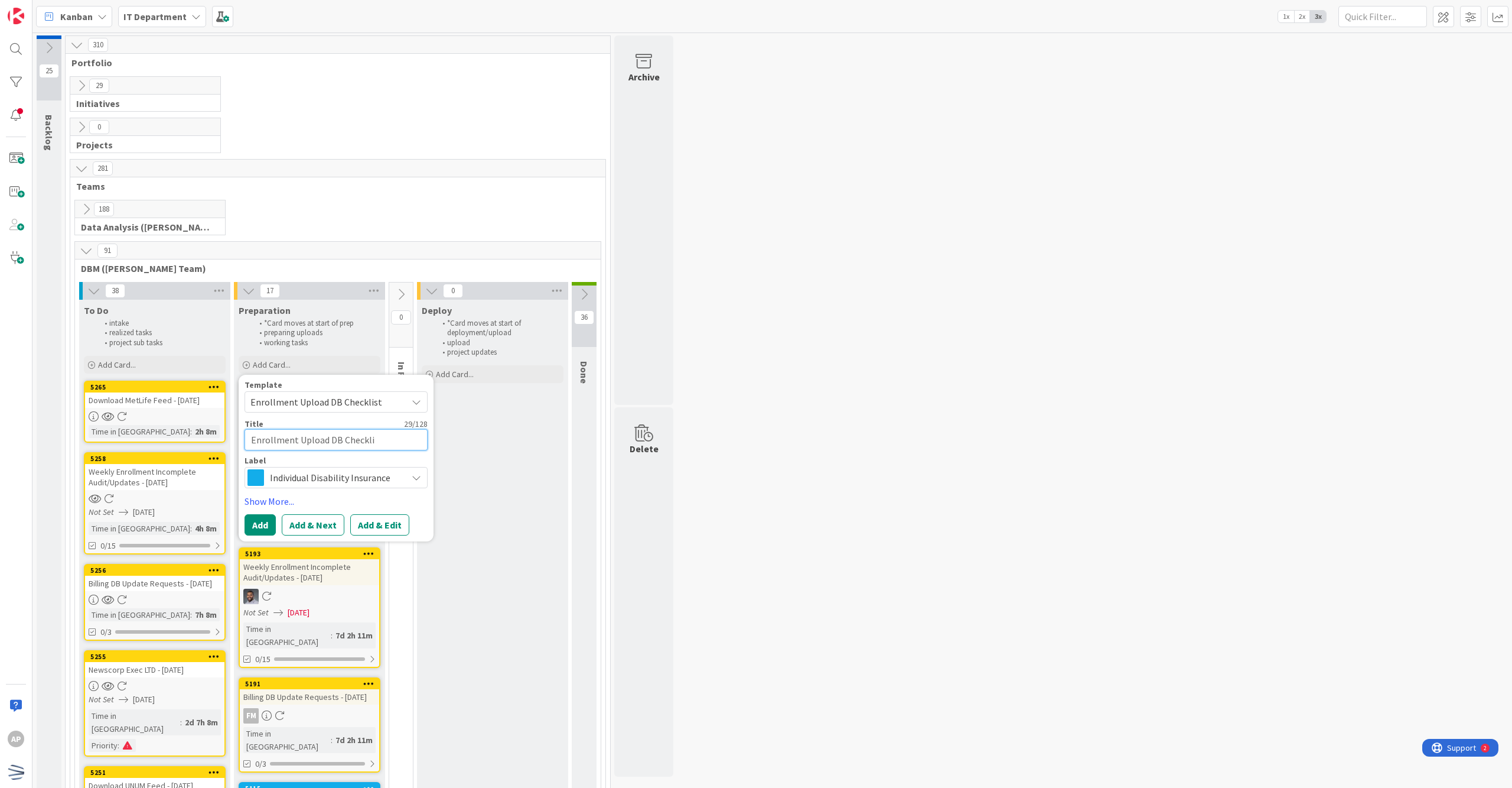
type textarea "x"
type textarea "Enrollment Upload DB Checkl"
type textarea "x"
type textarea "Enrollment Upload DB Chec"
type textarea "x"
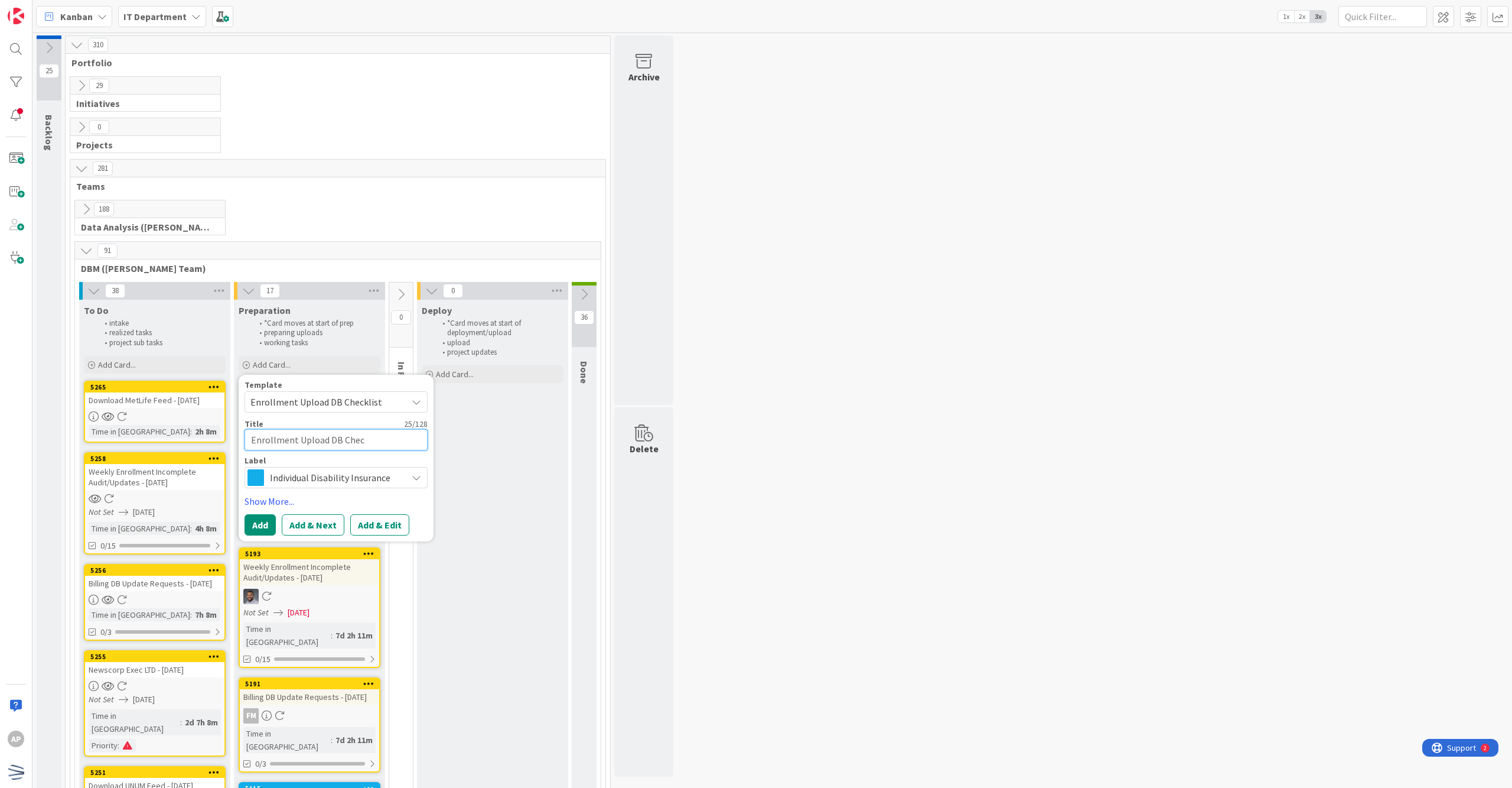
type textarea "Enrollment Upload DB Che"
type textarea "x"
type textarea "Enrollment Upload DB Ch"
type textarea "x"
type textarea "Enrollment Upload DB C"
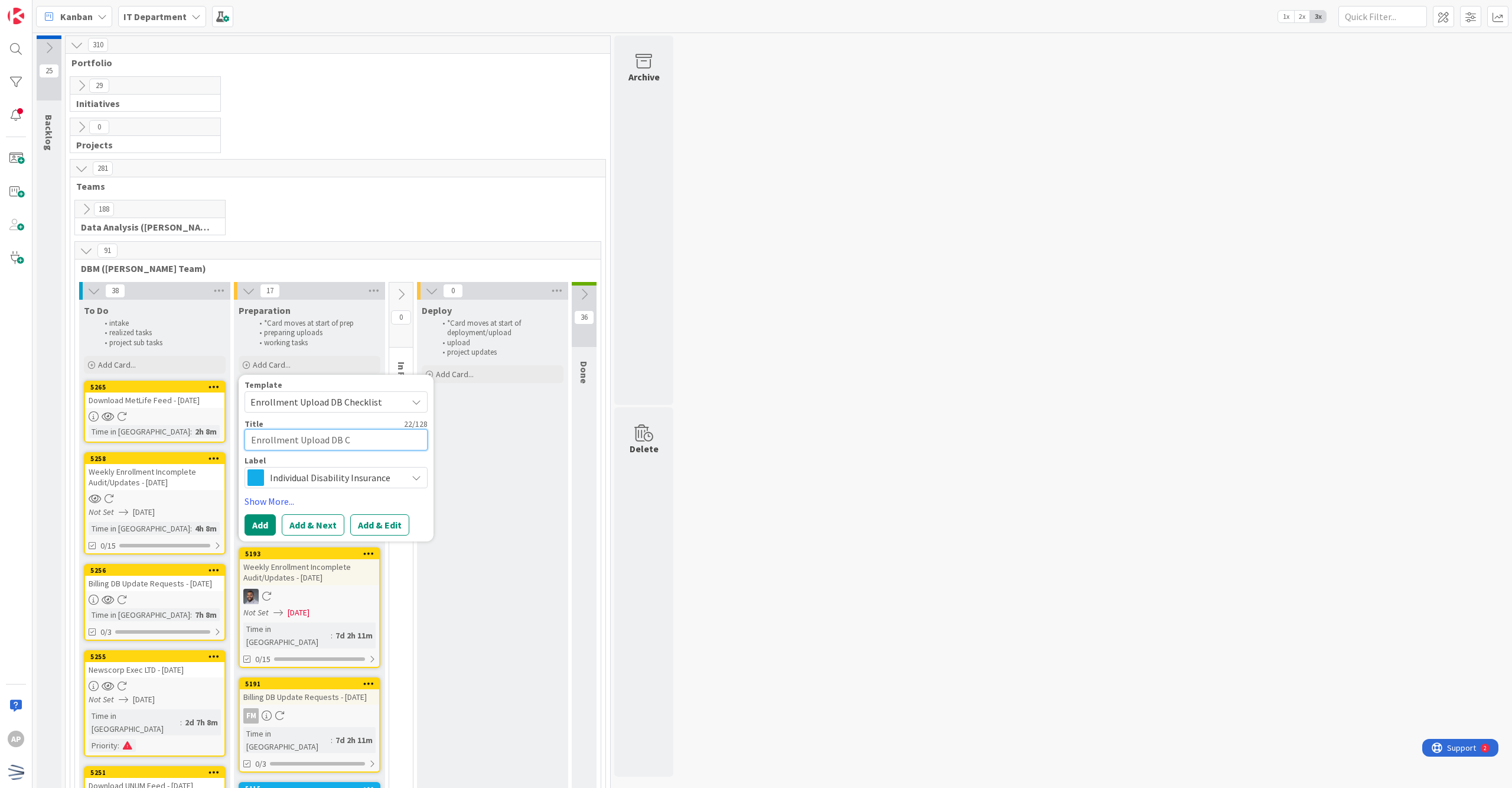
type textarea "x"
type textarea "Enrollment Upload DB"
type textarea "x"
type textarea "Enrollment Upload DB"
type textarea "x"
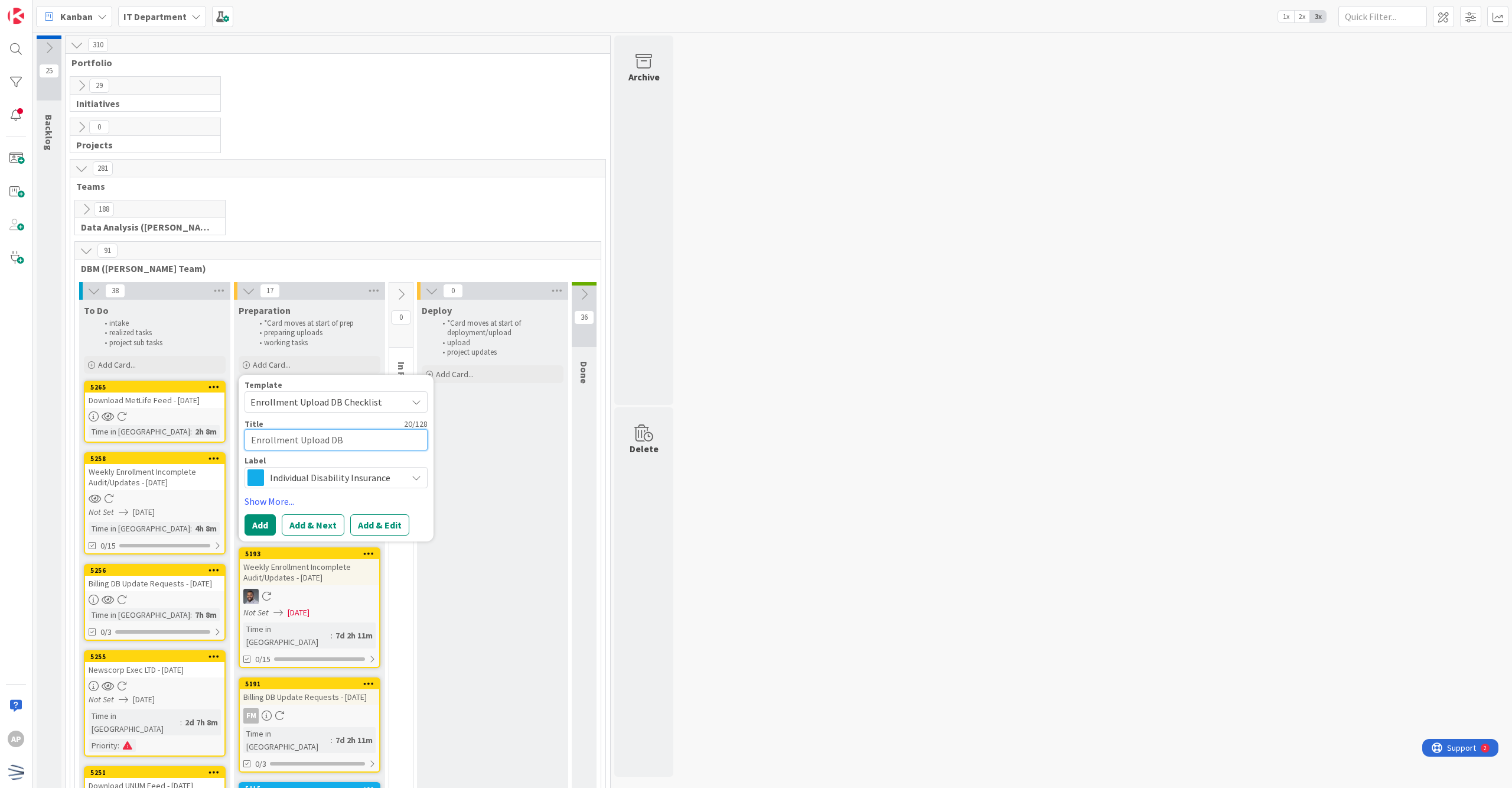
type textarea "Enrollment Upload DB"
type textarea "x"
type textarea "Enrollment Upload DB -"
type textarea "x"
type textarea "Enrollment Upload DB -"
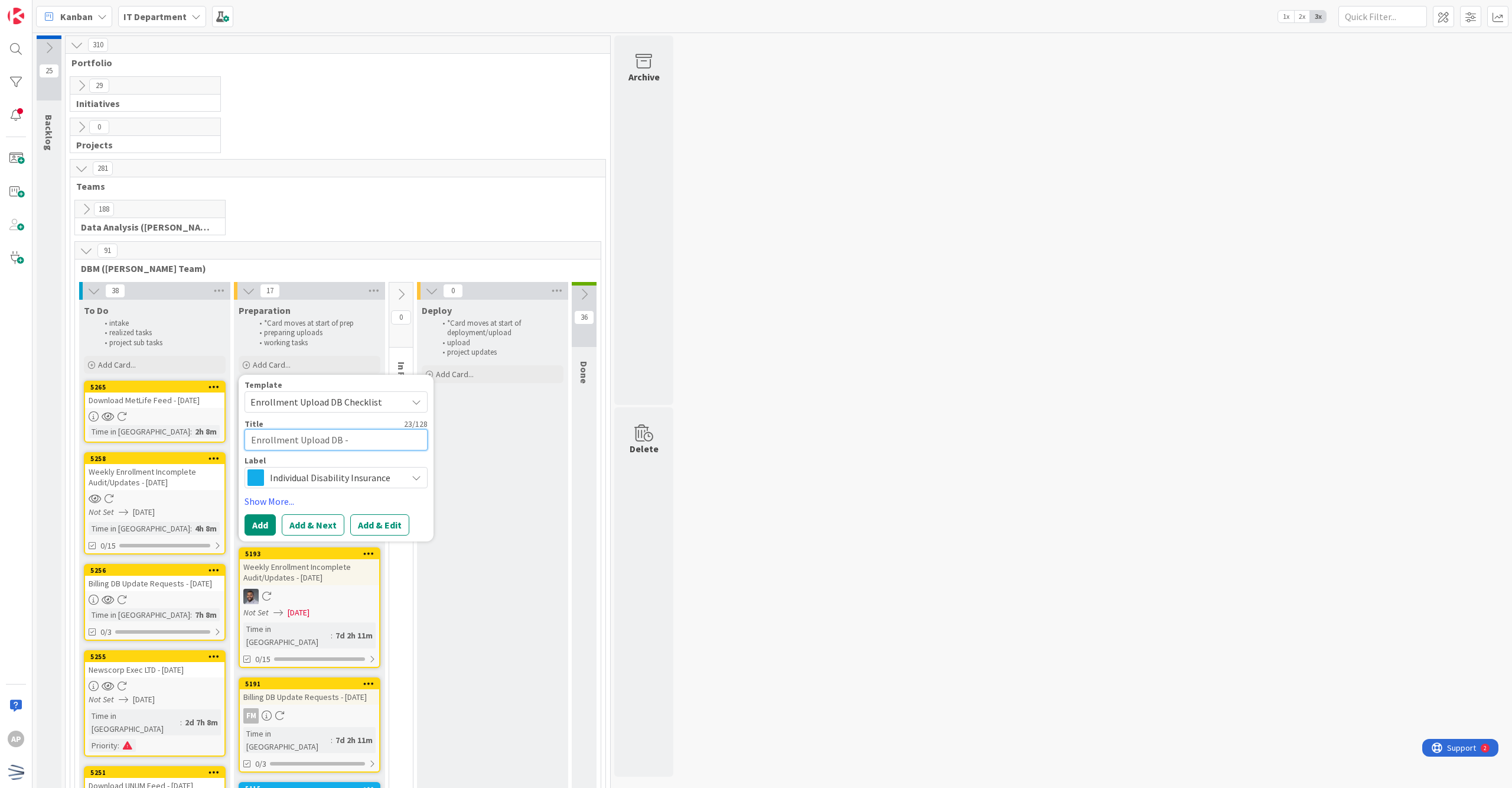
type textarea "x"
type textarea "Enrollment Upload DB - E"
type textarea "x"
type textarea "Enrollment Upload DB - EU"
type textarea "x"
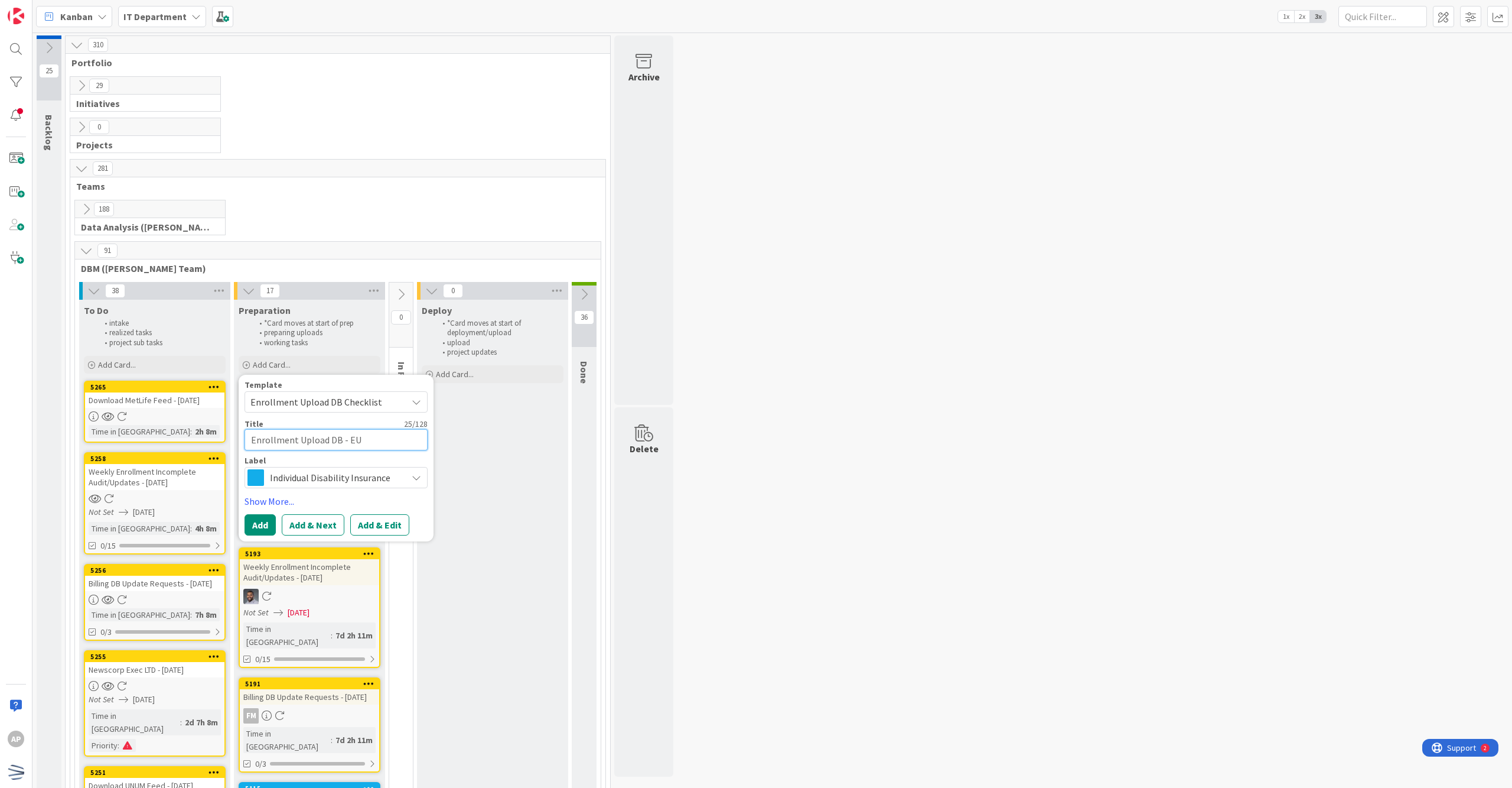
type textarea "Enrollment Upload DB - EUF"
type textarea "x"
type textarea "Enrollment Upload DB - EUF0"
type textarea "x"
type textarea "Enrollment Upload DB - EUF04"
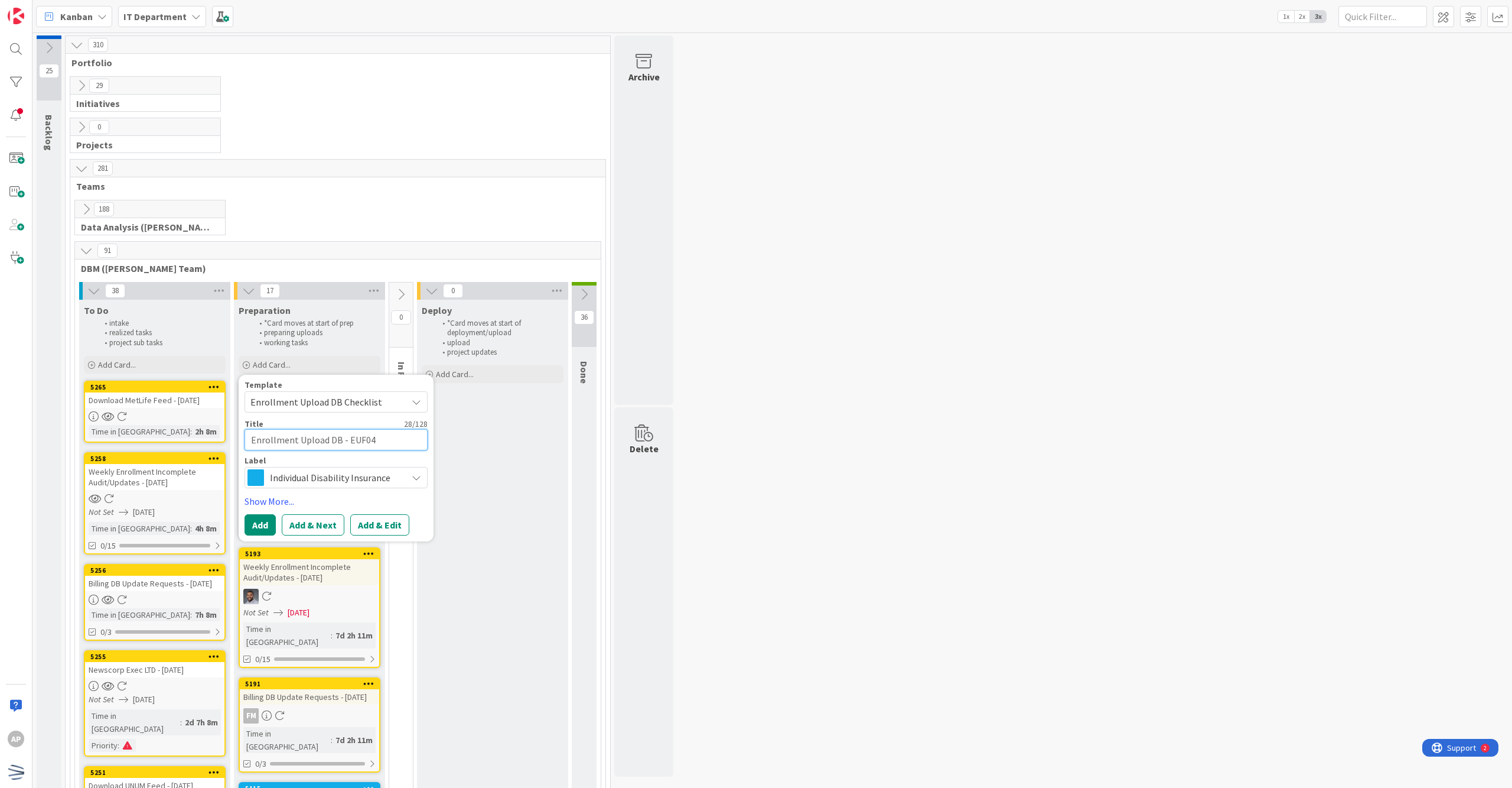
type textarea "x"
type textarea "Enrollment Upload DB - EUF046"
type textarea "x"
type textarea "Enrollment Upload DB - EUF0469"
type textarea "x"
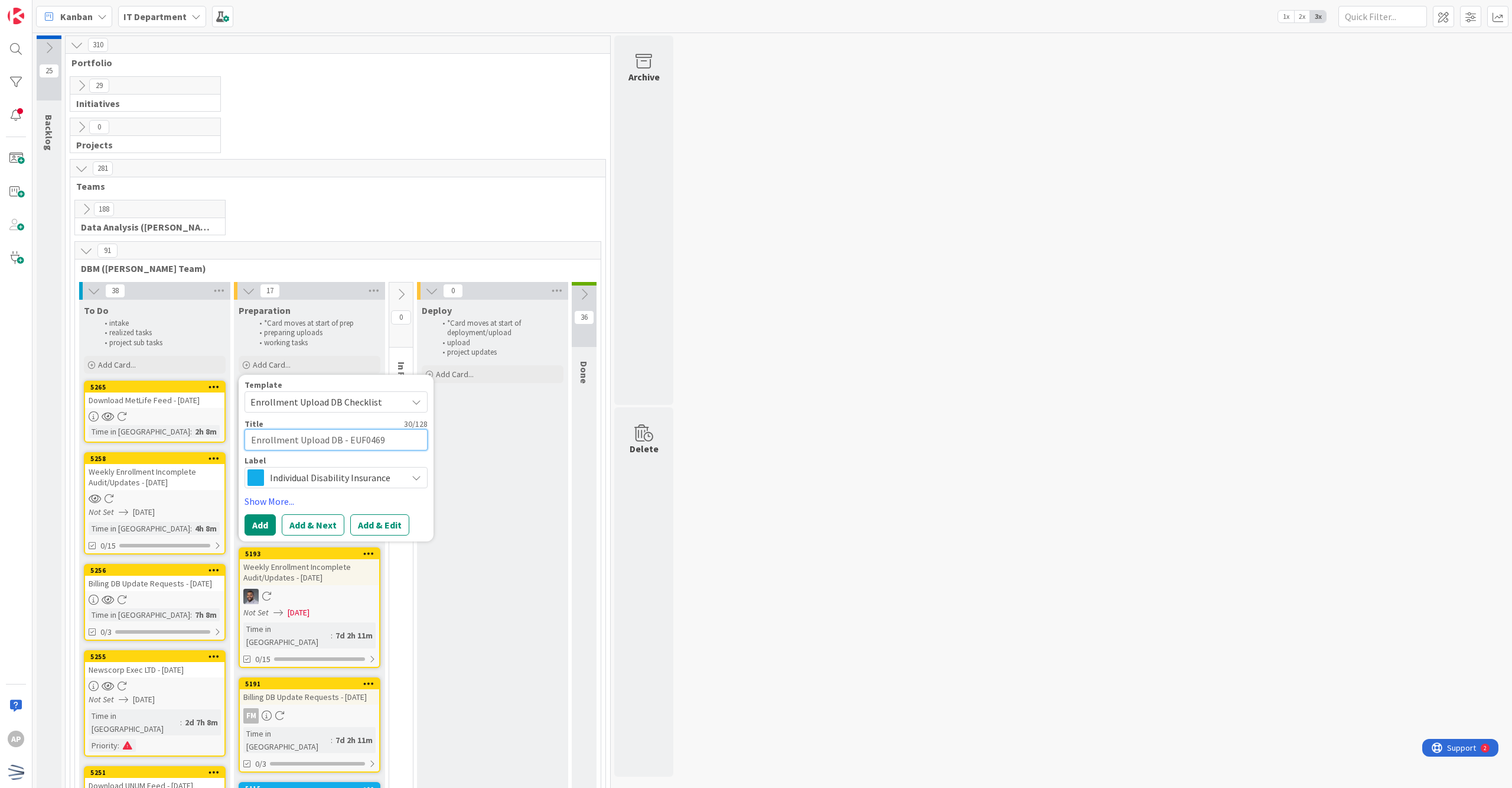
type textarea "NEnrollment Upload DB - EUF0469"
type textarea "x"
type textarea "NeEnrollment Upload DB - EUF0469"
type textarea "x"
type textarea "NewEnrollment Upload DB - EUF0469"
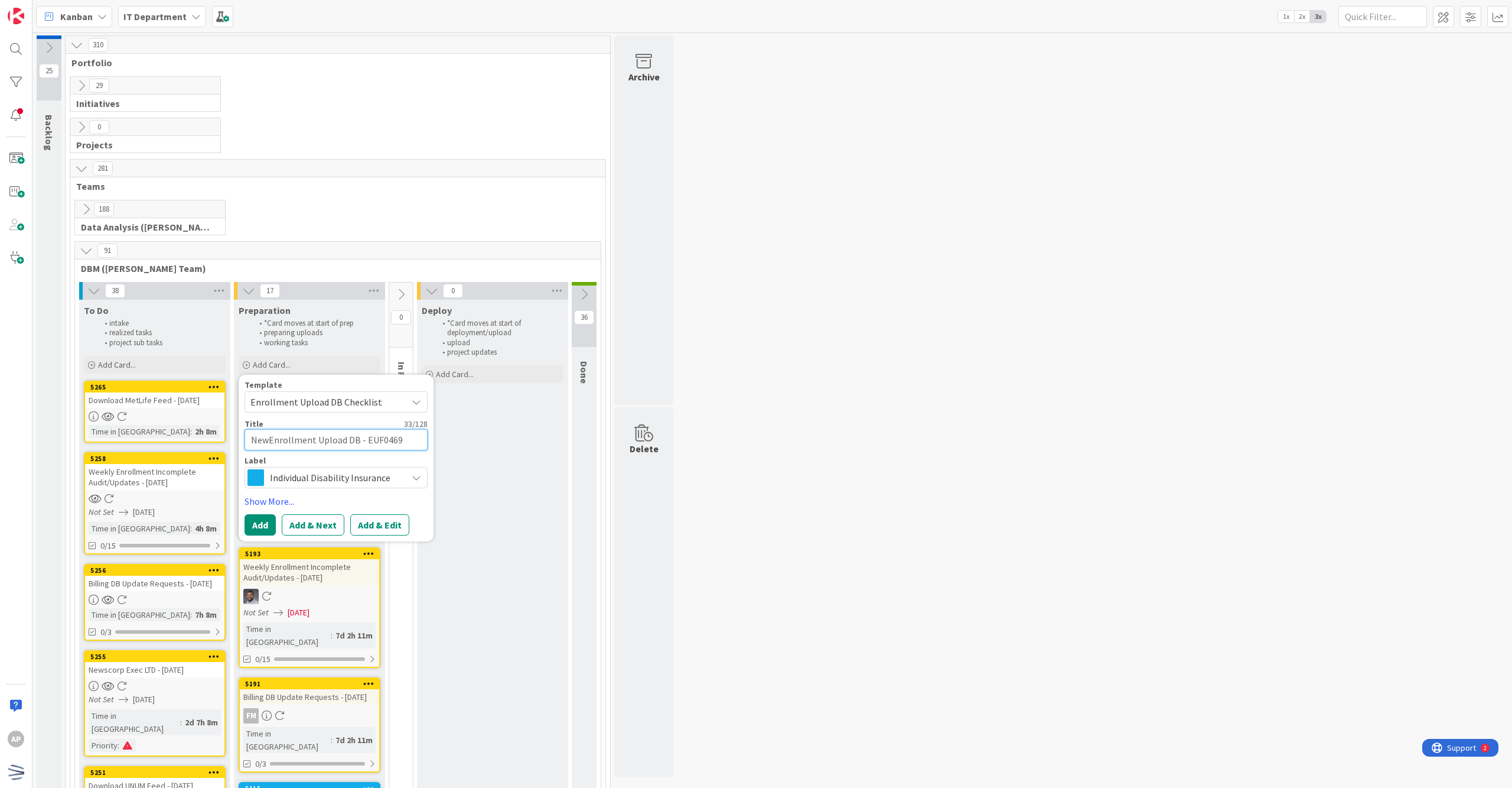
type textarea "x"
type textarea "NewsEnrollment Upload DB - EUF0469"
type textarea "x"
type textarea "NewsCEnrollment Upload DB - EUF0469"
type textarea "x"
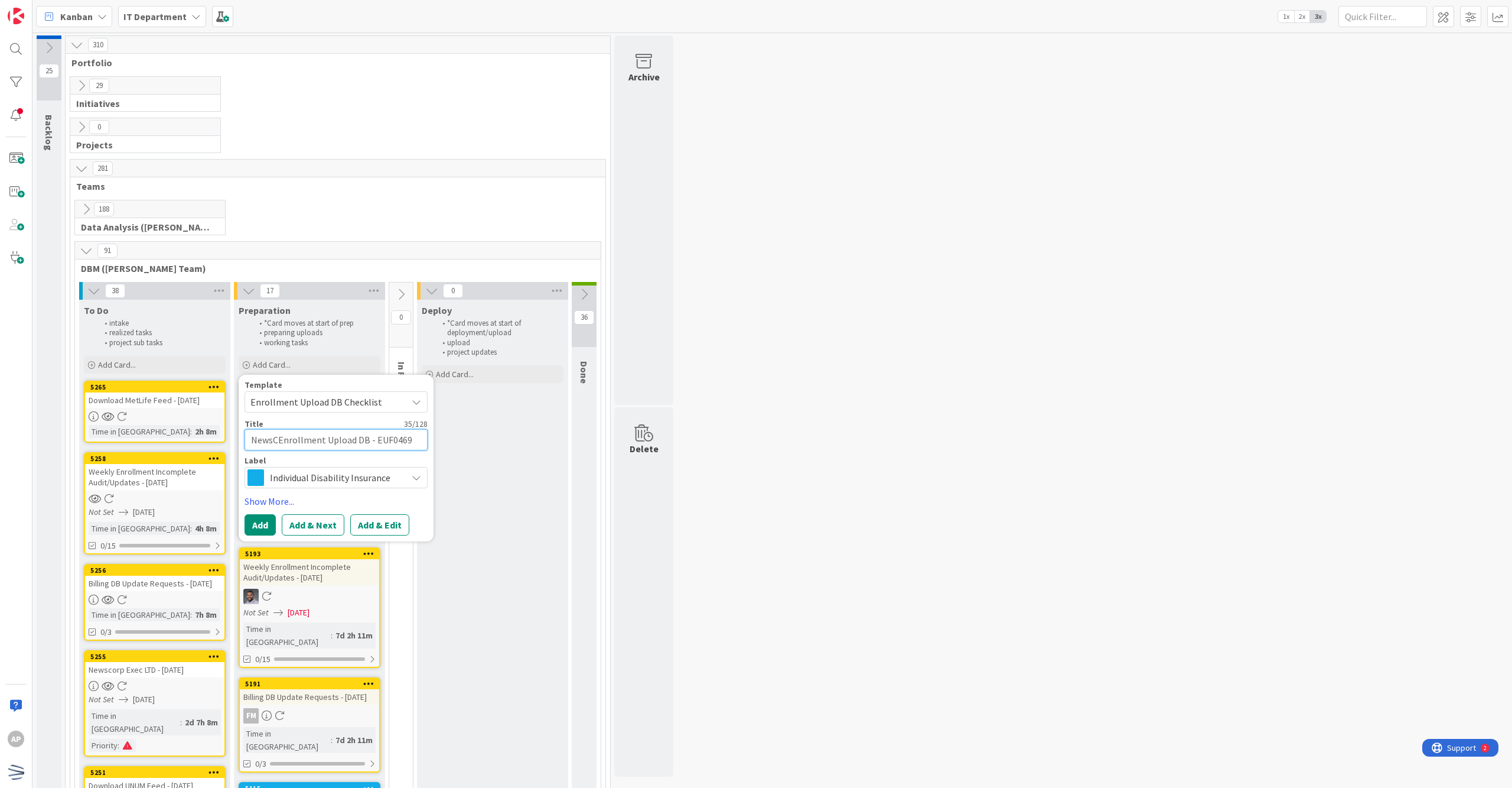
type textarea "NewsCOEnrollment Upload DB - EUF0469"
type textarea "x"
type textarea "NewsCOREnrollment Upload DB - EUF0469"
type textarea "x"
type textarea "NewsCORPEnrollment Upload DB - EUF0469"
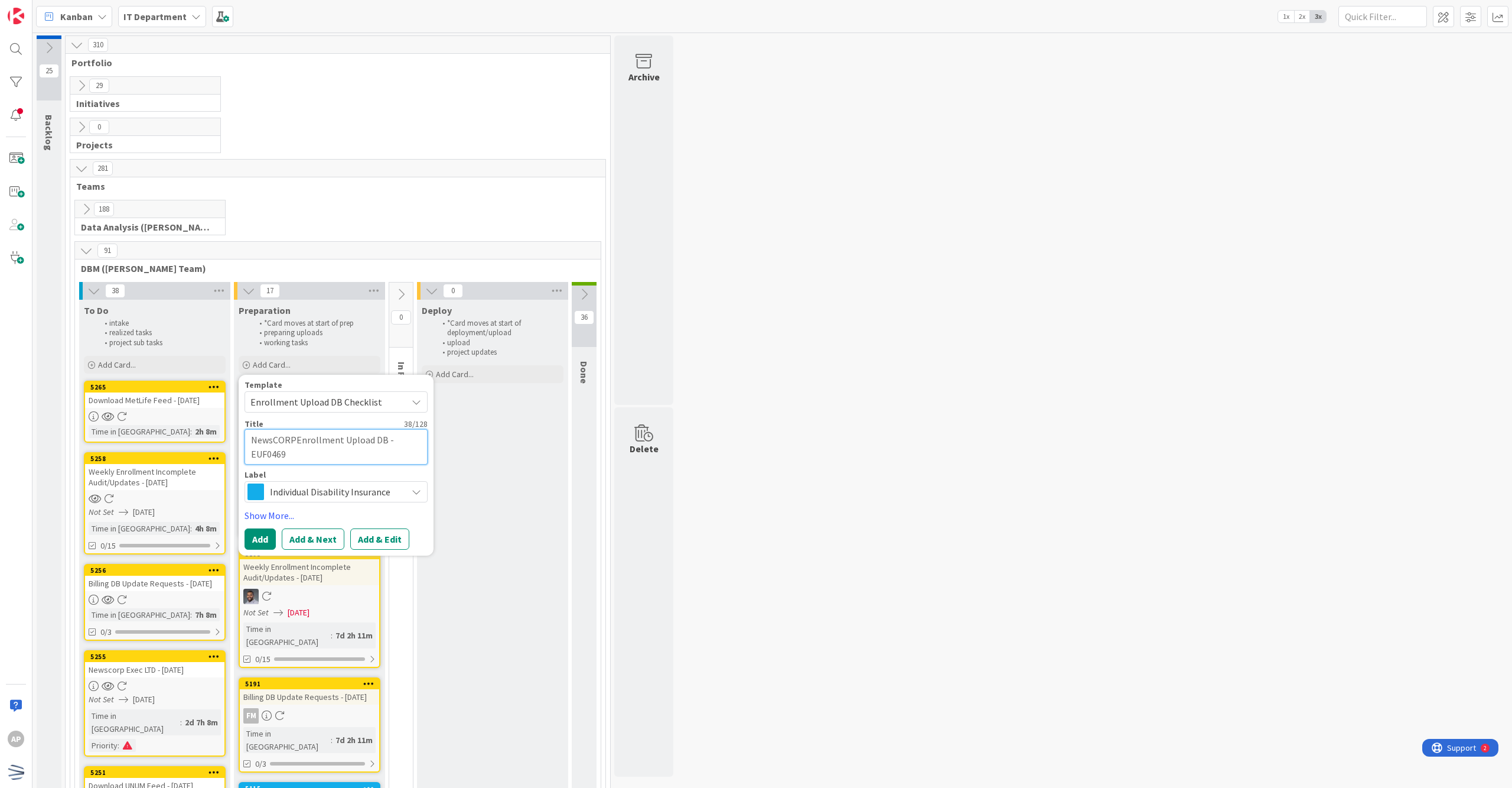
type textarea "x"
type textarea "NewsCOREnrollment Upload DB - EUF0469"
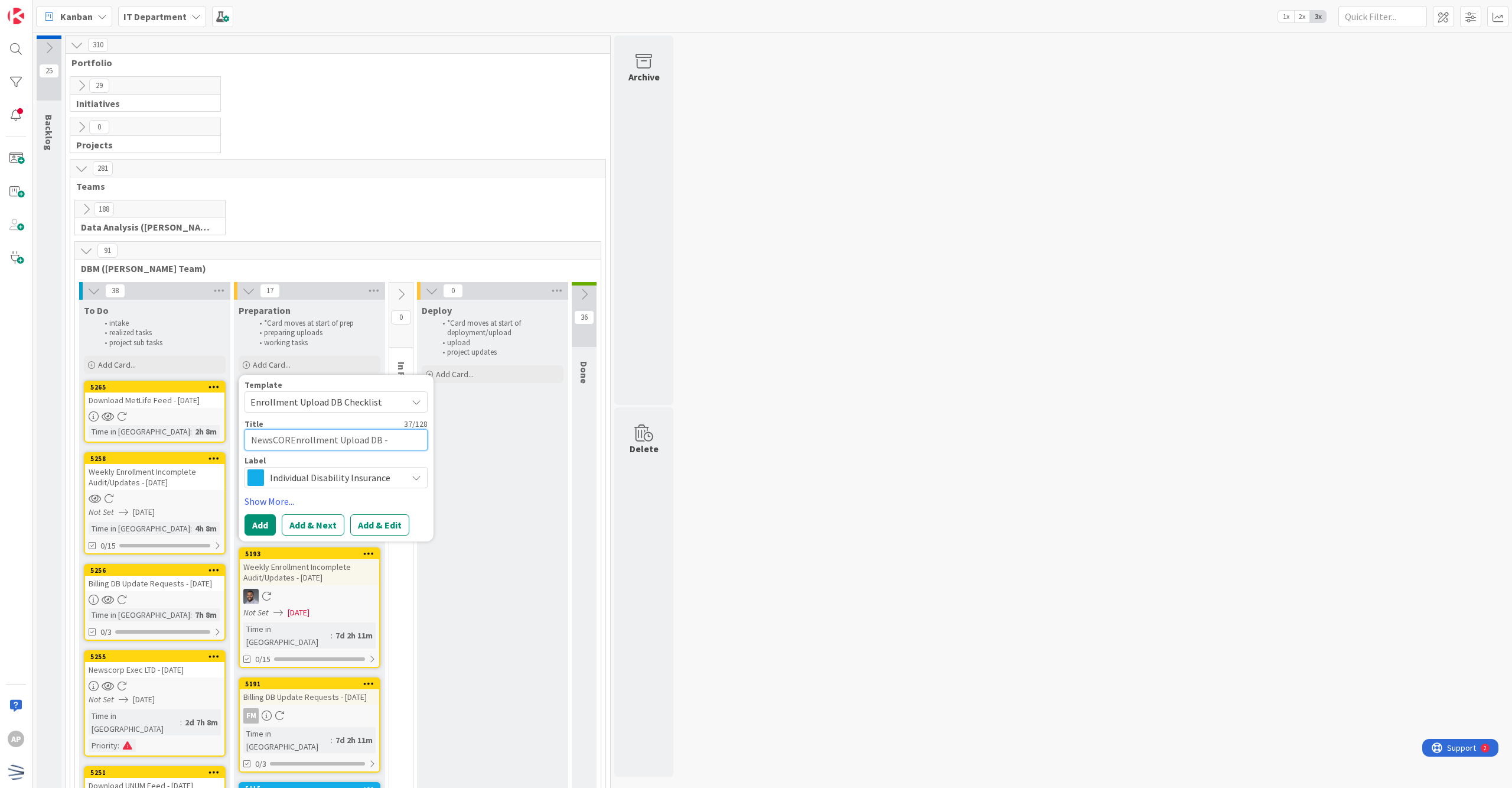
type textarea "x"
type textarea "NewsCOEnrollment Upload DB - EUF0469"
type textarea "x"
type textarea "NewsCEnrollment Upload DB - EUF0469"
type textarea "x"
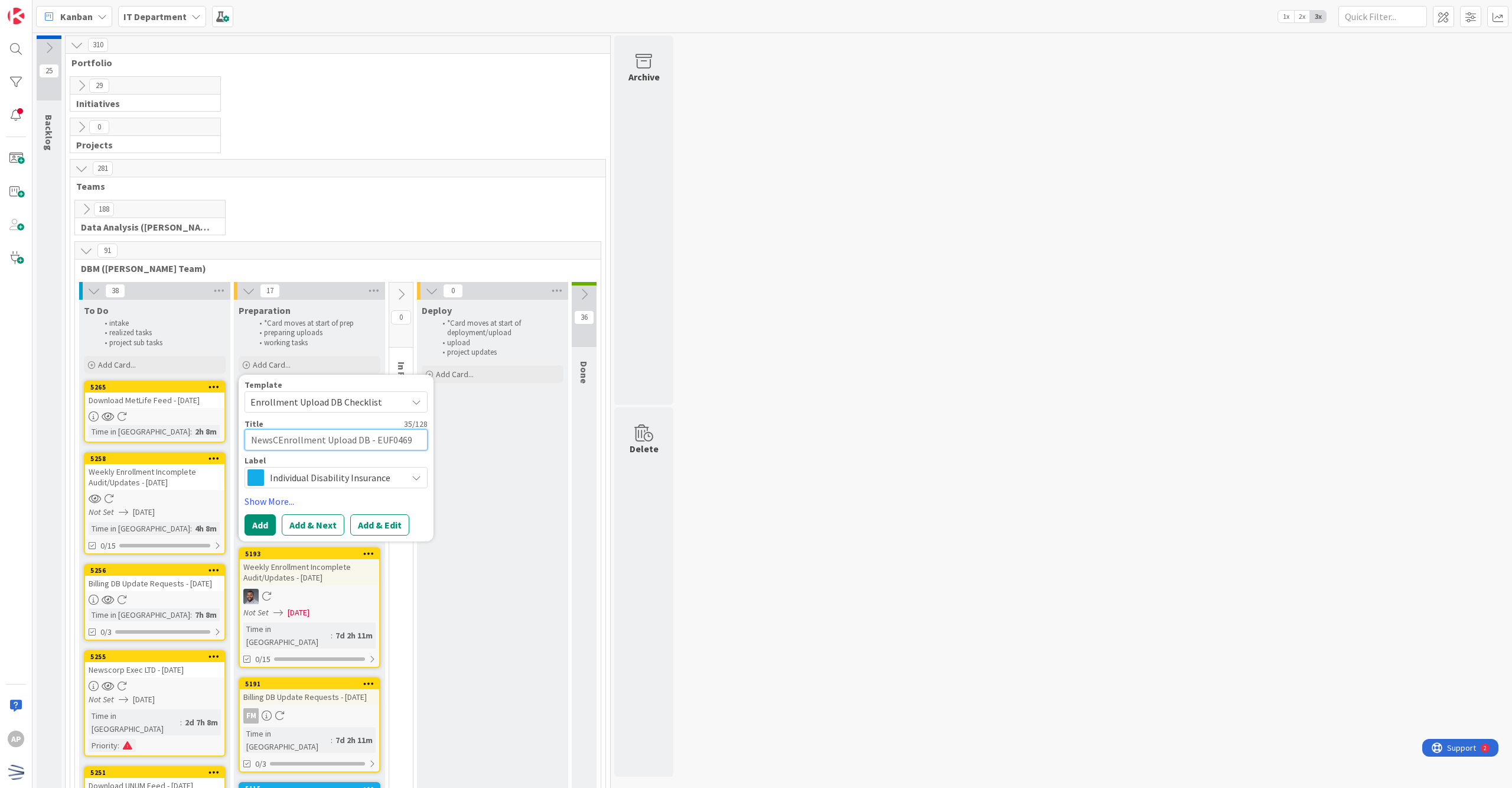
type textarea "NewsCoEnrollment Upload DB - EUF0469"
type textarea "x"
type textarea "NewsCorEnrollment Upload DB - EUF0469"
type textarea "x"
type textarea "NewsCorpEnrollment Upload DB - EUF0469"
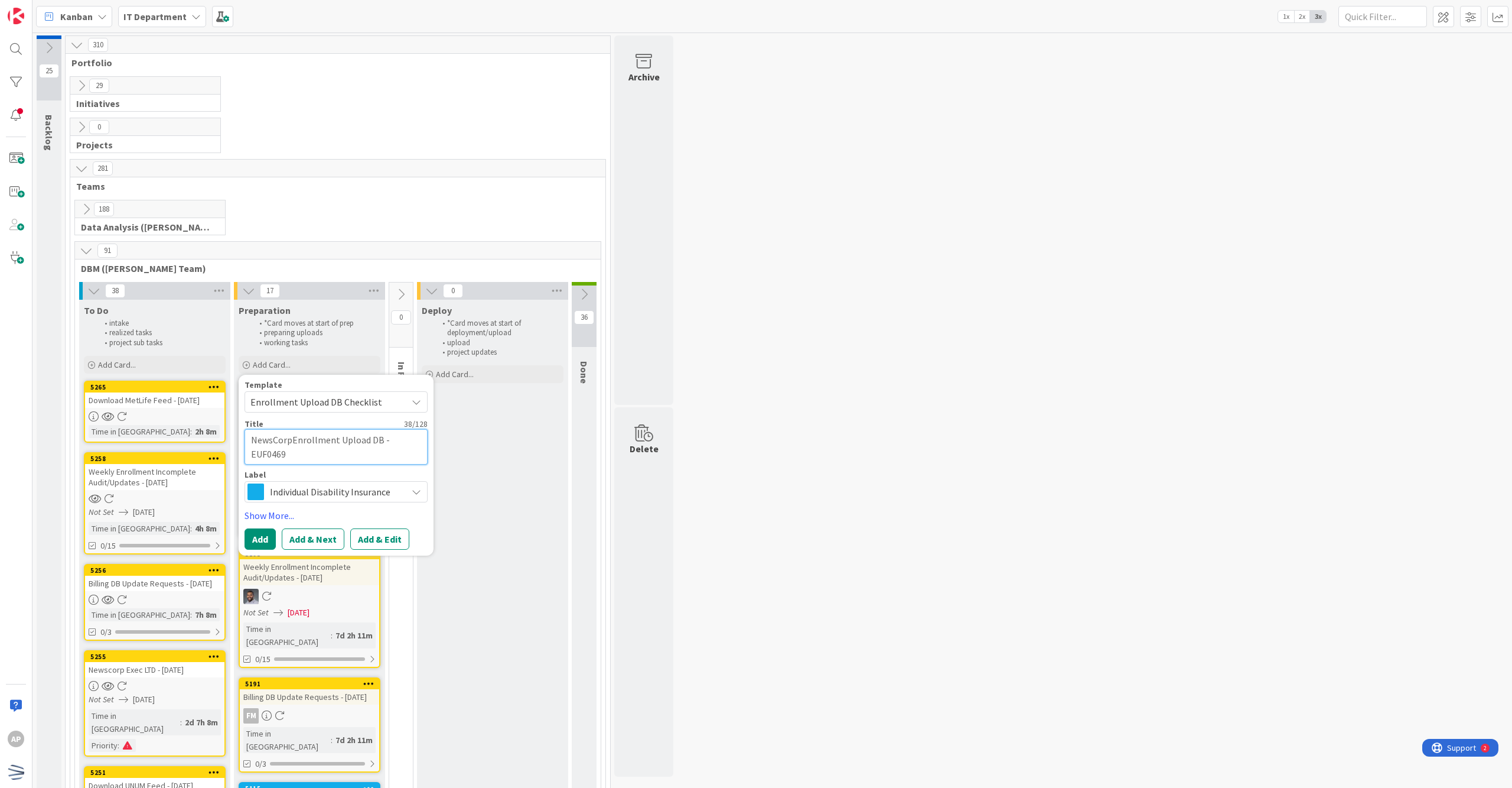
type textarea "x"
type textarea "NewsCorp Enrollment Upload DB - EUF0469"
click at [385, 547] on button "Add & Edit" at bounding box center [379, 539] width 59 height 21
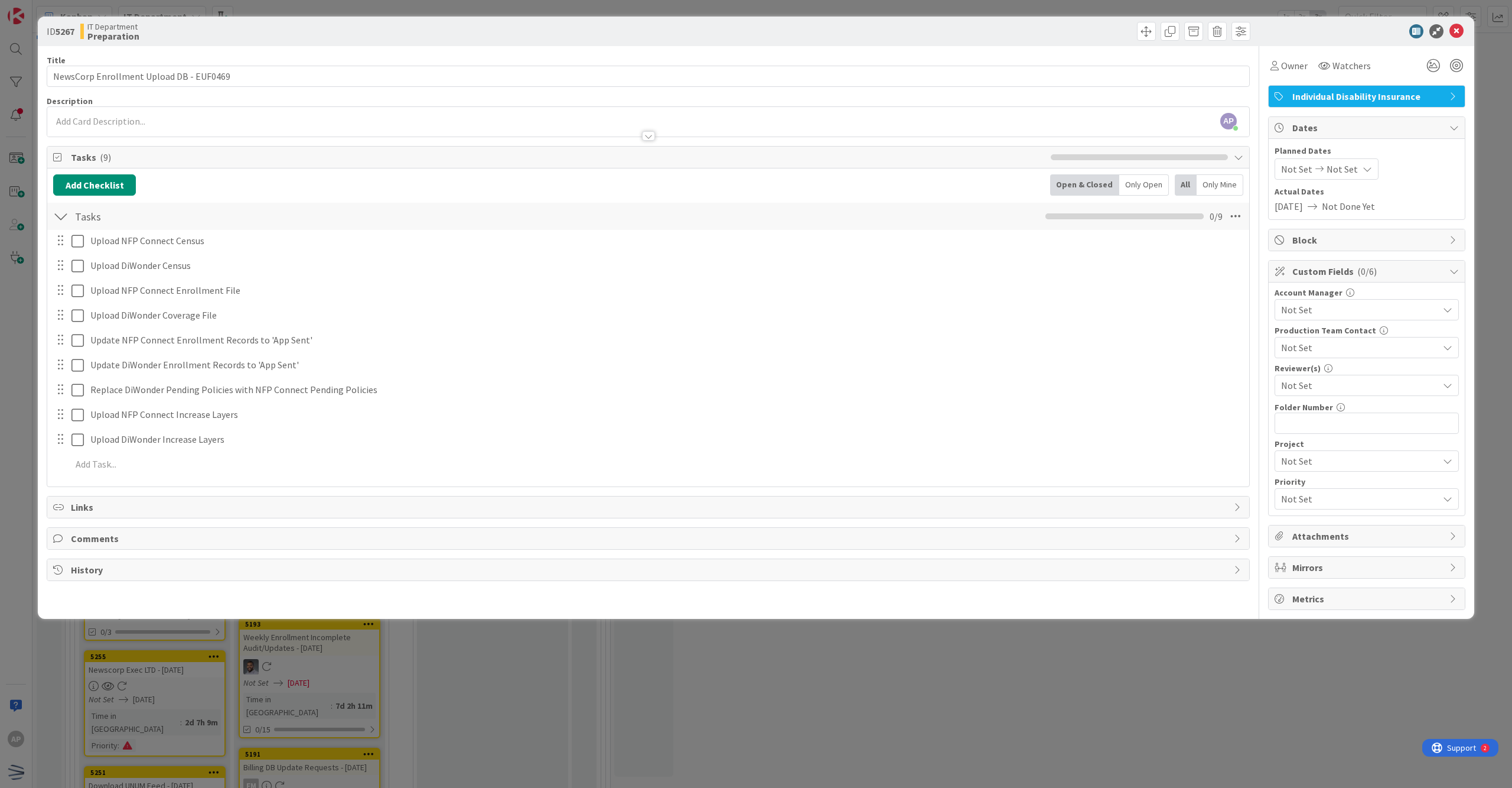
click at [730, 171] on div "Not Set Not Set" at bounding box center [1326, 169] width 104 height 21
click at [730, 204] on div "Move forward to switch to the next month." at bounding box center [1438, 207] width 23 height 19
click at [730, 424] on icon at bounding box center [1292, 424] width 13 height 14
type input "[DATE]"
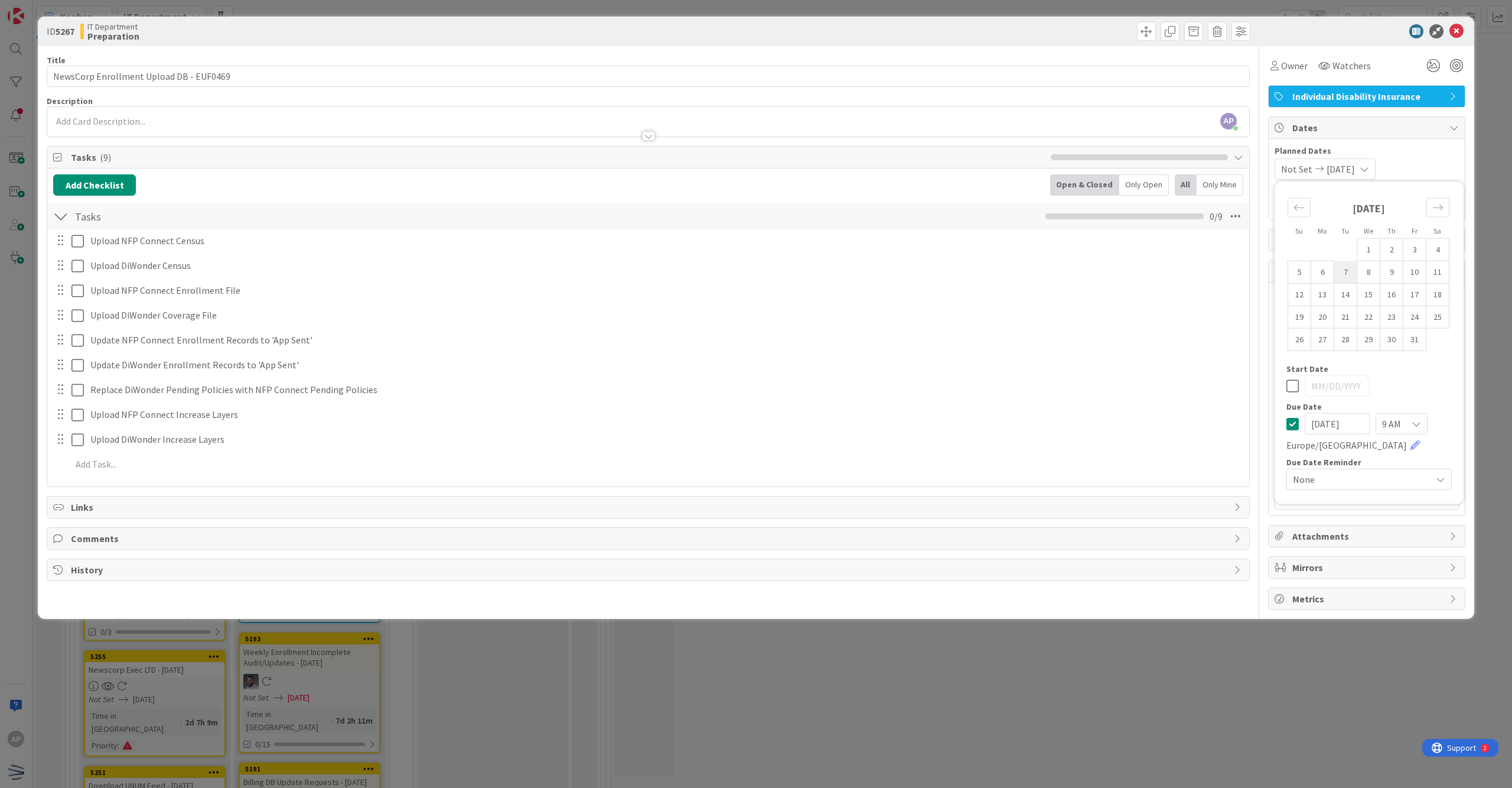
click at [730, 272] on td "7" at bounding box center [1345, 272] width 23 height 23
type input "[DATE]"
click at [730, 422] on icon at bounding box center [1292, 424] width 13 height 14
type input "[DATE]"
click at [730, 386] on icon at bounding box center [1292, 386] width 13 height 14
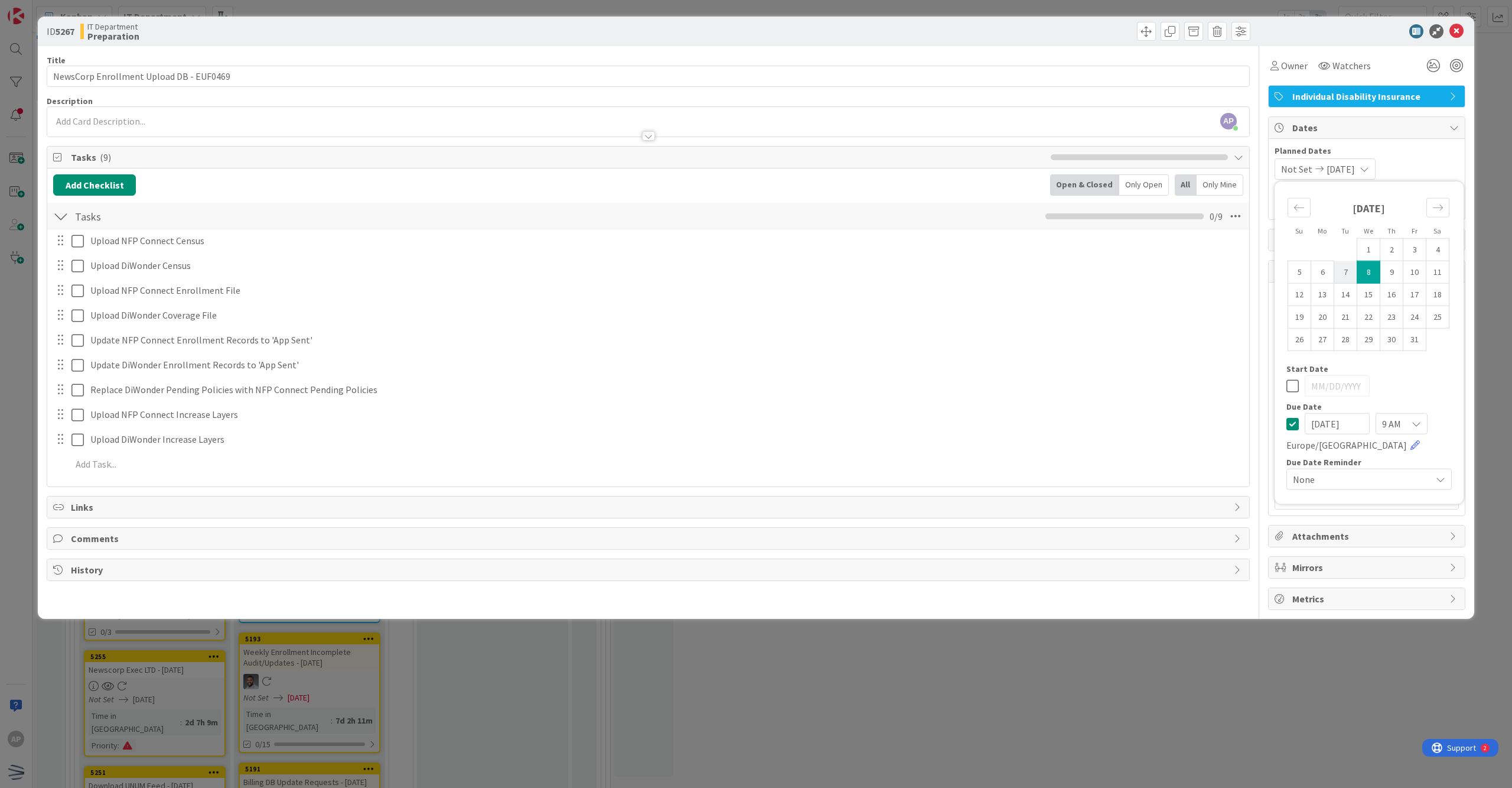
click at [730, 271] on td "7" at bounding box center [1345, 272] width 23 height 23
type input "[DATE]"
click at [730, 39] on div "ID 5267 IT Department Preparation" at bounding box center [756, 31] width 1436 height 30
click at [730, 72] on span "Owner" at bounding box center [1294, 65] width 27 height 14
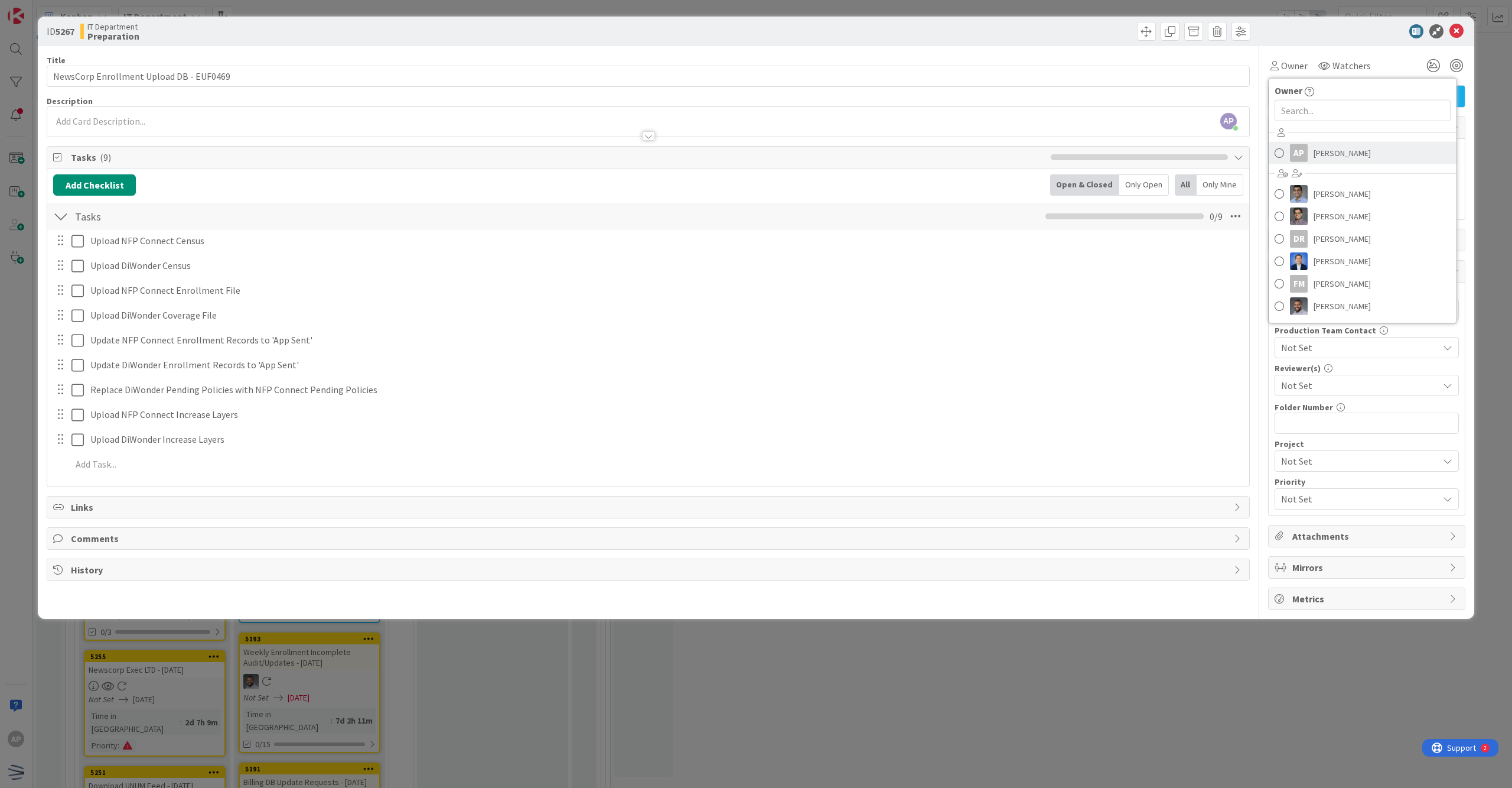
click at [730, 150] on div "AP" at bounding box center [1298, 153] width 18 height 18
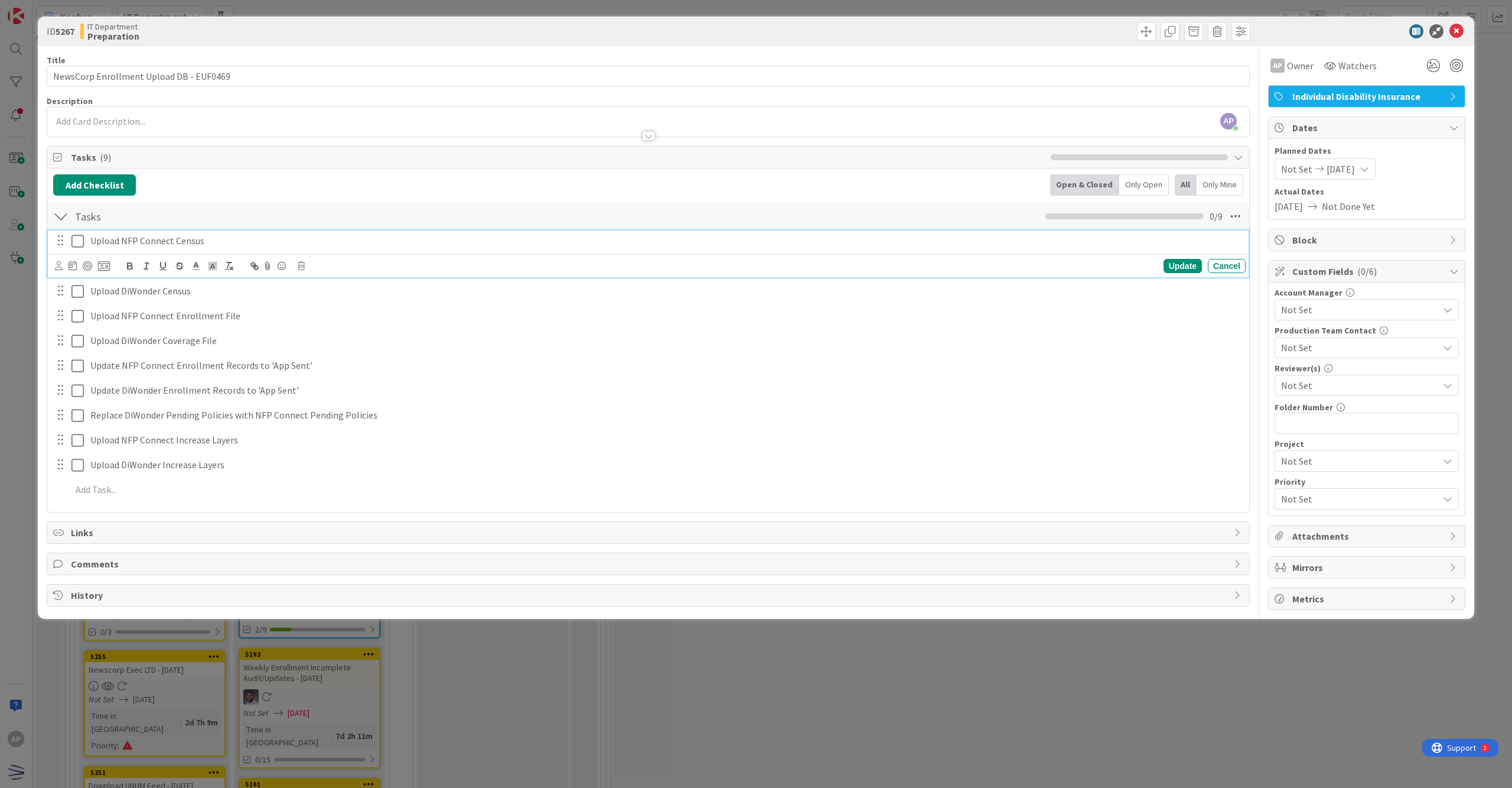
click at [74, 242] on icon at bounding box center [78, 241] width 13 height 14
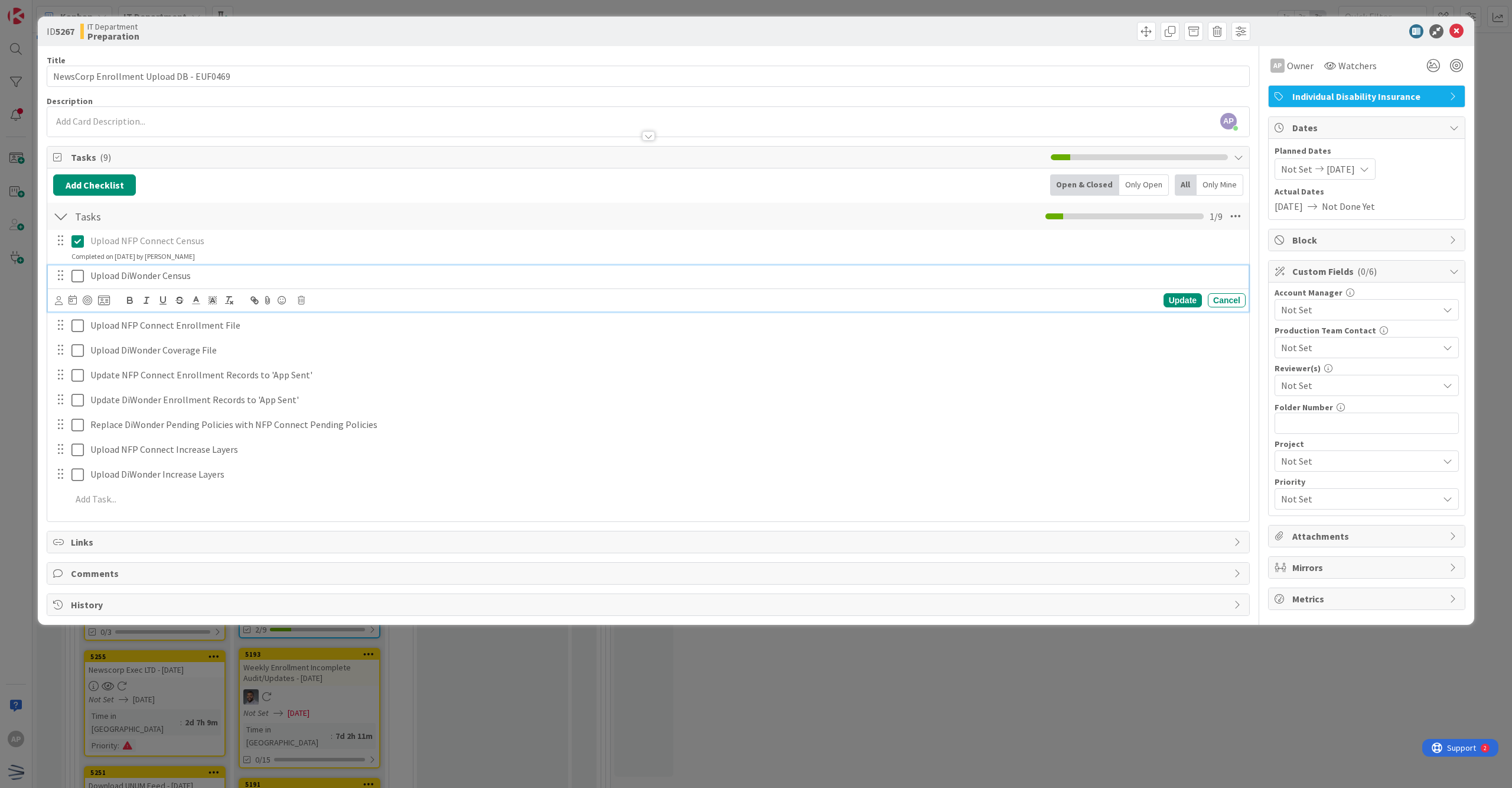
click at [72, 280] on icon at bounding box center [78, 276] width 13 height 14
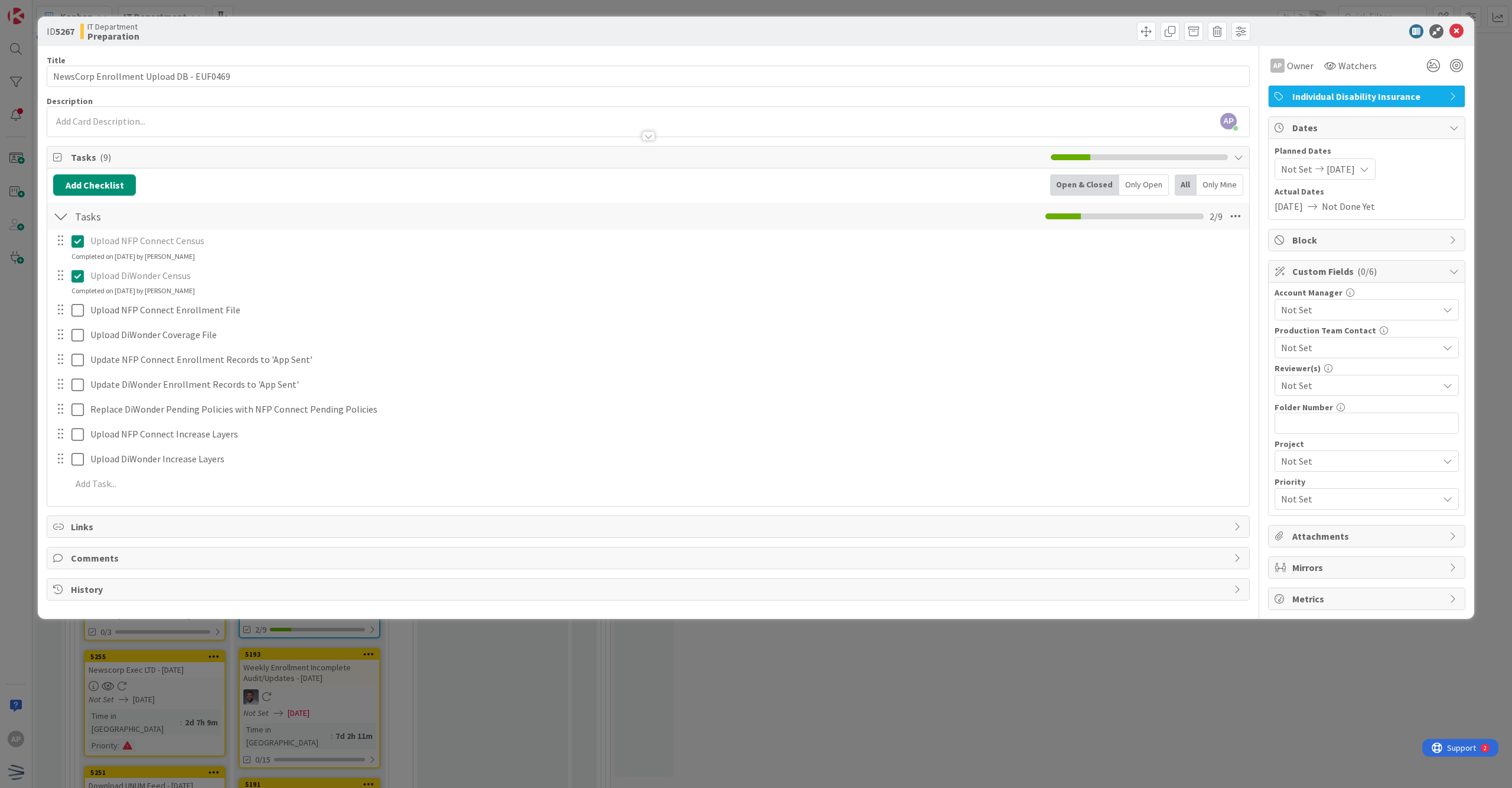
click at [730, 312] on span "Not Set" at bounding box center [1359, 309] width 157 height 14
click at [730, 198] on span "Actual Dates" at bounding box center [1367, 192] width 184 height 13
click at [730, 345] on span "Not Set" at bounding box center [1357, 347] width 151 height 17
click at [730, 345] on span "Not Set" at bounding box center [1357, 348] width 150 height 17
click at [730, 390] on span "Not Set" at bounding box center [1359, 385] width 157 height 14
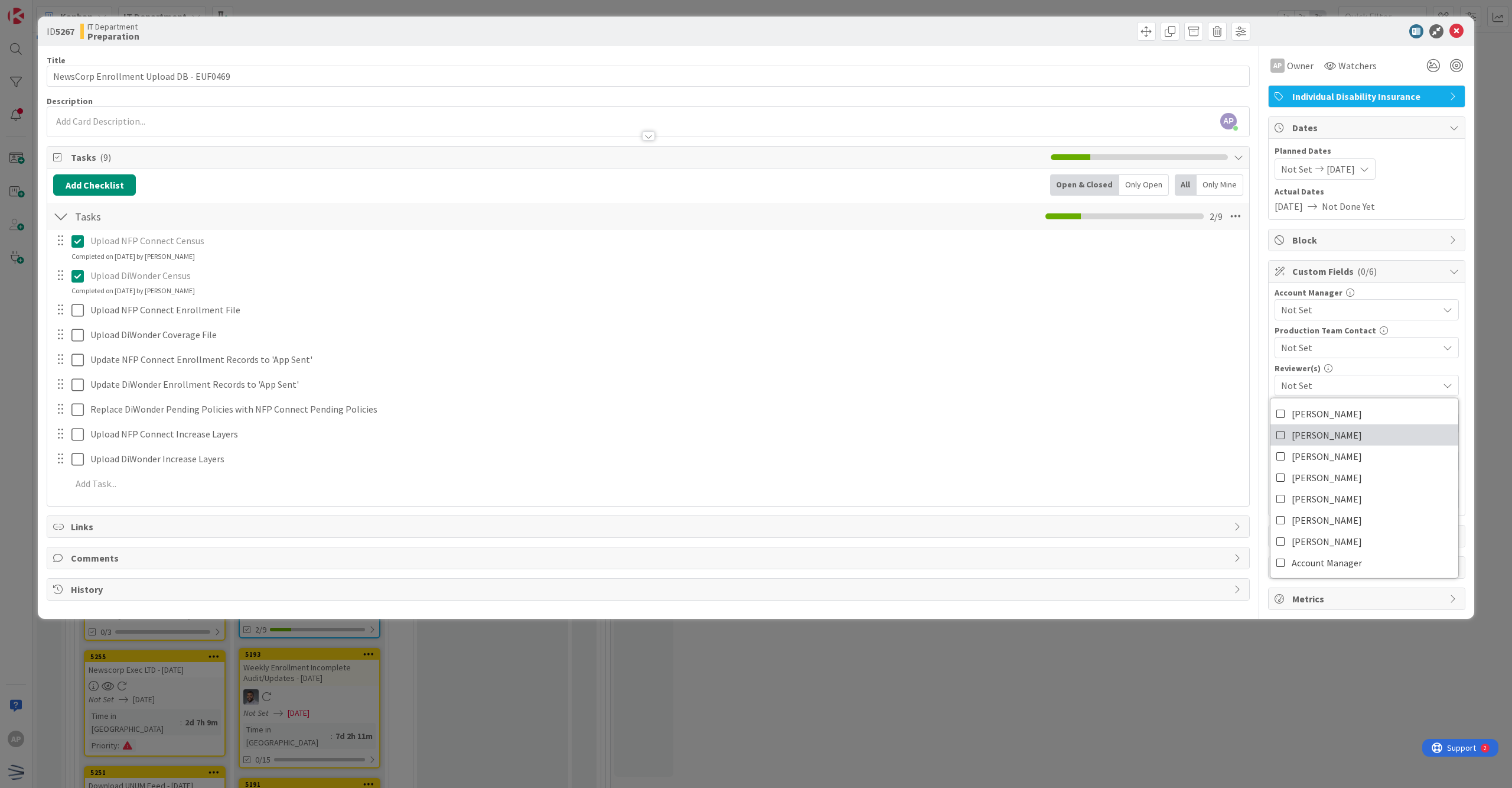
click at [730, 432] on span "[PERSON_NAME]" at bounding box center [1327, 435] width 70 height 18
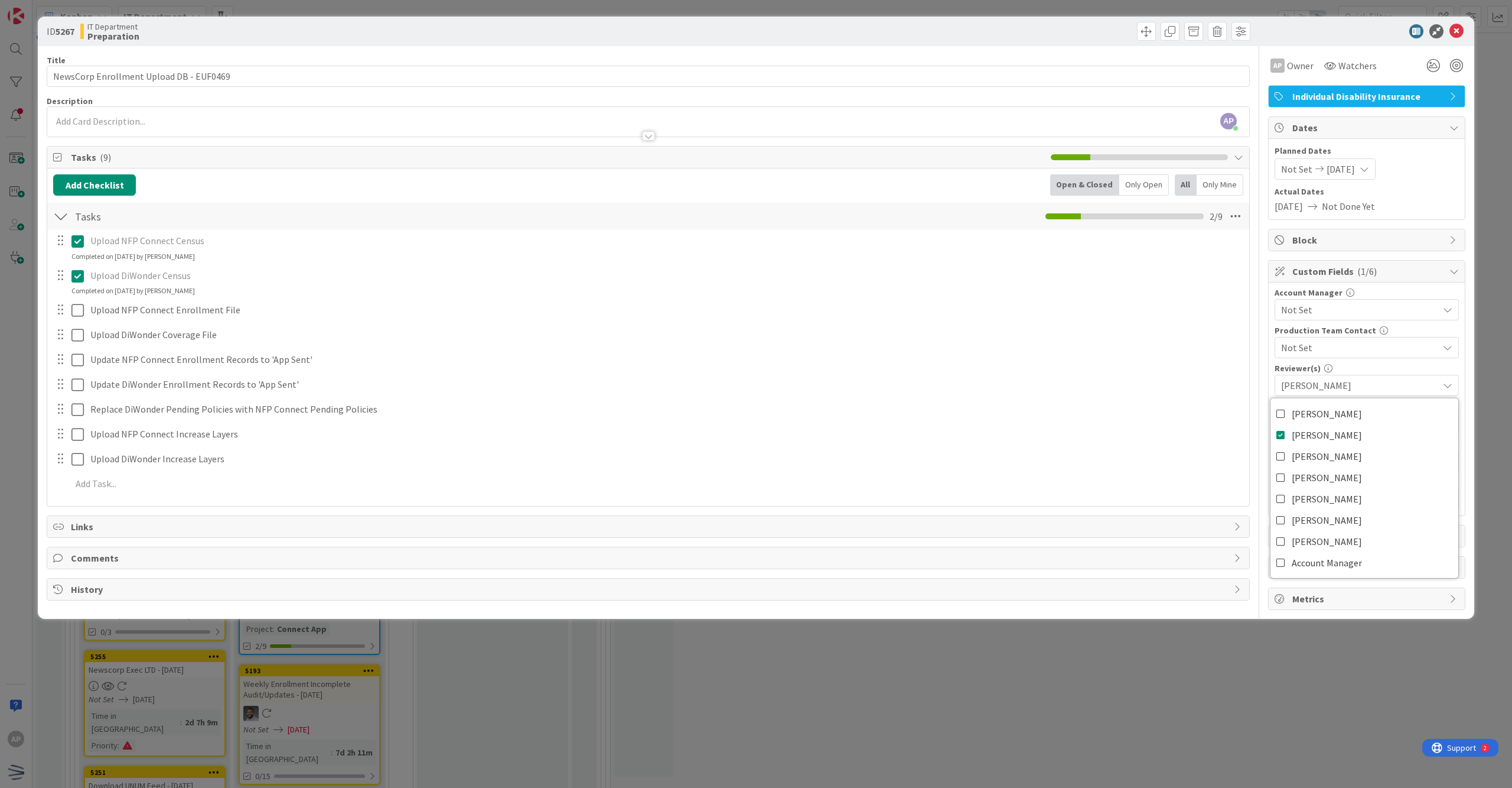
click at [730, 396] on div "Update DiWonder Enrollment Records to 'App Sent' Update Cancel" at bounding box center [648, 385] width 1201 height 21
click at [730, 418] on input "text" at bounding box center [1367, 423] width 184 height 21
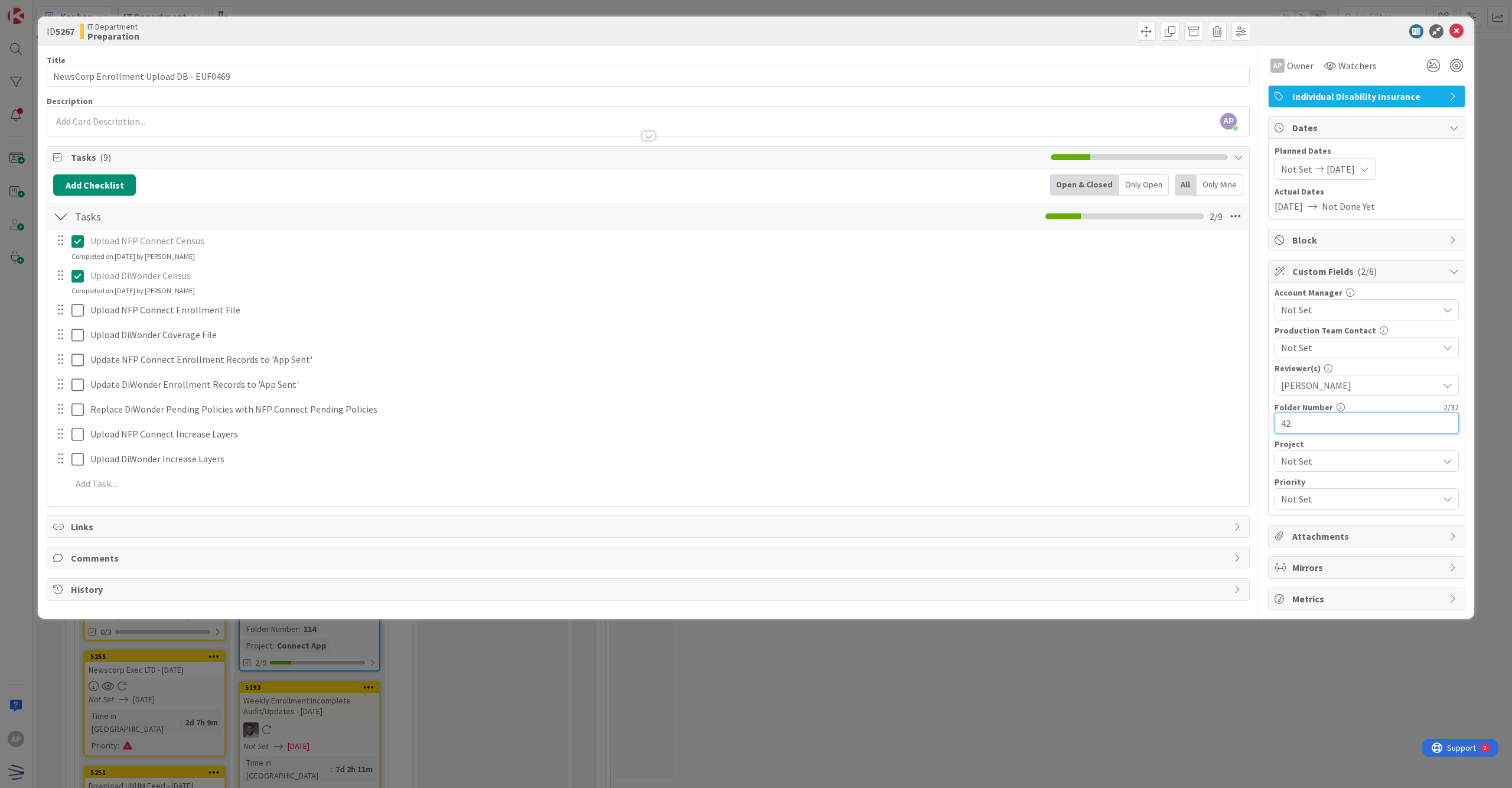
type input "42"
click at [730, 466] on span "Not Set" at bounding box center [1357, 461] width 151 height 17
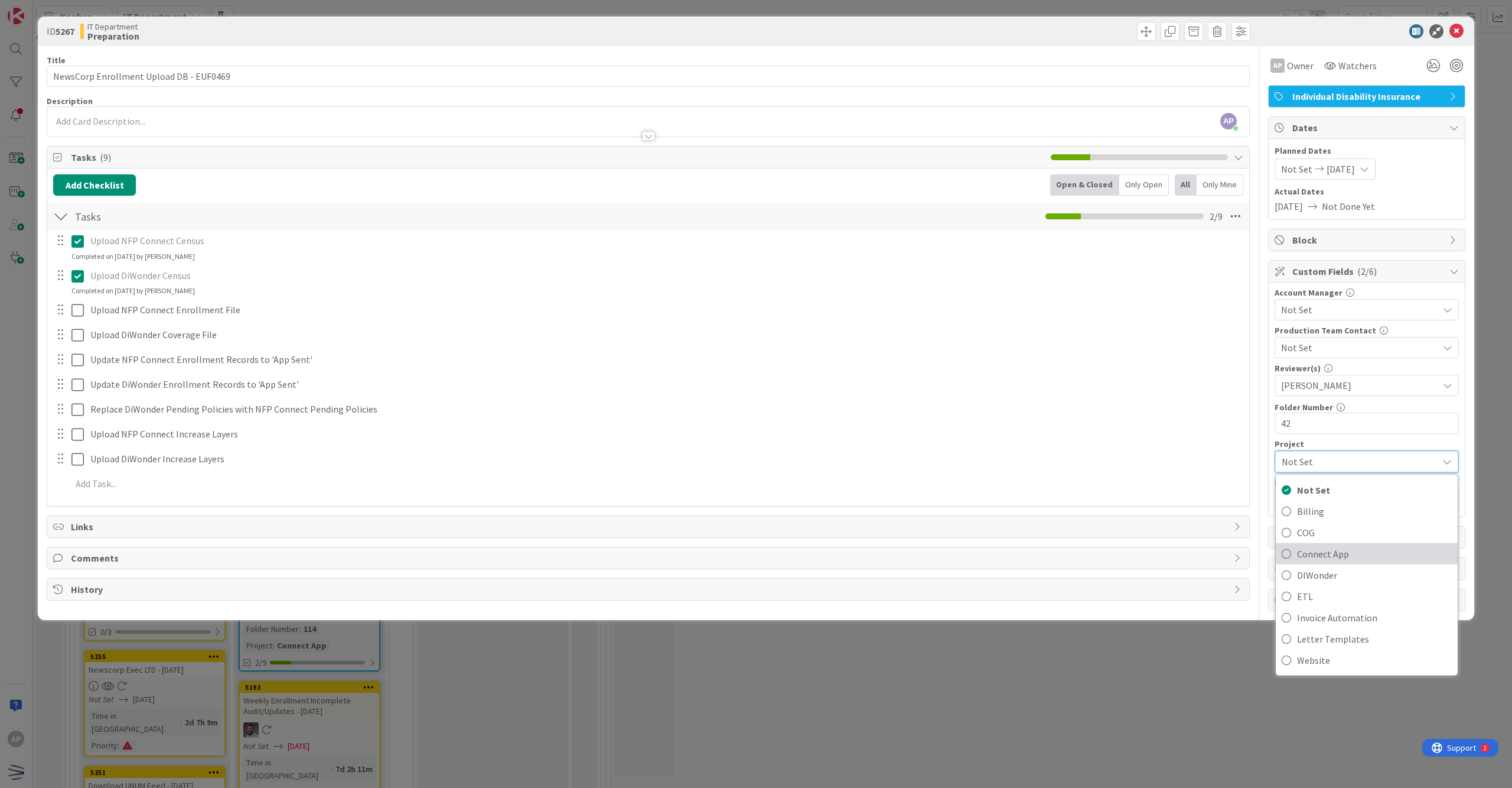
click at [730, 550] on span "Connect App" at bounding box center [1374, 554] width 155 height 18
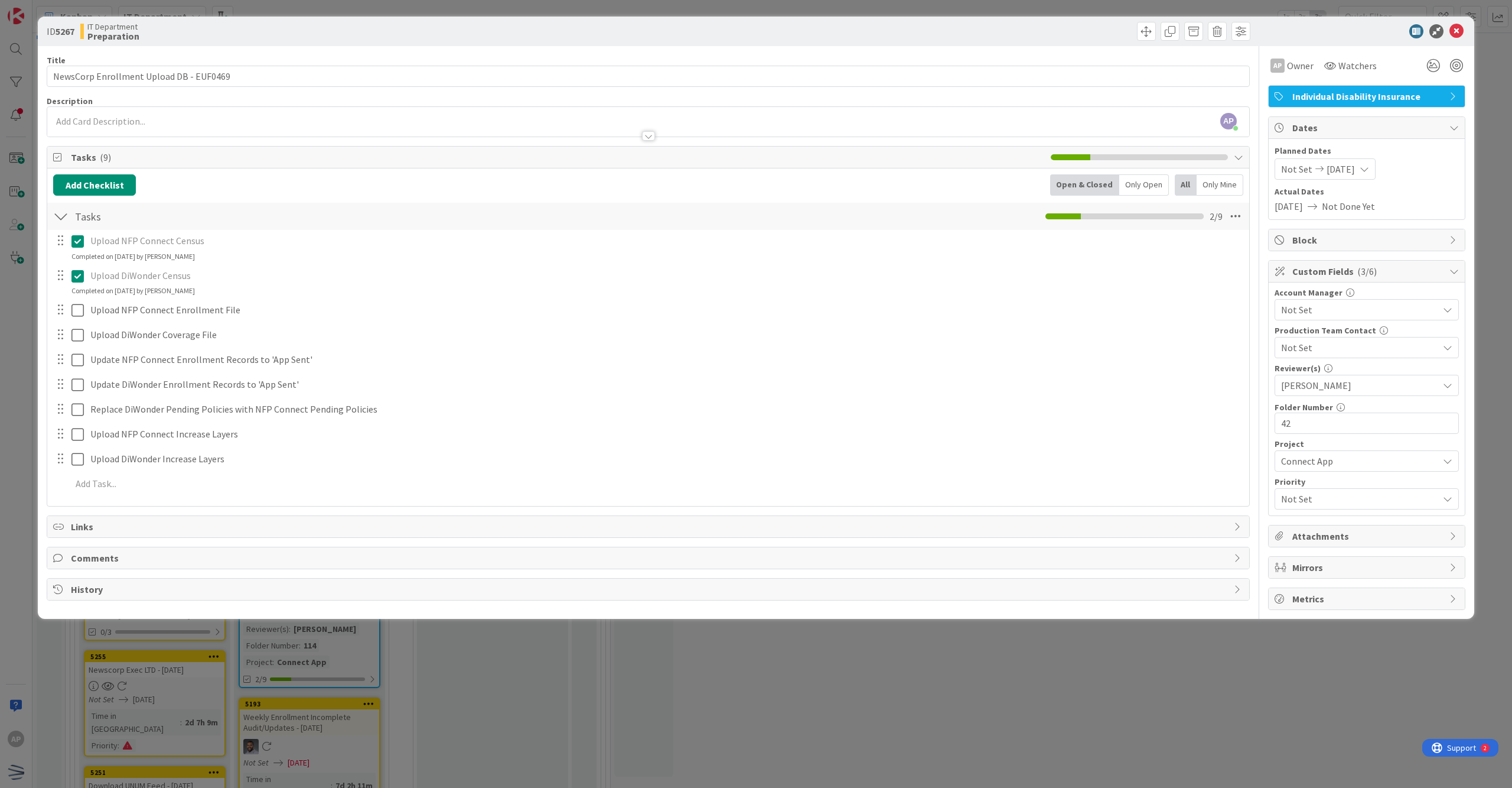
click at [161, 121] on div "AP [PERSON_NAME] just joined" at bounding box center [648, 121] width 1202 height 30
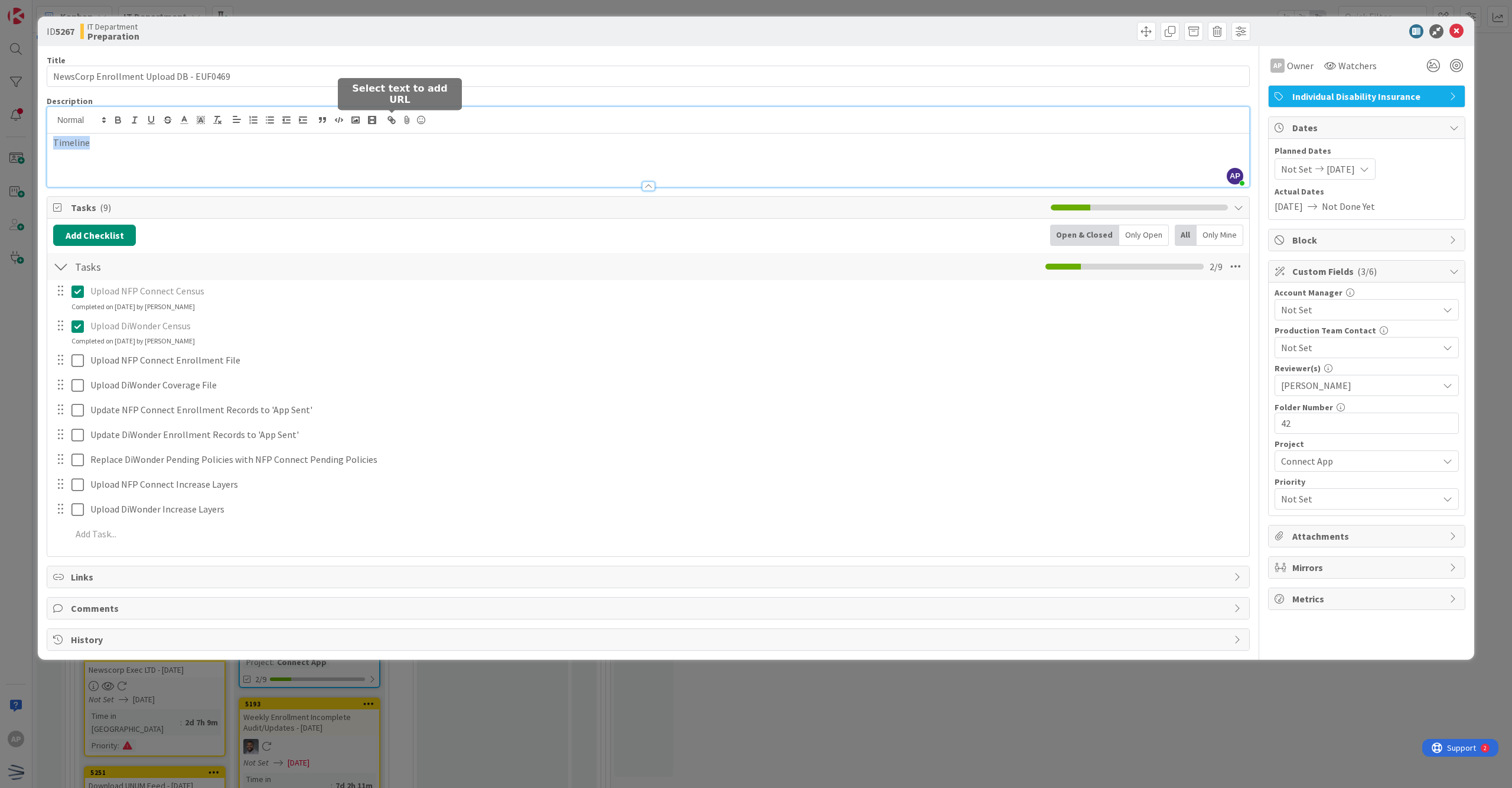
click at [387, 121] on icon "button" at bounding box center [391, 120] width 11 height 11
type input "Timeline"
click at [76, 165] on input "text" at bounding box center [96, 165] width 100 height 15
paste input "[URL][DOMAIN_NAME]"
click at [161, 167] on link at bounding box center [160, 165] width 27 height 9
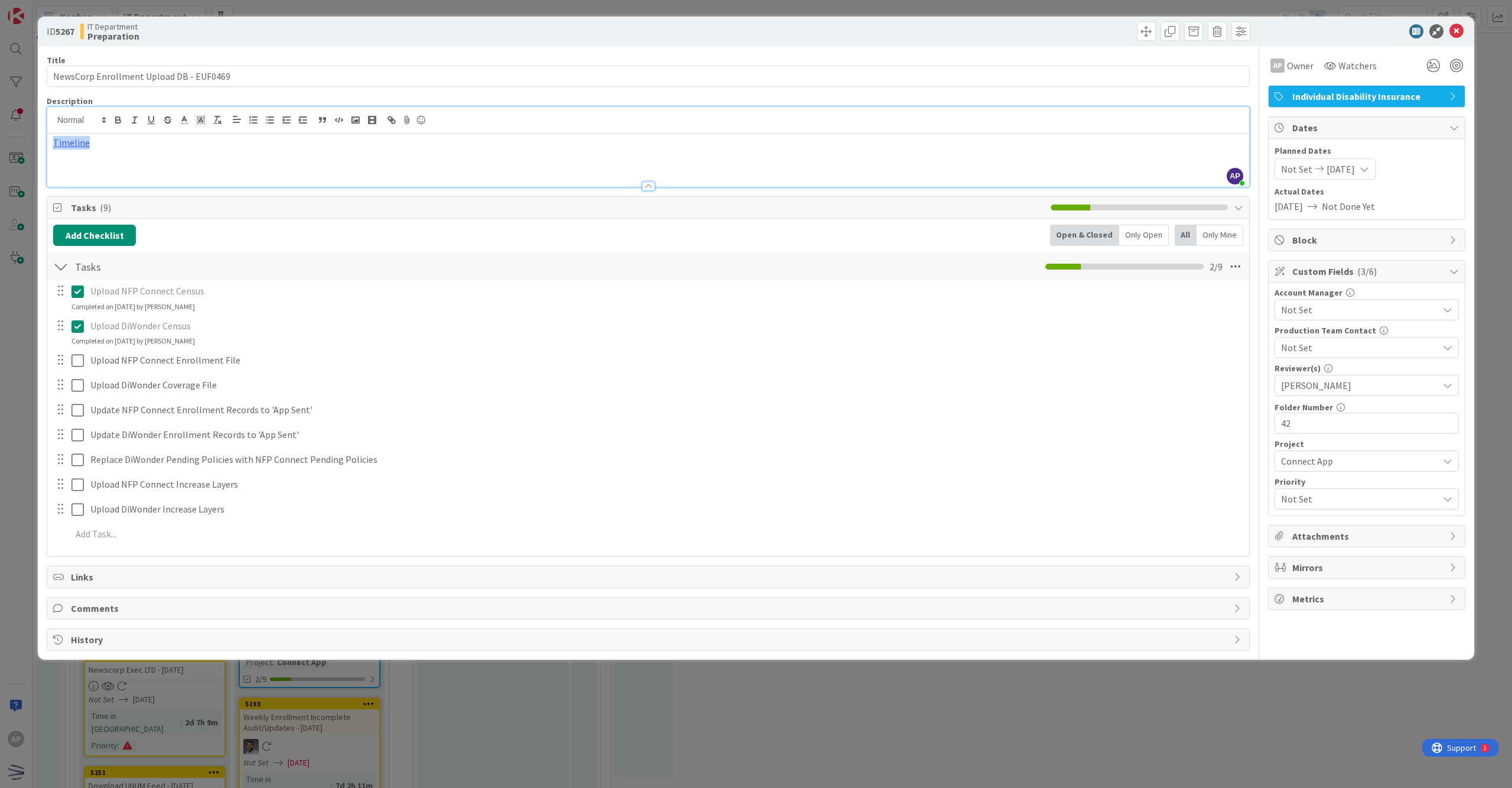
click at [145, 159] on div "Timeline" at bounding box center [648, 160] width 1202 height 53
click at [136, 148] on p "Timeline" at bounding box center [648, 143] width 1190 height 13
click at [100, 159] on p at bounding box center [648, 156] width 1190 height 13
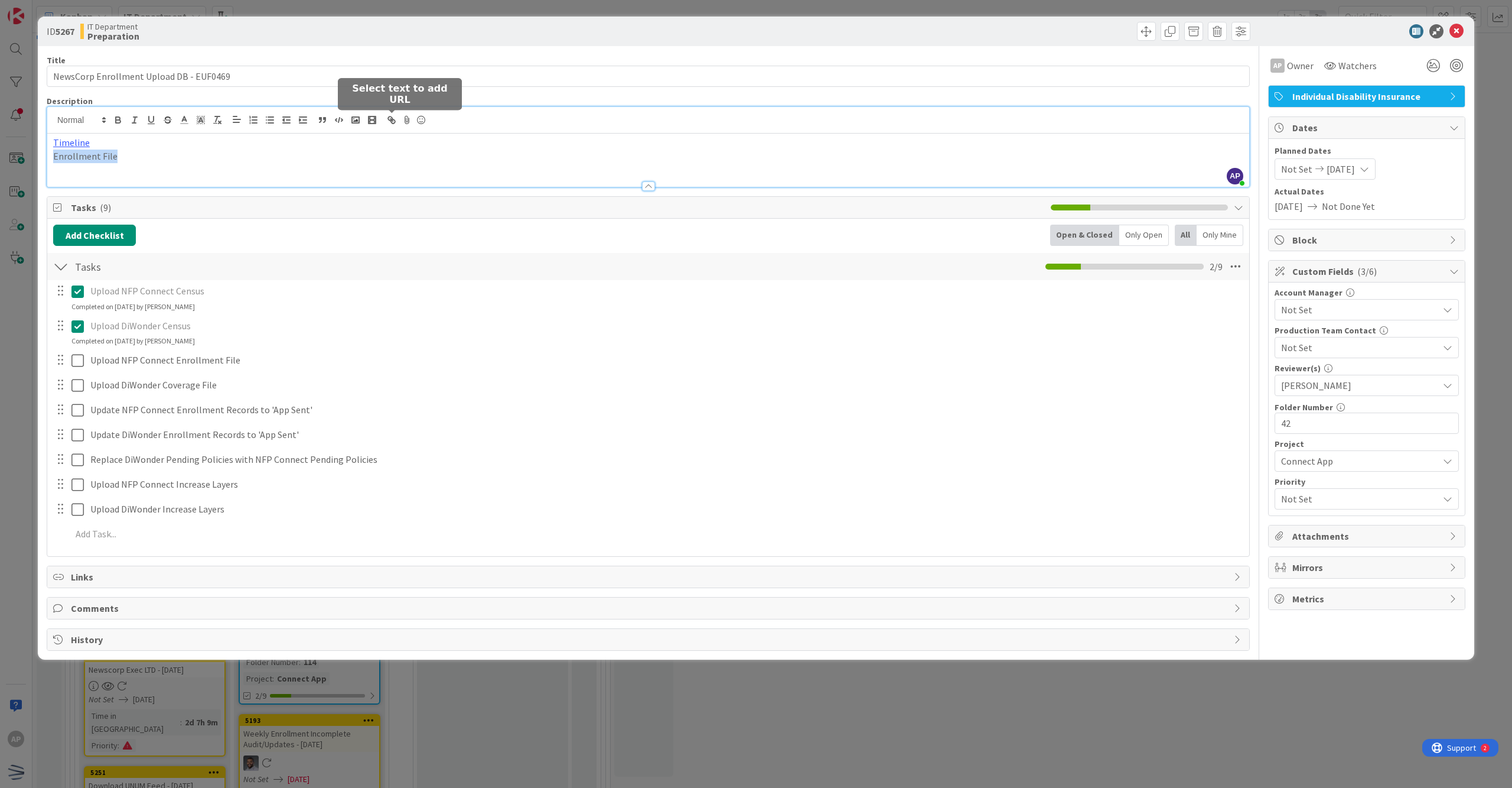
click at [390, 126] on button "button" at bounding box center [391, 119] width 17 height 14
type input "Enrollment File"
click at [100, 175] on input "text" at bounding box center [96, 179] width 100 height 15
paste input "[URL][DOMAIN_NAME]"
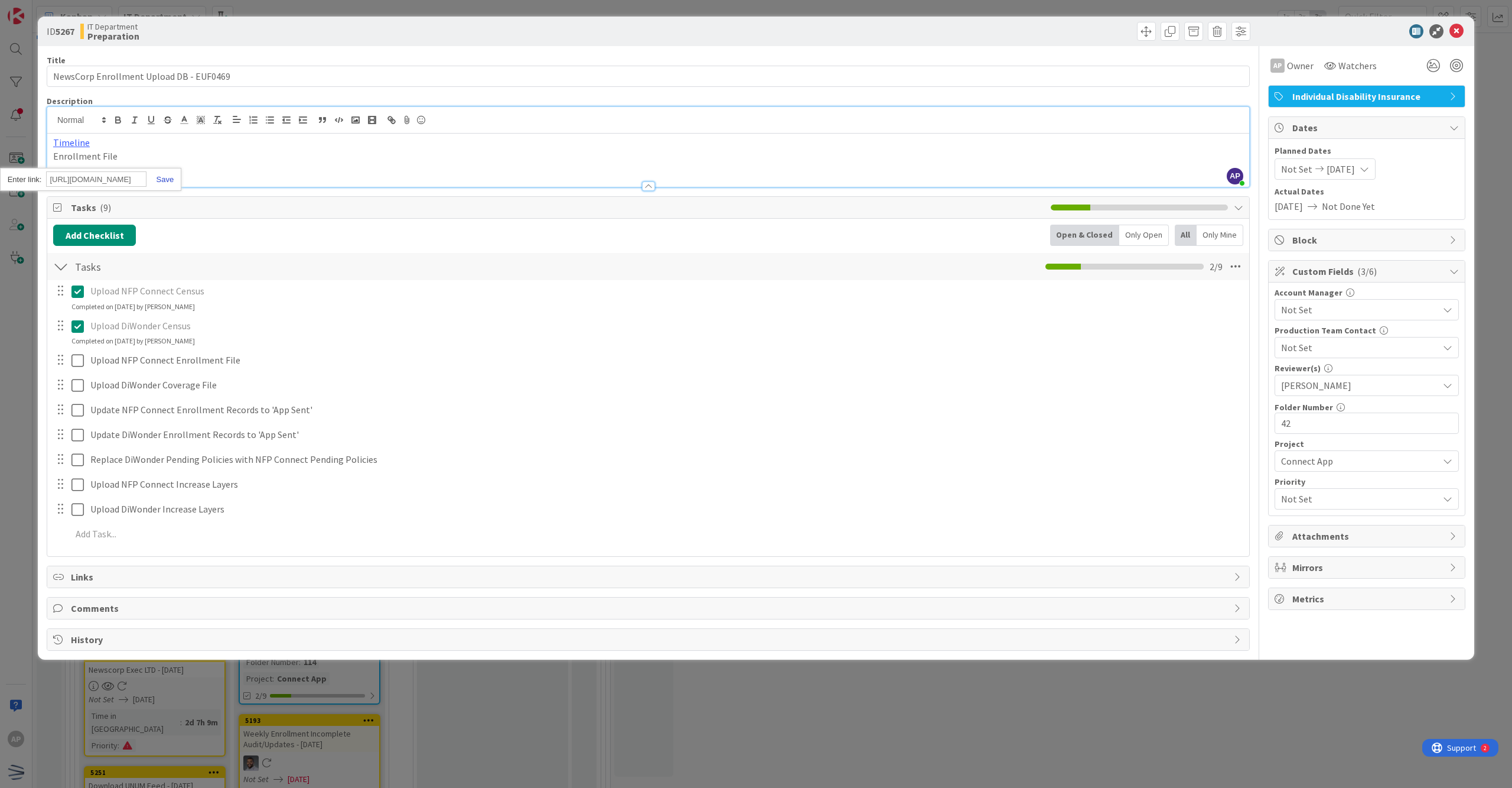
click at [164, 181] on link at bounding box center [160, 179] width 27 height 9
click at [156, 159] on p "Enrollment File" at bounding box center [648, 156] width 1190 height 13
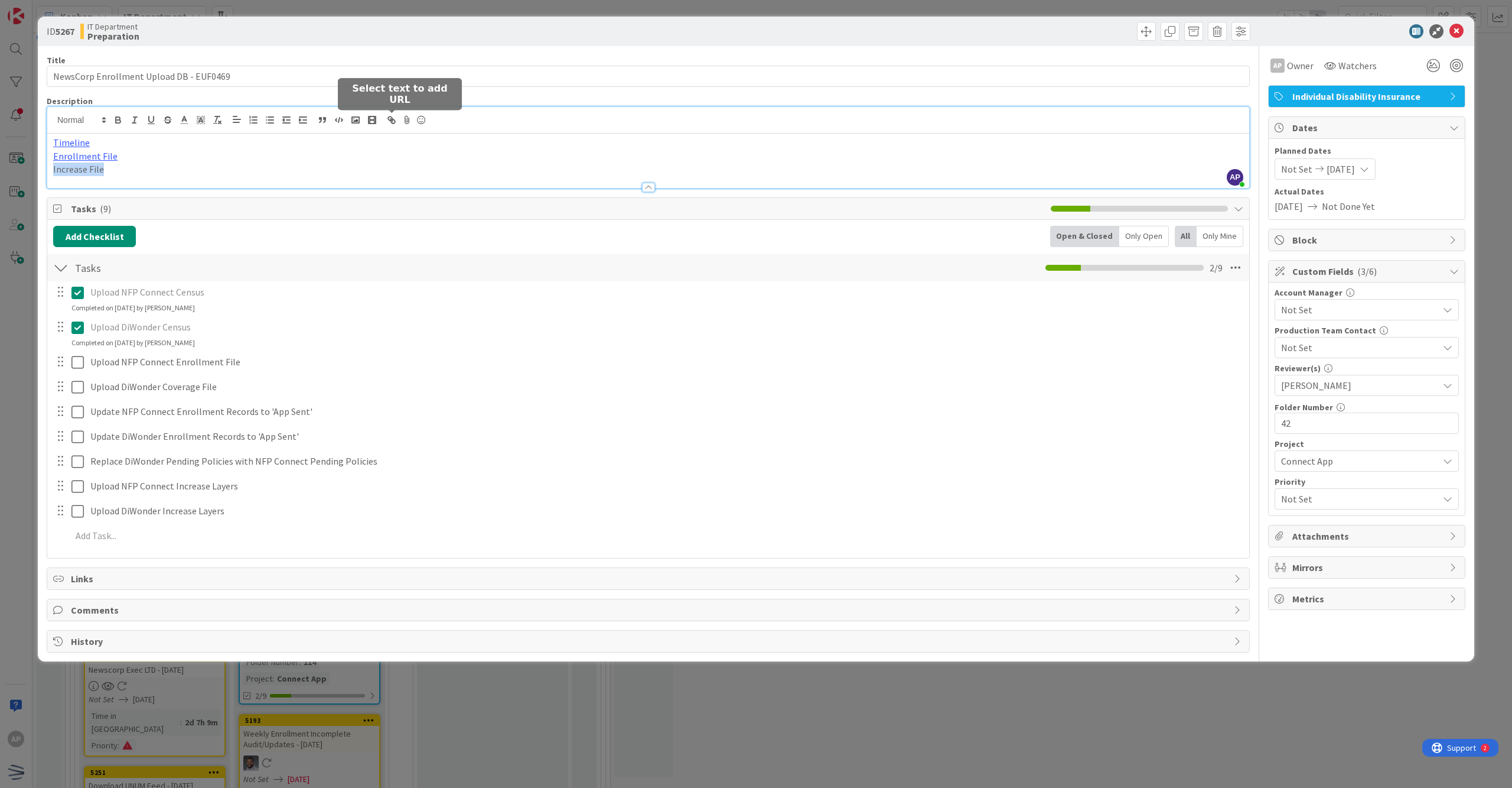
click at [395, 117] on icon "button" at bounding box center [391, 120] width 11 height 11
type input "Increase File"
click at [95, 197] on input "text" at bounding box center [96, 193] width 100 height 15
paste input "[URL][DOMAIN_NAME]"
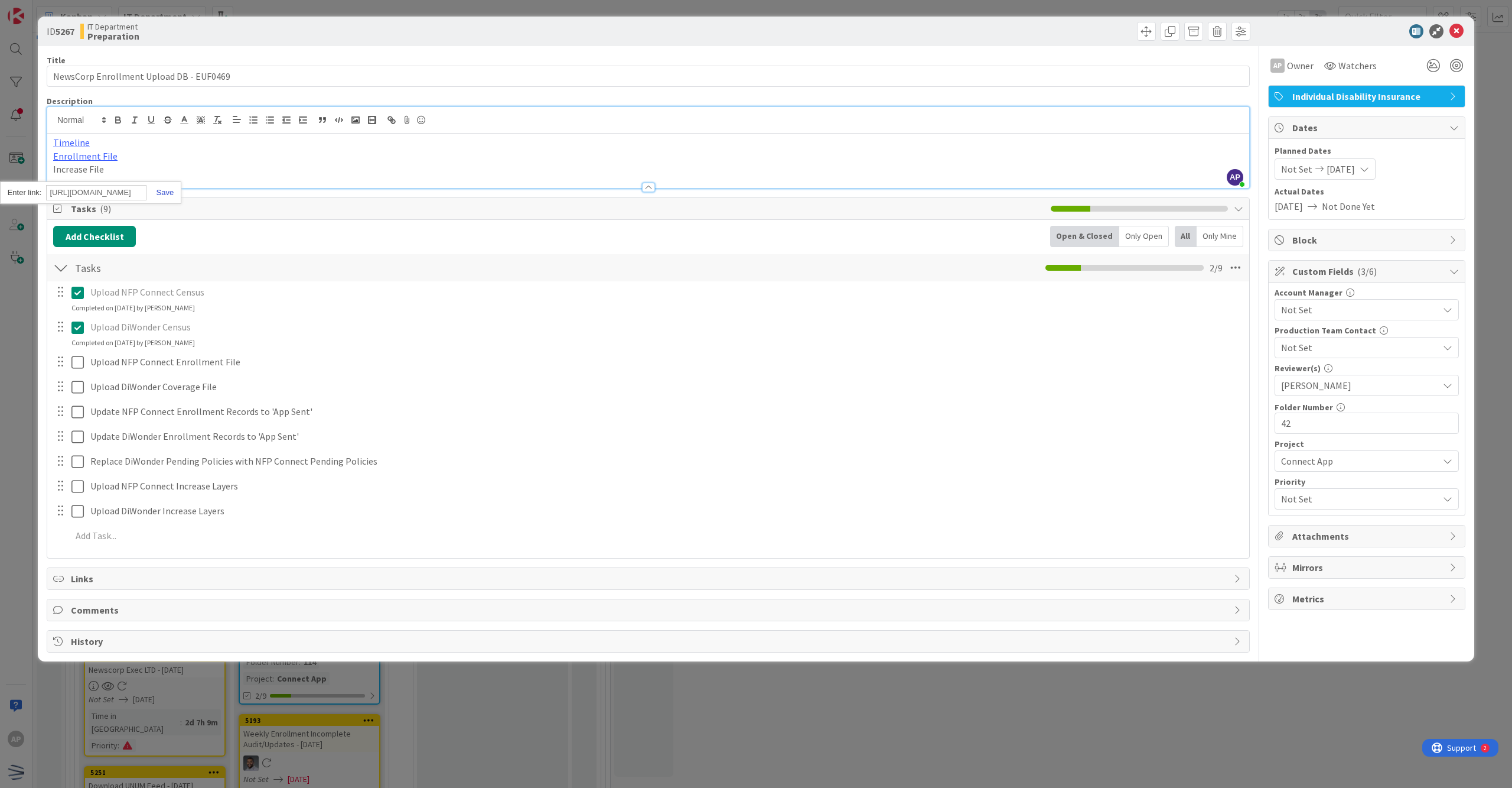
type input "[URL][DOMAIN_NAME]"
click at [169, 193] on link at bounding box center [160, 192] width 27 height 9
click at [194, 168] on p "Increase File" at bounding box center [648, 169] width 1190 height 13
click at [224, 157] on p "Enrollment File" at bounding box center [648, 156] width 1190 height 13
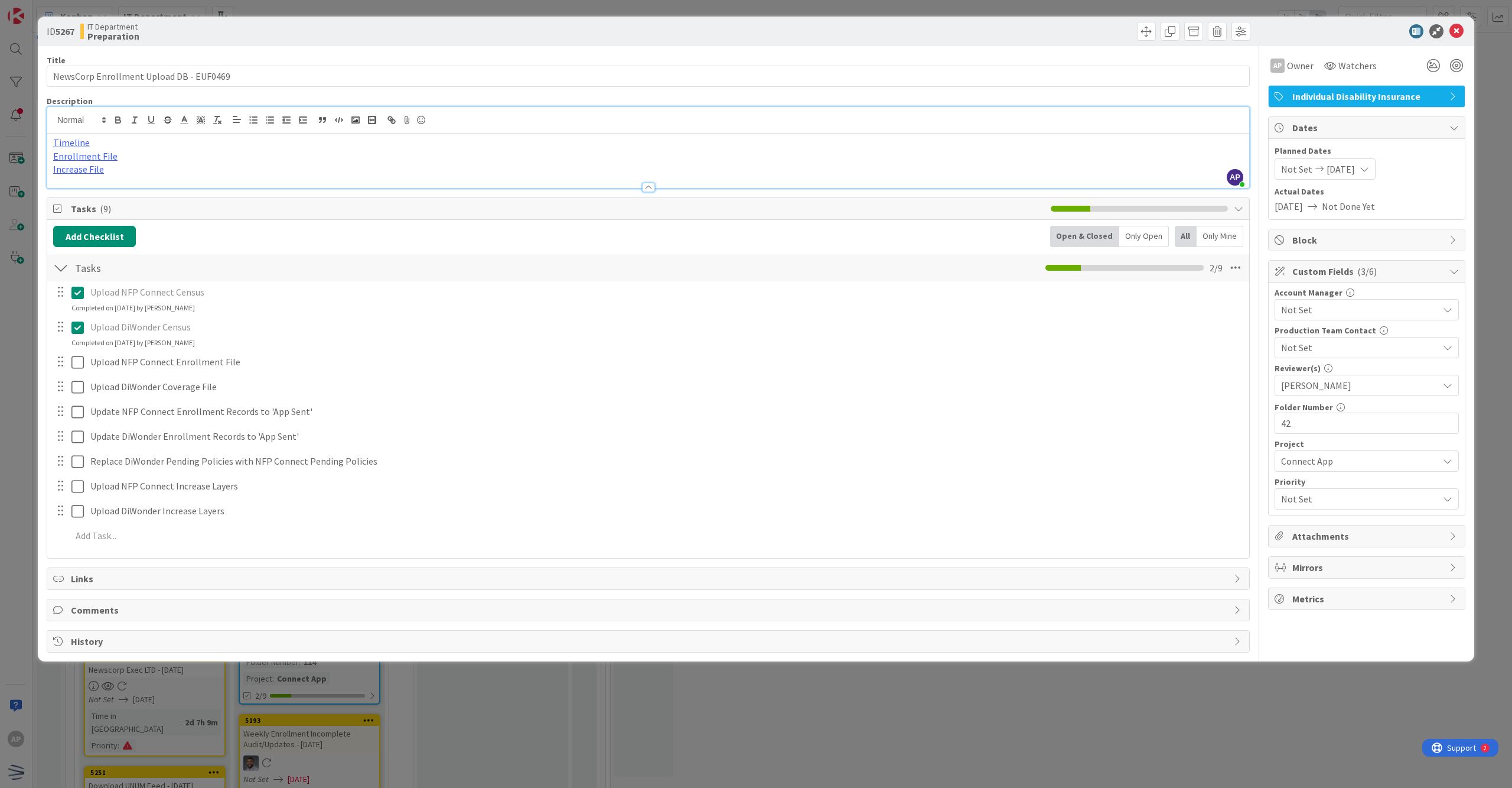
click at [291, 181] on div at bounding box center [648, 181] width 1202 height 13
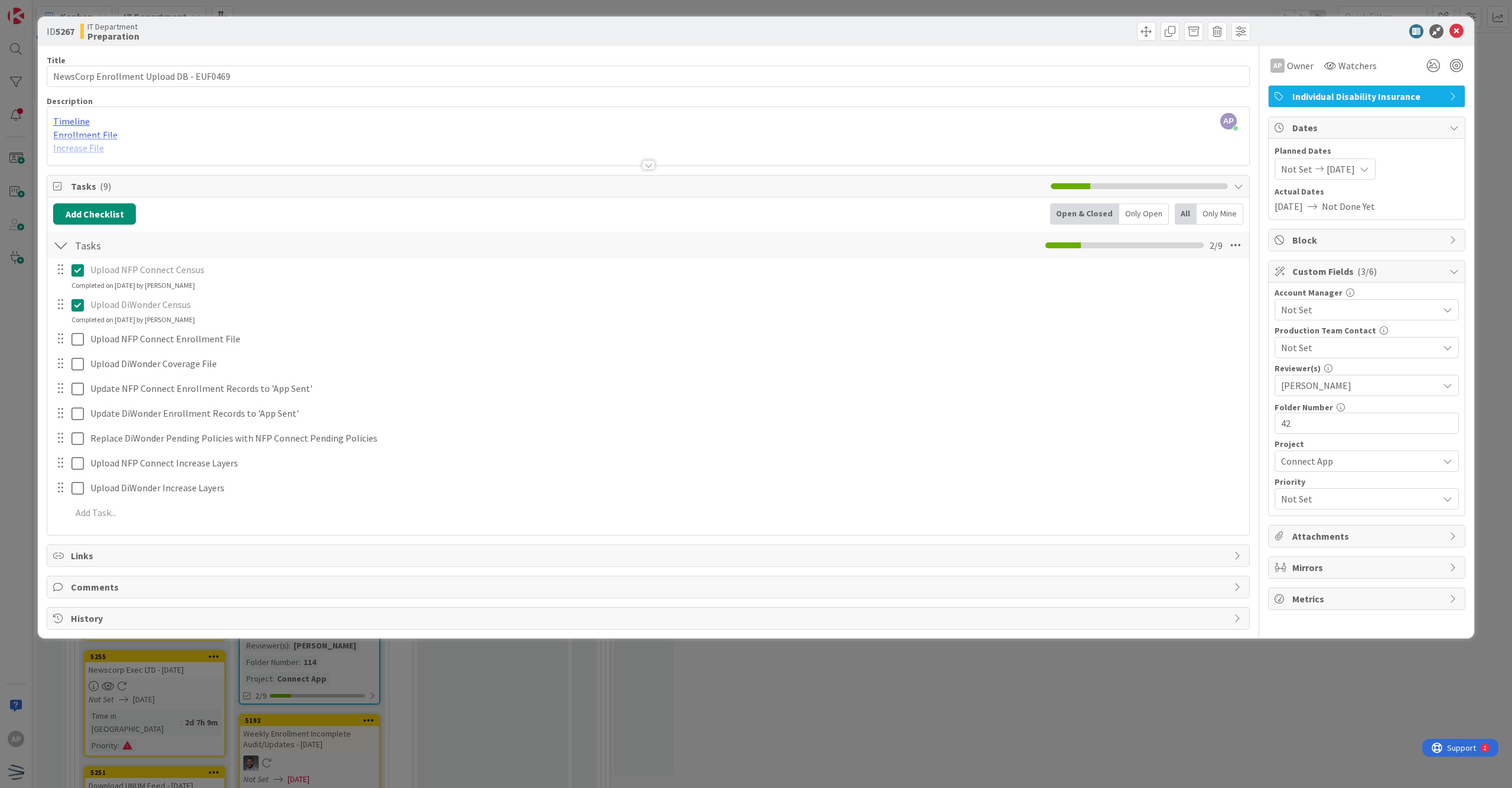
click at [642, 165] on div at bounding box center [649, 165] width 13 height 9
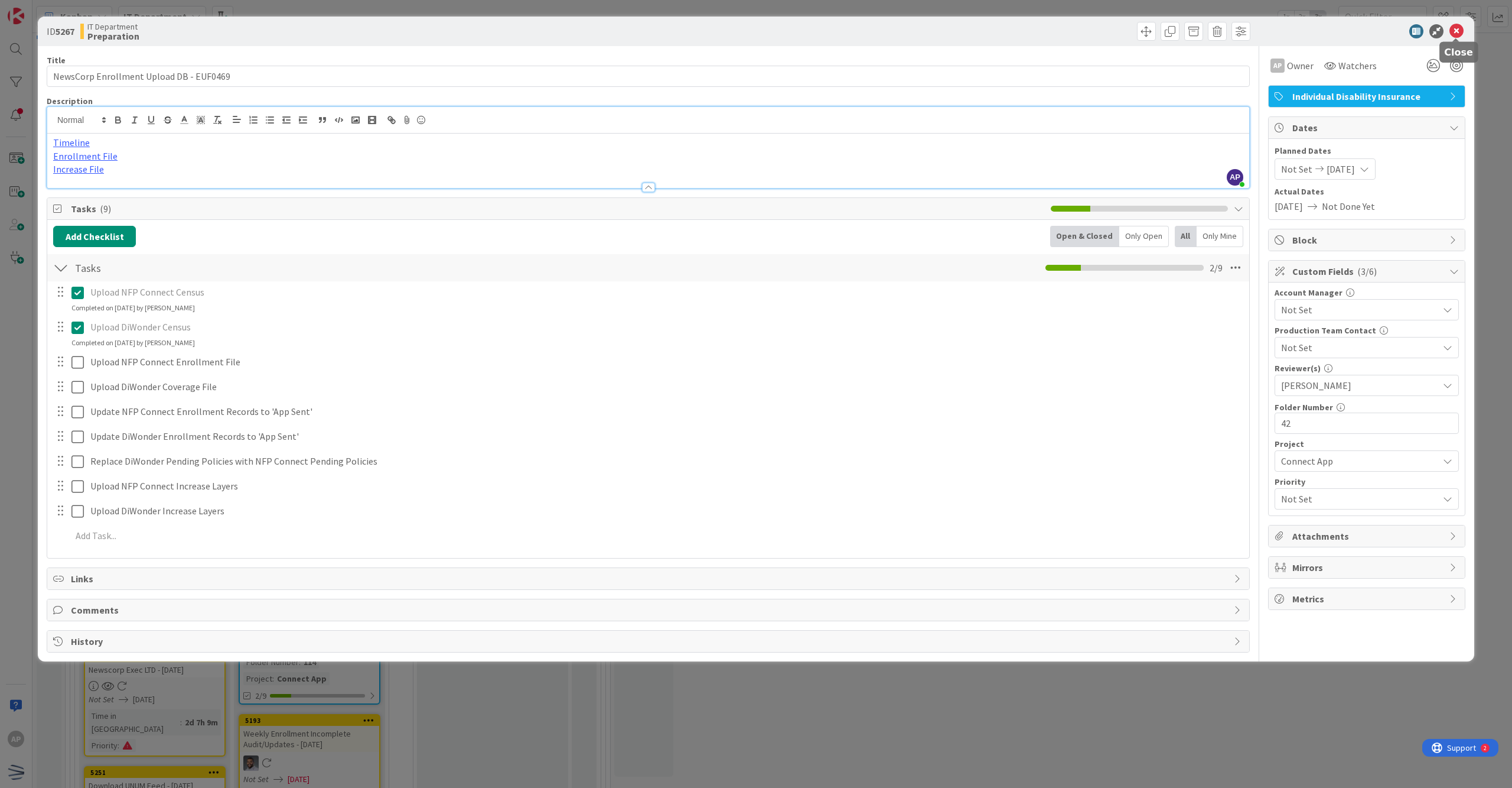
click at [730, 31] on icon at bounding box center [1456, 31] width 14 height 14
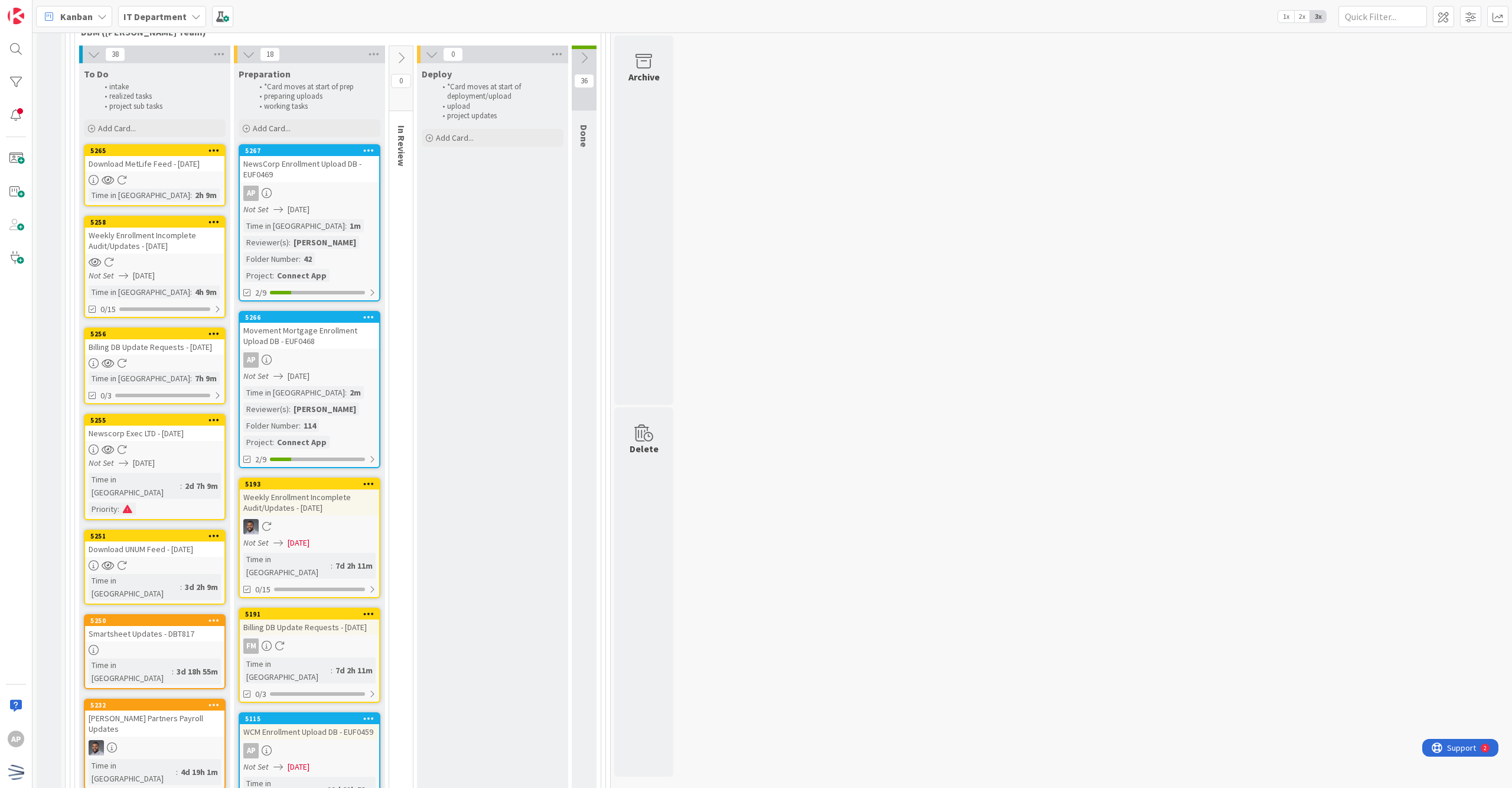
scroll to position [78, 0]
